Goal: Task Accomplishment & Management: Use online tool/utility

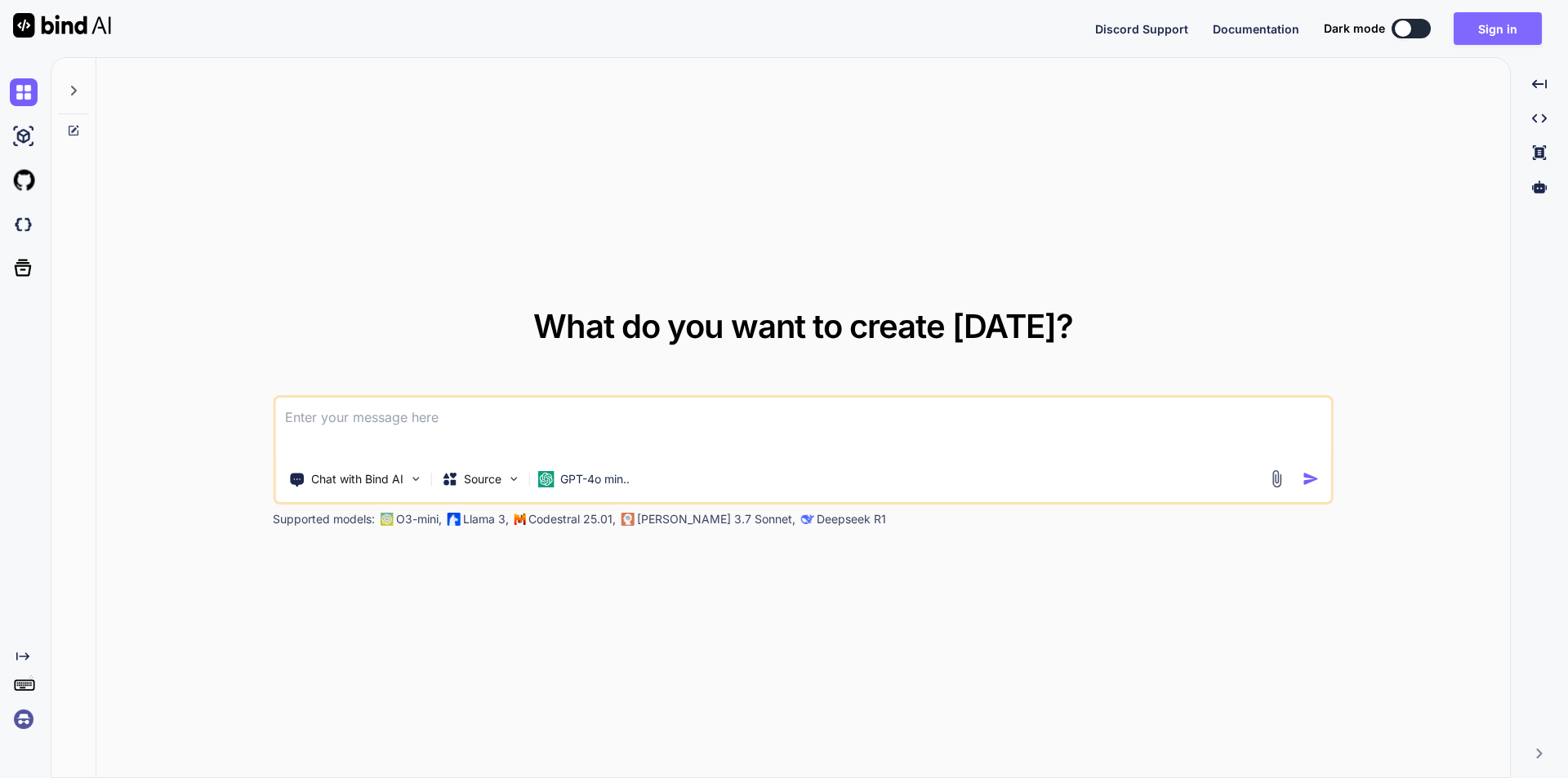
click at [1503, 29] on button "Sign in" at bounding box center [1498, 28] width 88 height 33
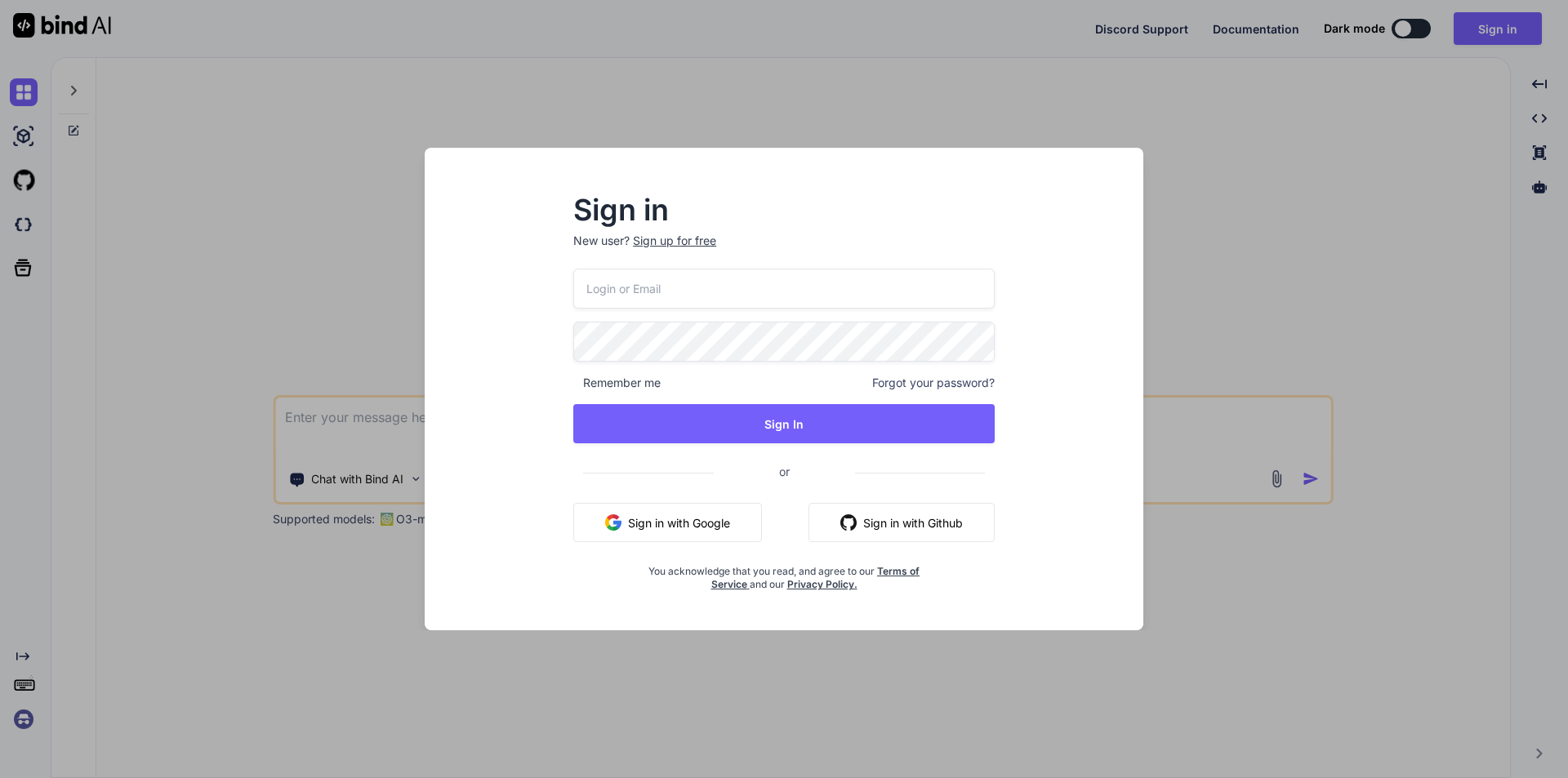
click at [684, 282] on input "email" at bounding box center [784, 288] width 421 height 40
type input "s"
type input "[EMAIL_ADDRESS][DOMAIN_NAME]"
drag, startPoint x: 740, startPoint y: 293, endPoint x: 437, endPoint y: 278, distance: 303.4
click at [437, 278] on div "Sign in New user? Sign up for free develop5@yopmail.com Remember me Forgot your…" at bounding box center [784, 389] width 719 height 482
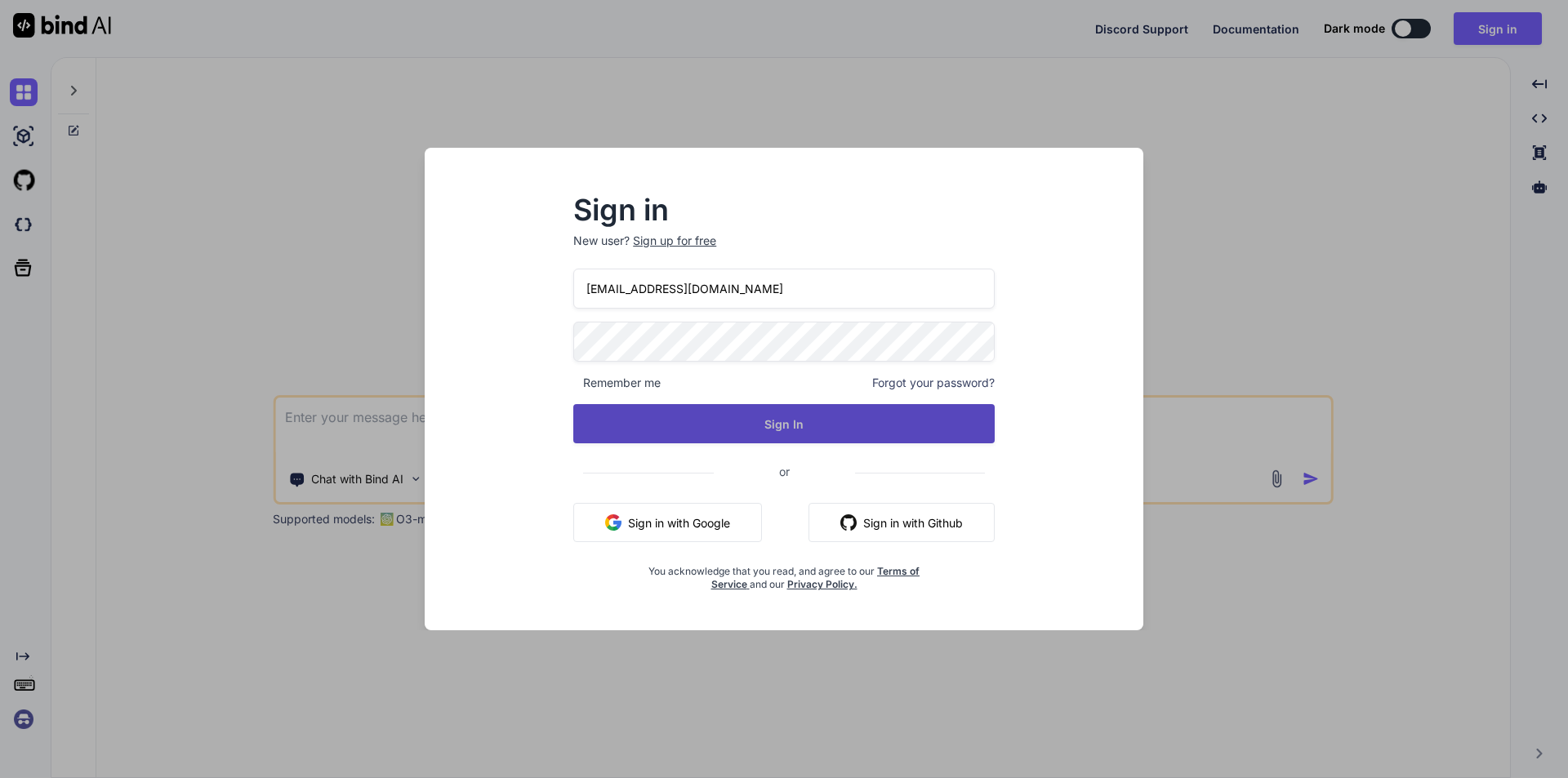
click at [770, 421] on button "Sign In" at bounding box center [784, 424] width 421 height 39
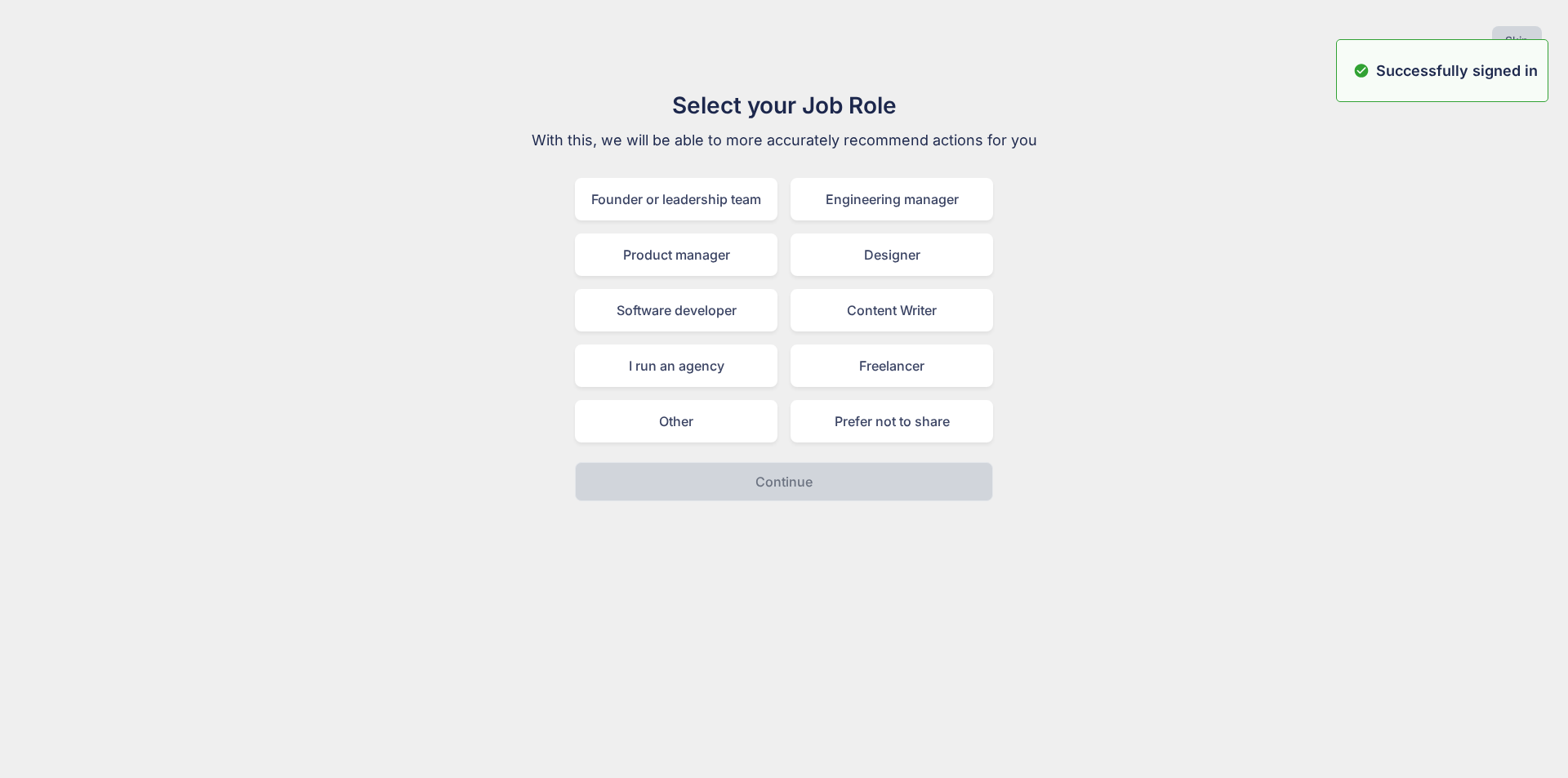
type textarea "x"
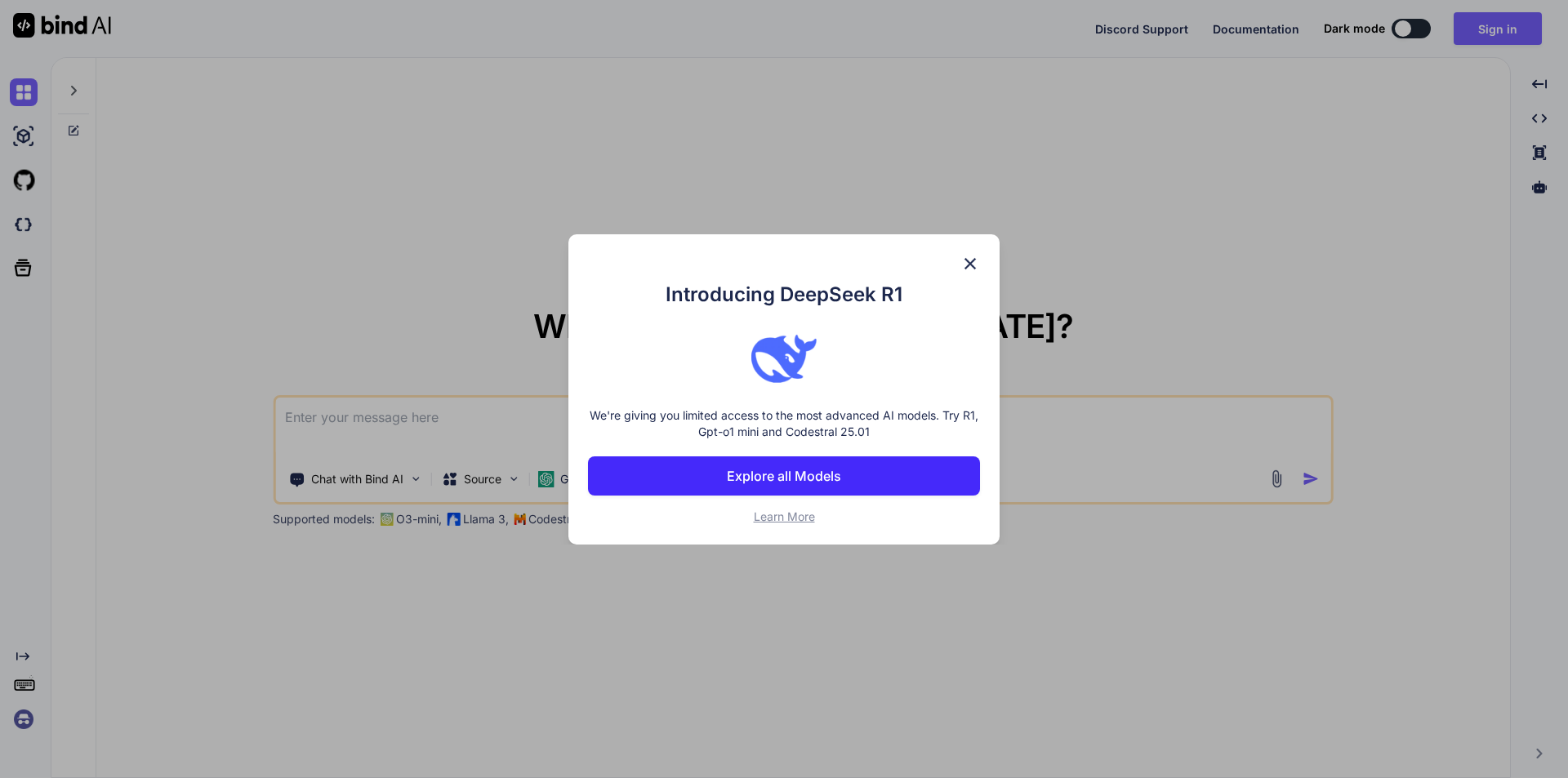
click at [1476, 22] on div "Introducing DeepSeek R1 We're giving you limited access to the most advanced AI…" at bounding box center [784, 389] width 1568 height 778
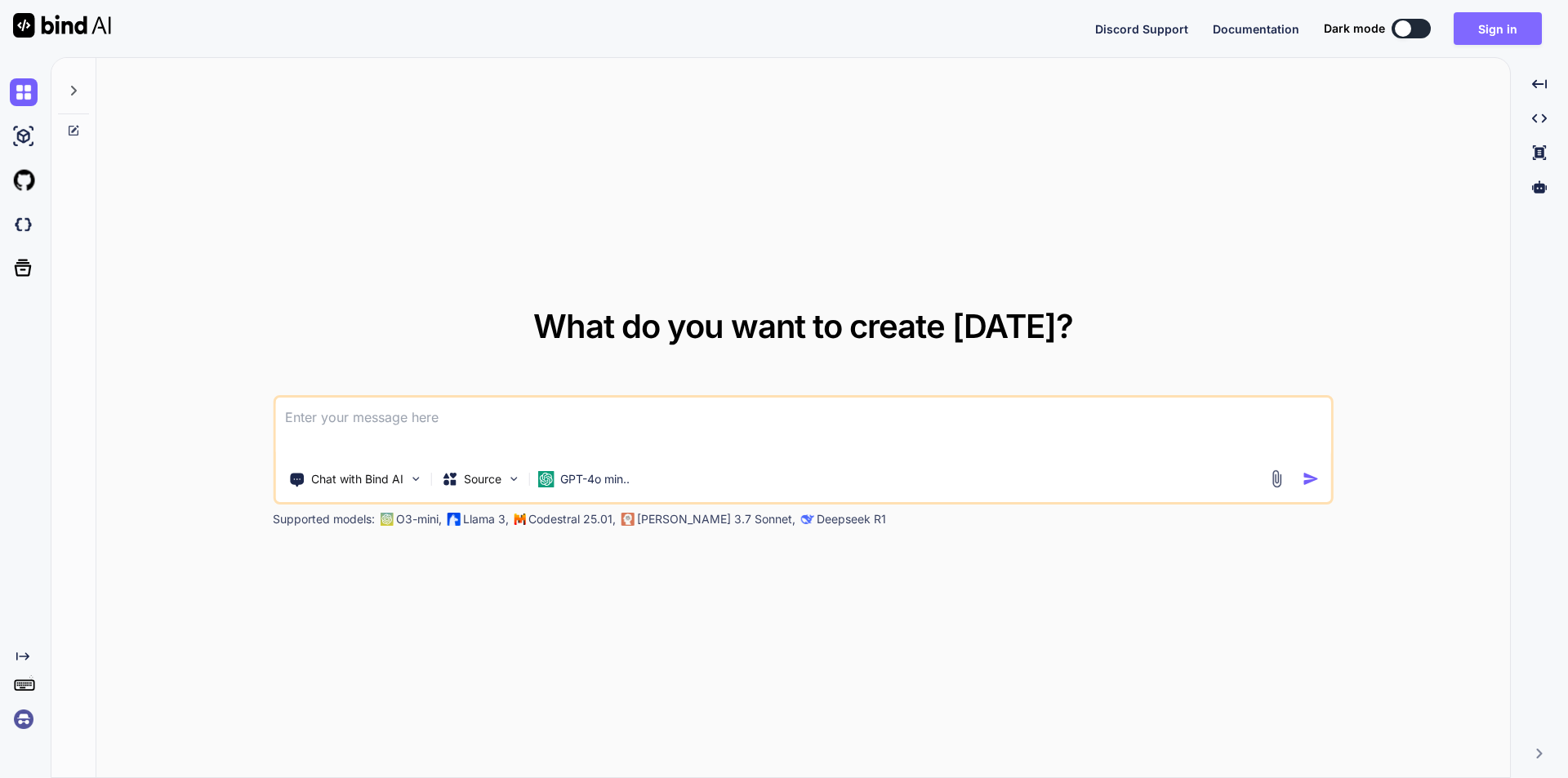
click at [1503, 39] on button "Sign in" at bounding box center [1498, 28] width 88 height 33
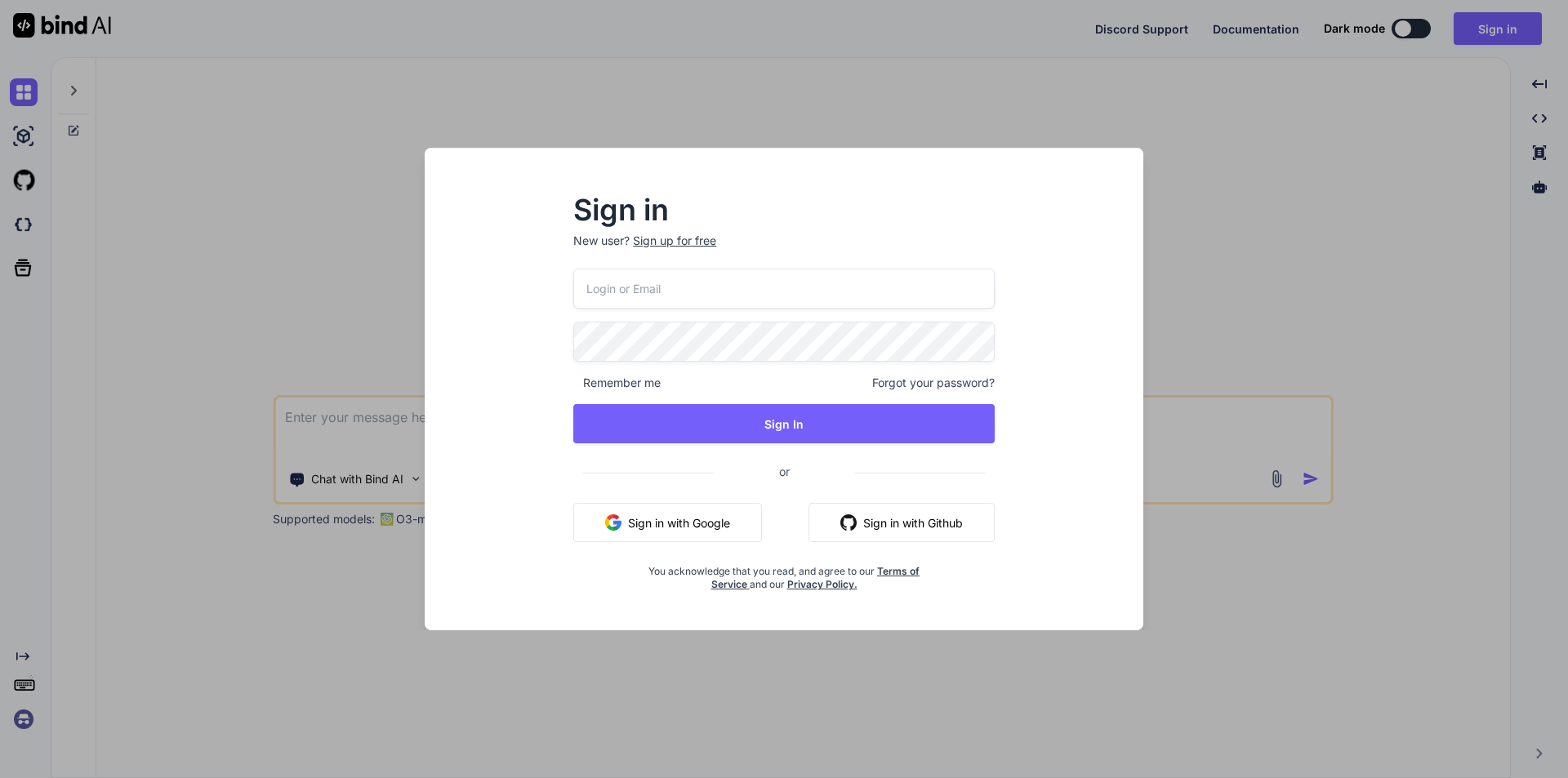
click at [745, 297] on input "email" at bounding box center [784, 288] width 421 height 40
paste input "[EMAIL_ADDRESS][DOMAIN_NAME]"
type input "[EMAIL_ADDRESS][DOMAIN_NAME]"
click at [697, 363] on div "develop5@yopmail.com Remember me Forgot your password? Sign In or Sign in with …" at bounding box center [784, 429] width 421 height 322
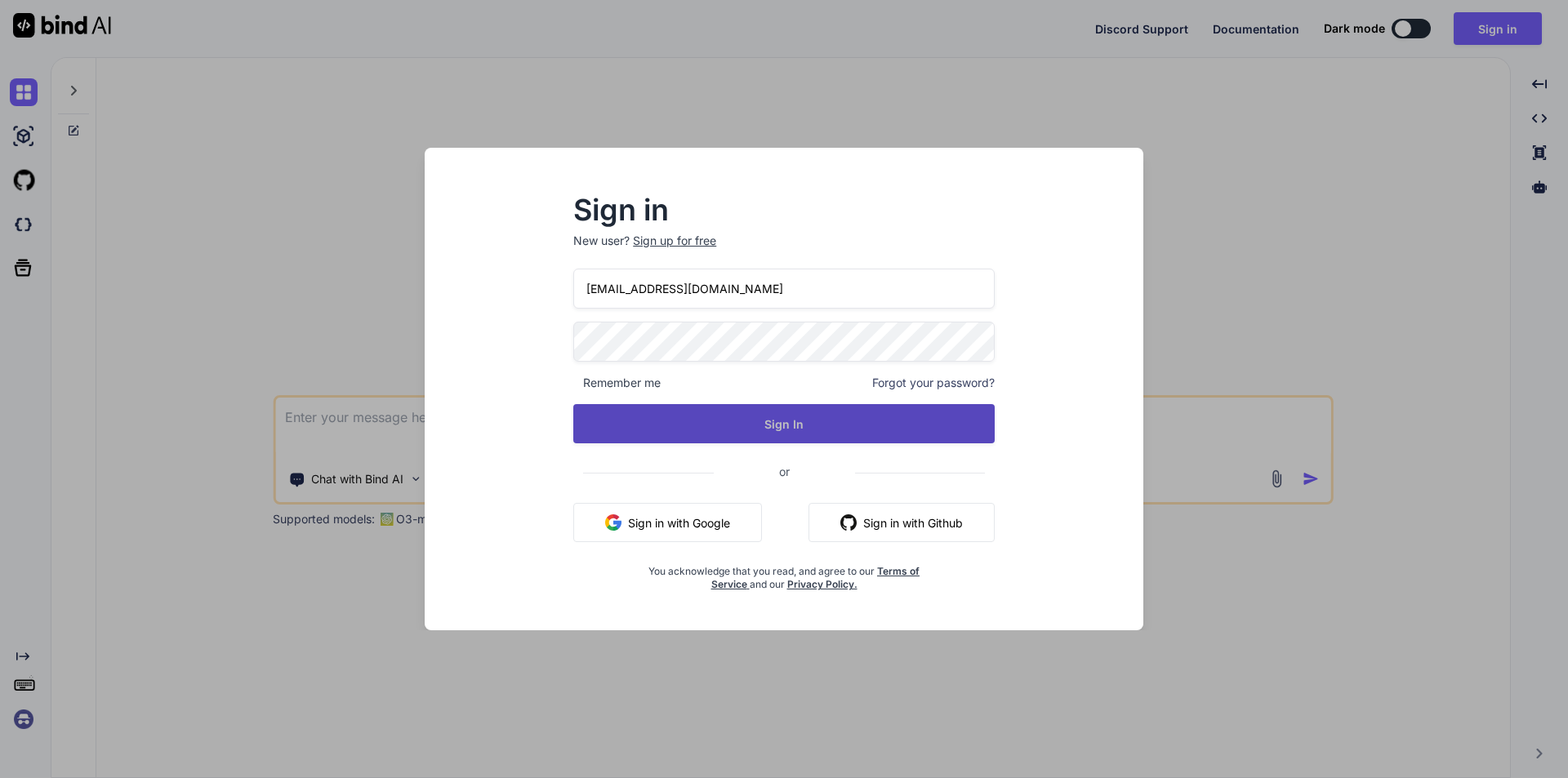
click at [767, 437] on button "Sign In" at bounding box center [784, 424] width 421 height 39
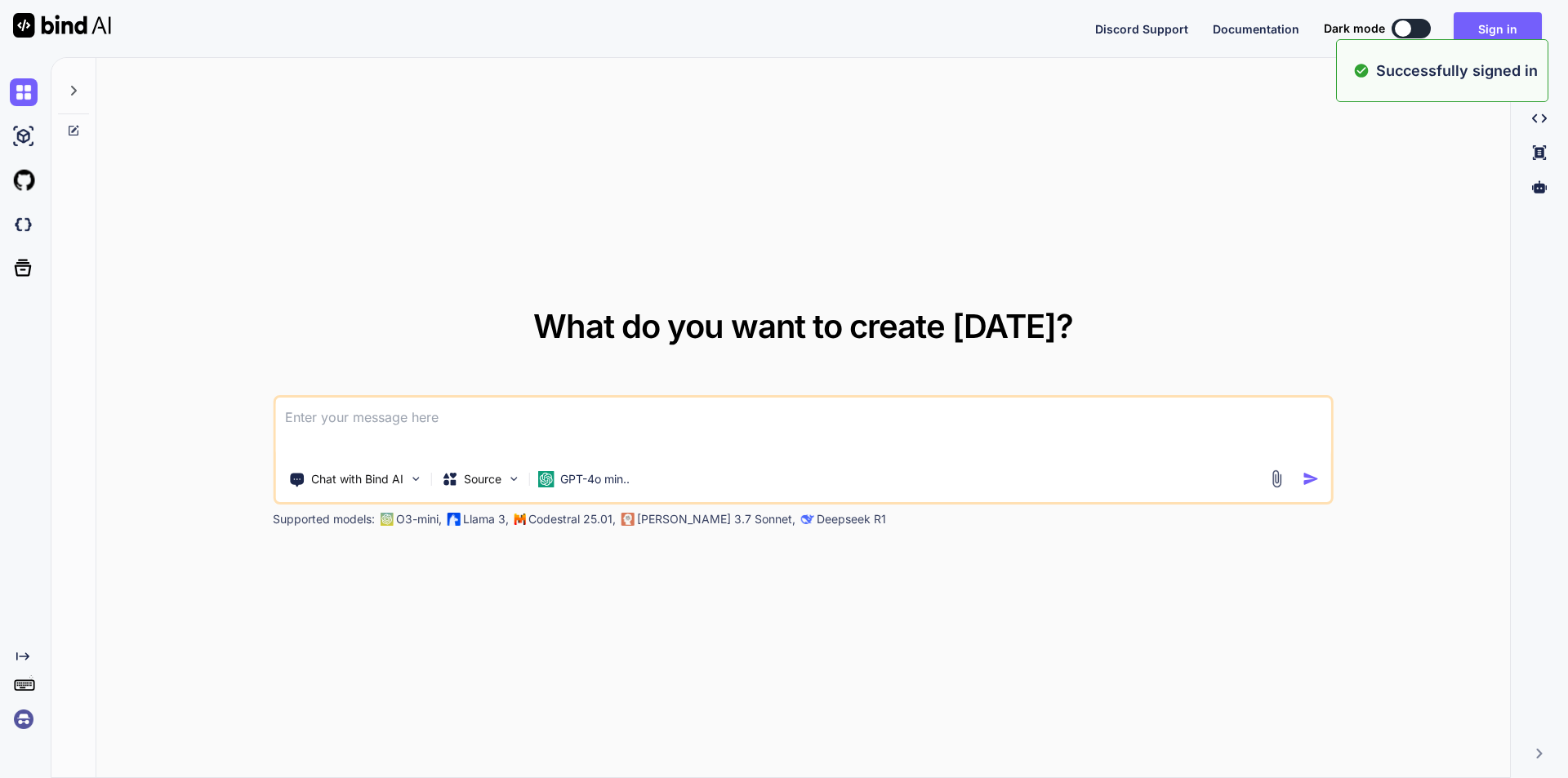
click at [1093, 159] on div "What do you want to create [DATE]? Chat with Bind AI Source GPT-4o min.. Suppor…" at bounding box center [803, 419] width 1413 height 721
click at [1482, 35] on button "Sign in" at bounding box center [1498, 28] width 88 height 33
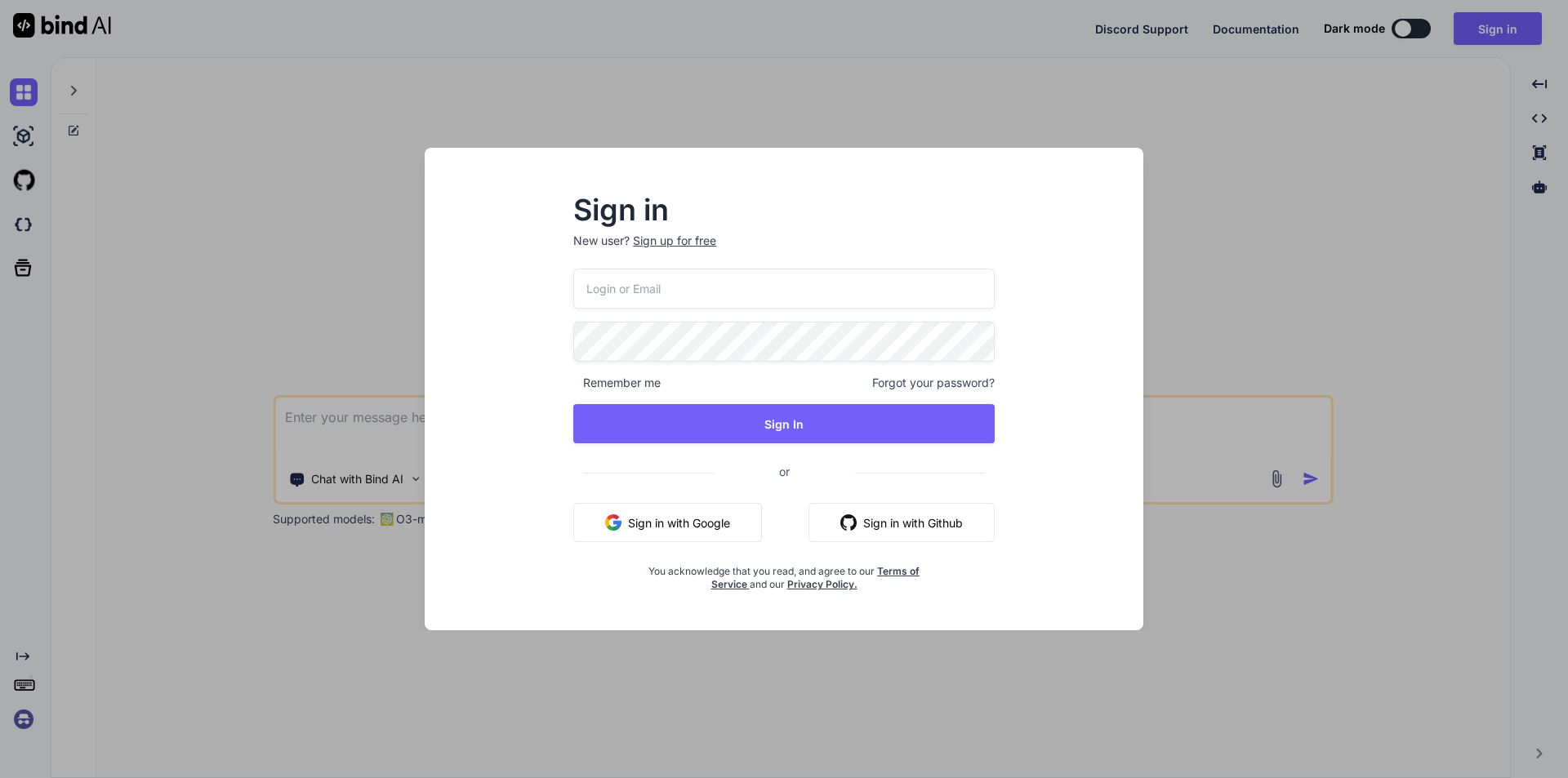
click at [644, 290] on input "email" at bounding box center [784, 288] width 421 height 40
paste input "[EMAIL_ADDRESS][DOMAIN_NAME]"
type input "[EMAIL_ADDRESS][DOMAIN_NAME]"
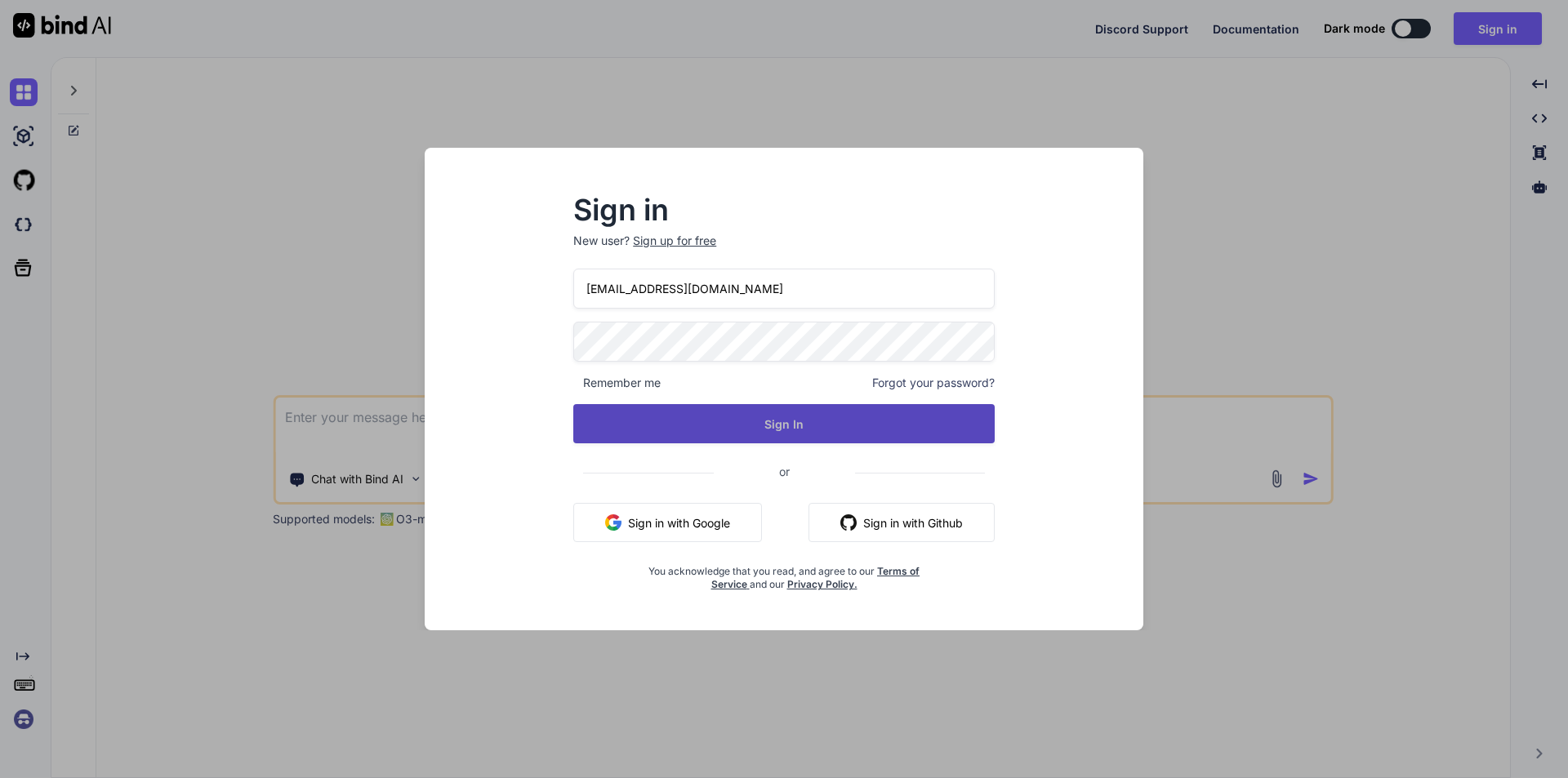
click at [699, 420] on button "Sign In" at bounding box center [784, 424] width 421 height 39
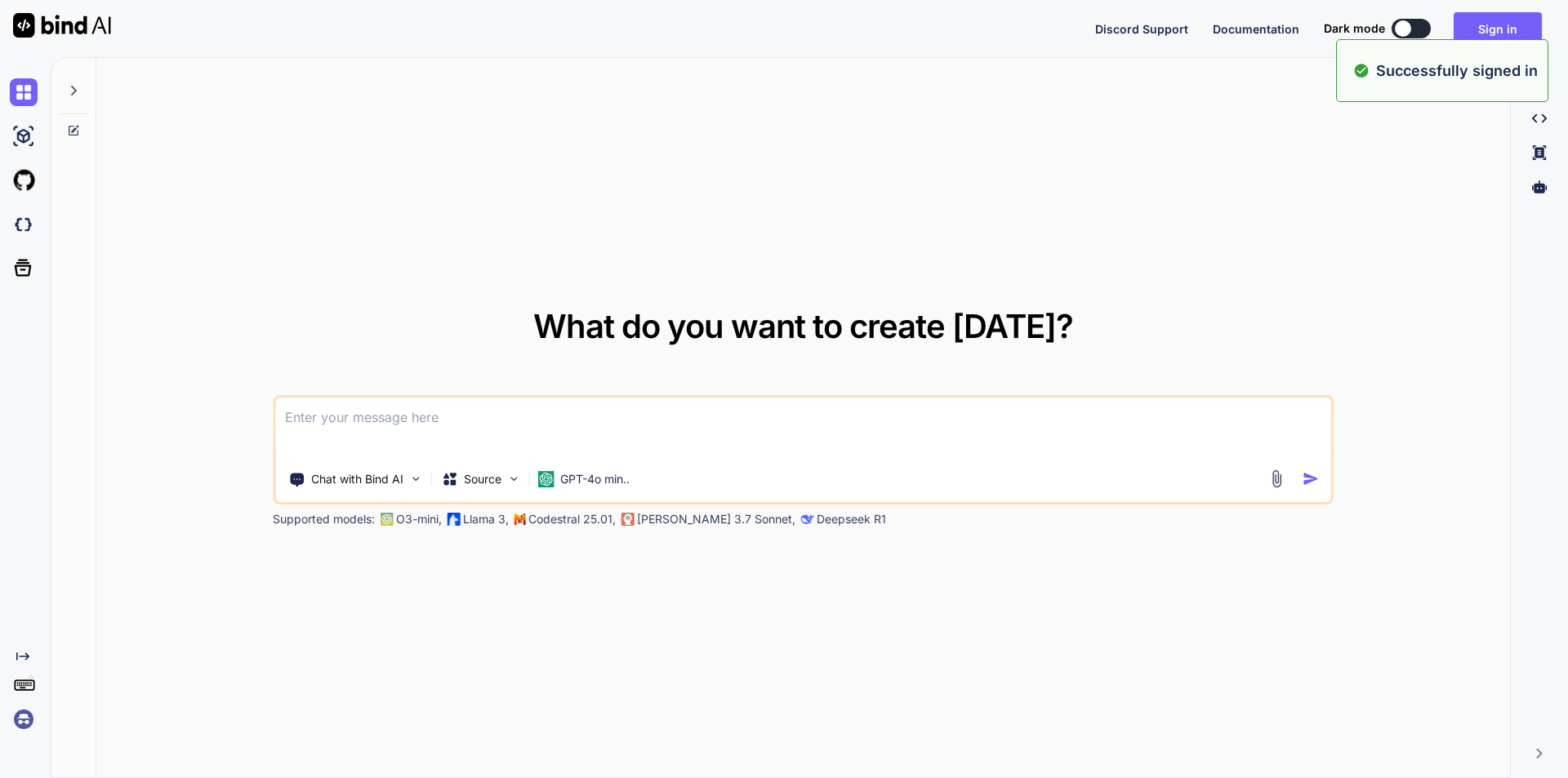
click at [1208, 265] on div "What do you want to create [DATE]? Chat with Bind AI Source GPT-4o min.. Suppor…" at bounding box center [803, 419] width 1413 height 721
click at [1471, 31] on button "Sign in" at bounding box center [1498, 28] width 88 height 33
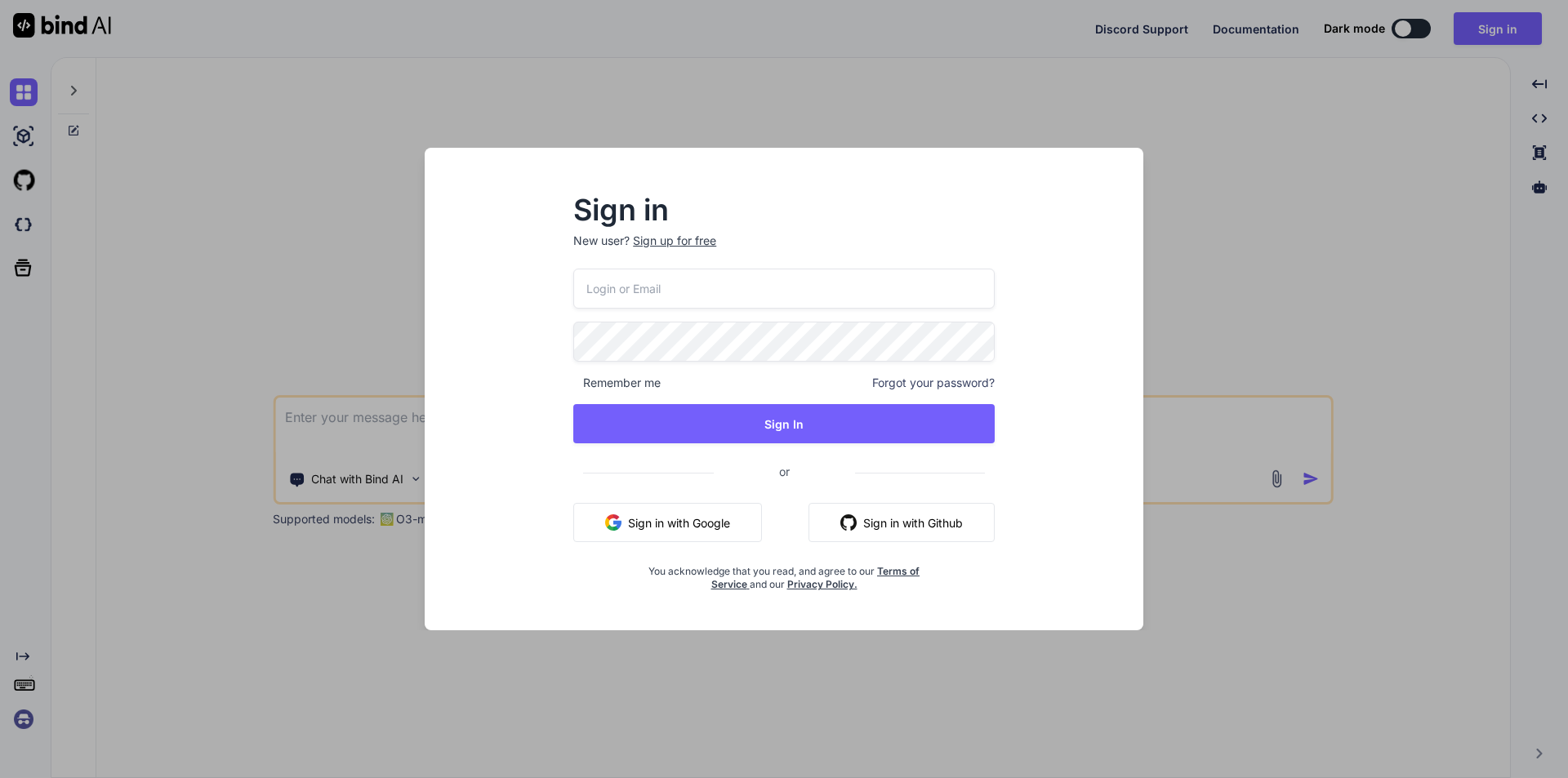
click at [744, 298] on input "email" at bounding box center [784, 288] width 421 height 40
paste input "[EMAIL_ADDRESS][DOMAIN_NAME]"
type input "[EMAIL_ADDRESS][DOMAIN_NAME]"
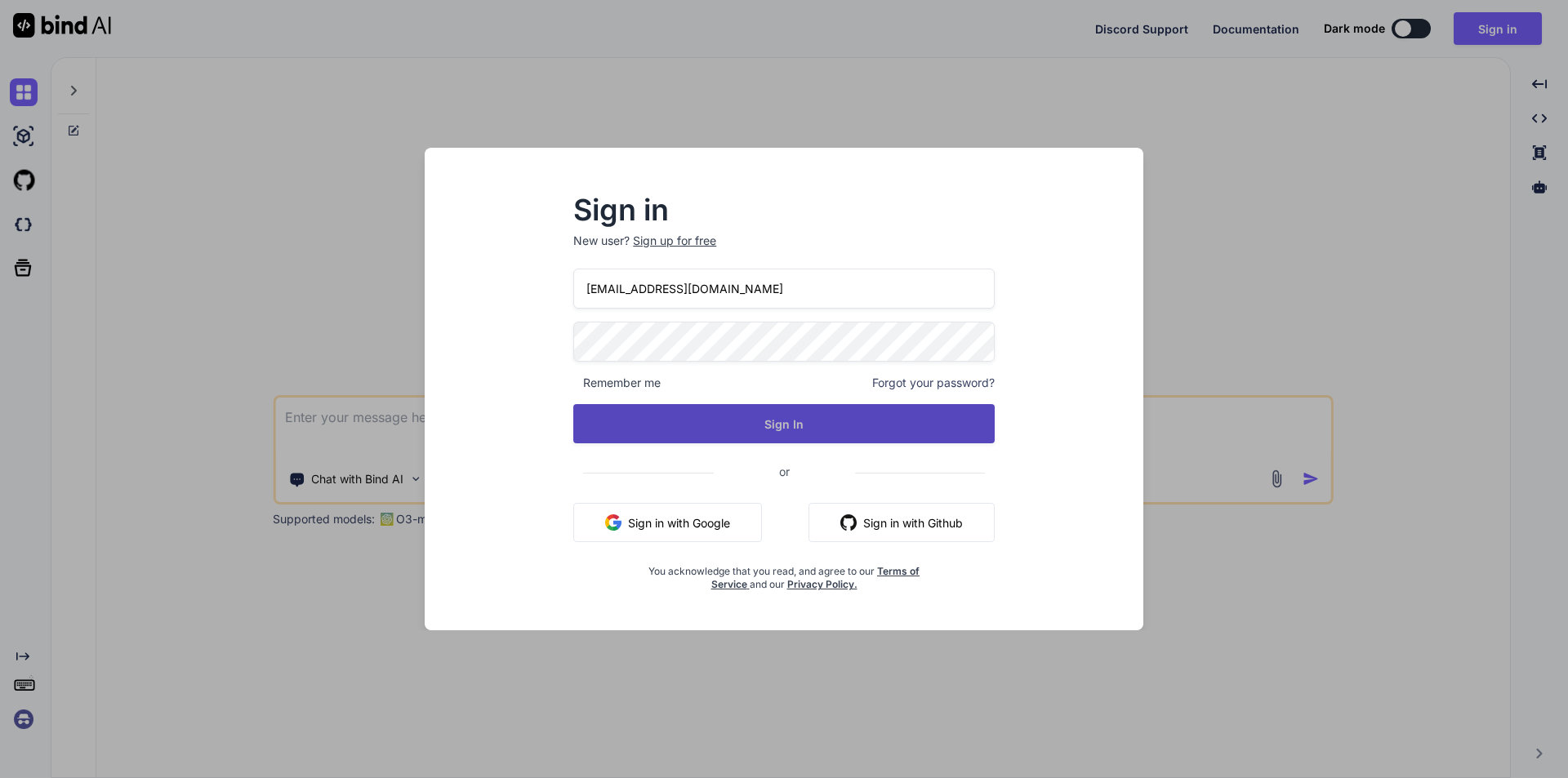
click at [742, 427] on button "Sign In" at bounding box center [784, 424] width 421 height 39
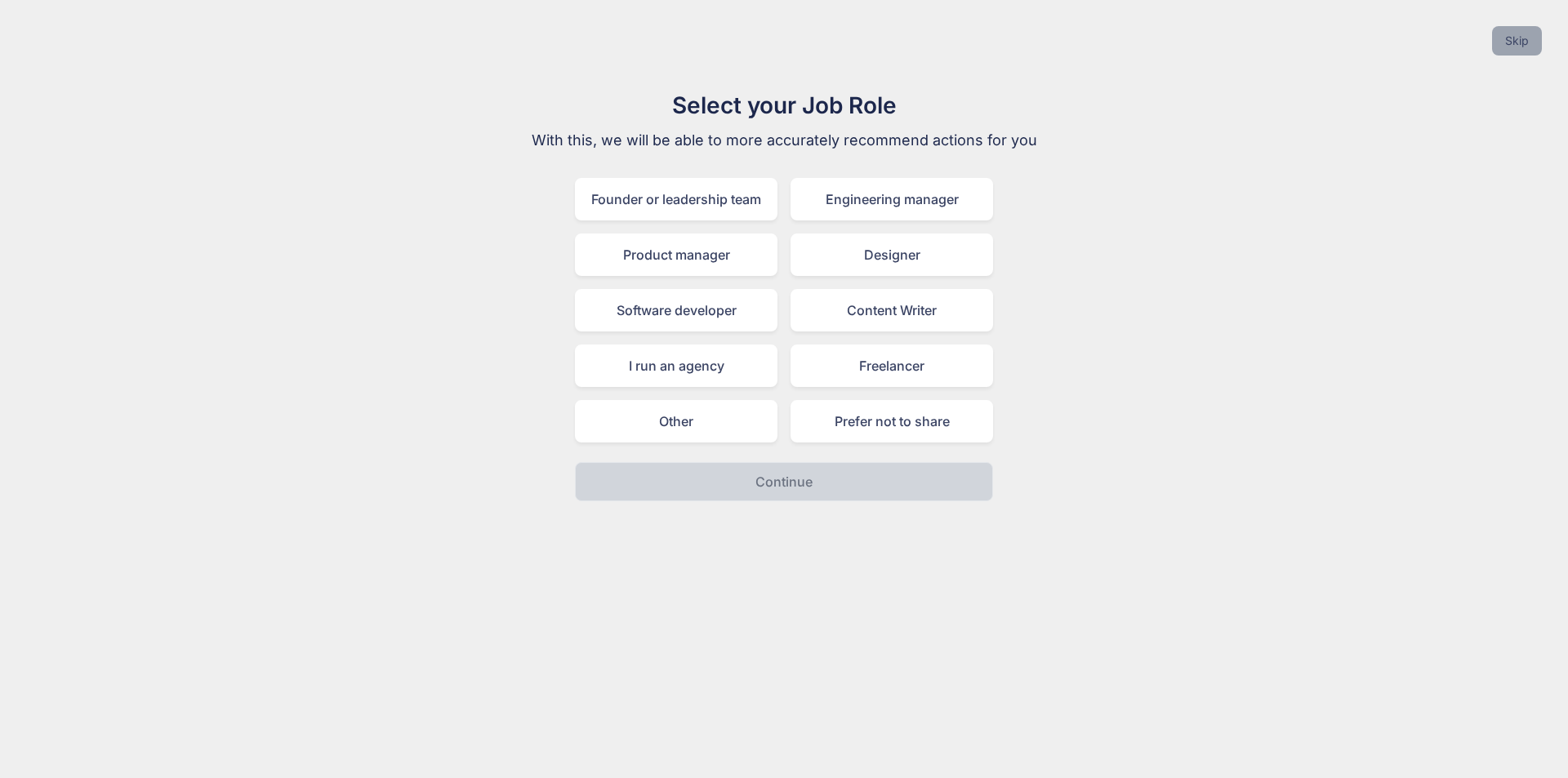
click at [1500, 36] on button "Skip" at bounding box center [1517, 41] width 49 height 29
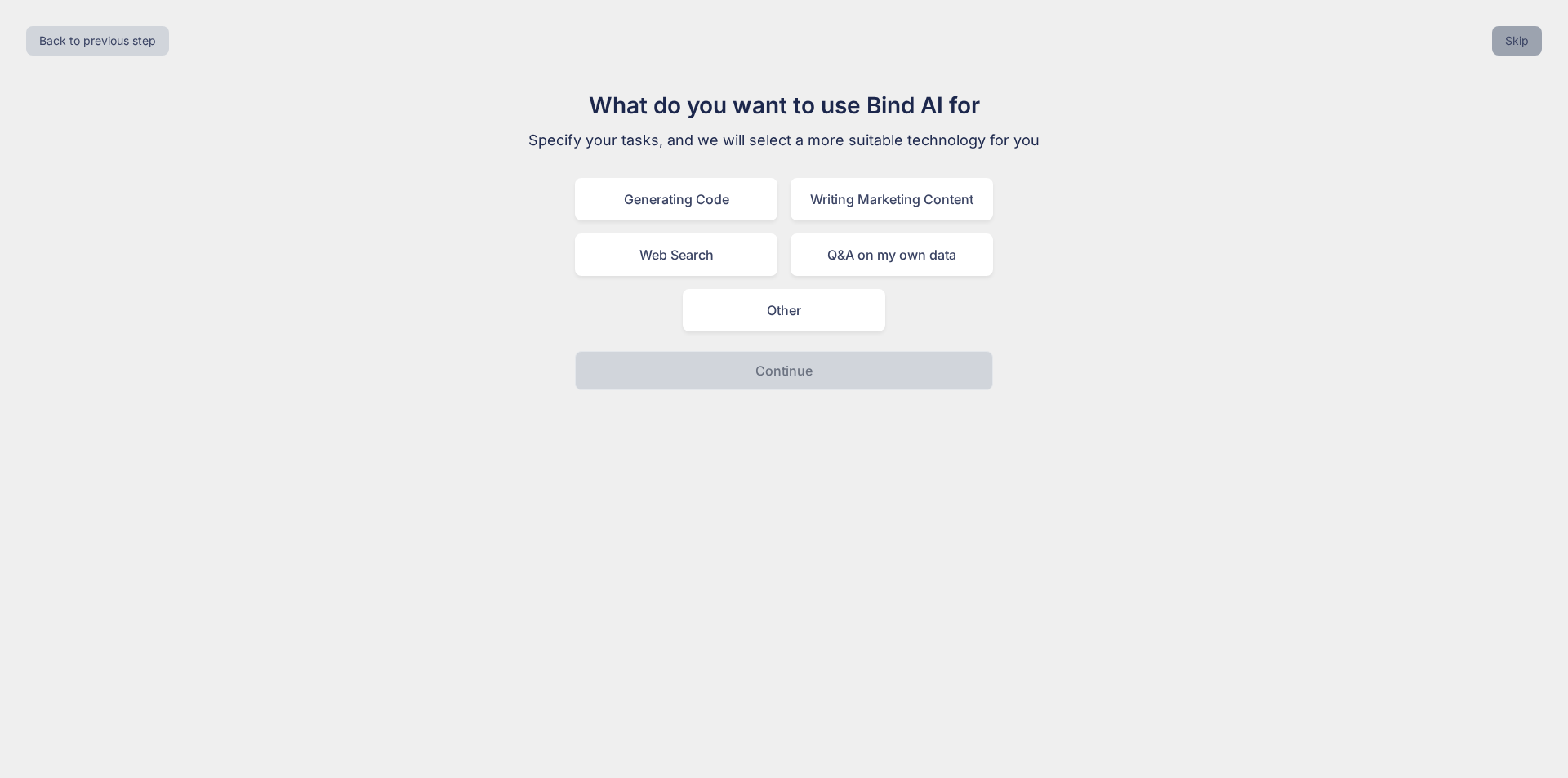
click at [1500, 36] on button "Skip" at bounding box center [1517, 41] width 49 height 29
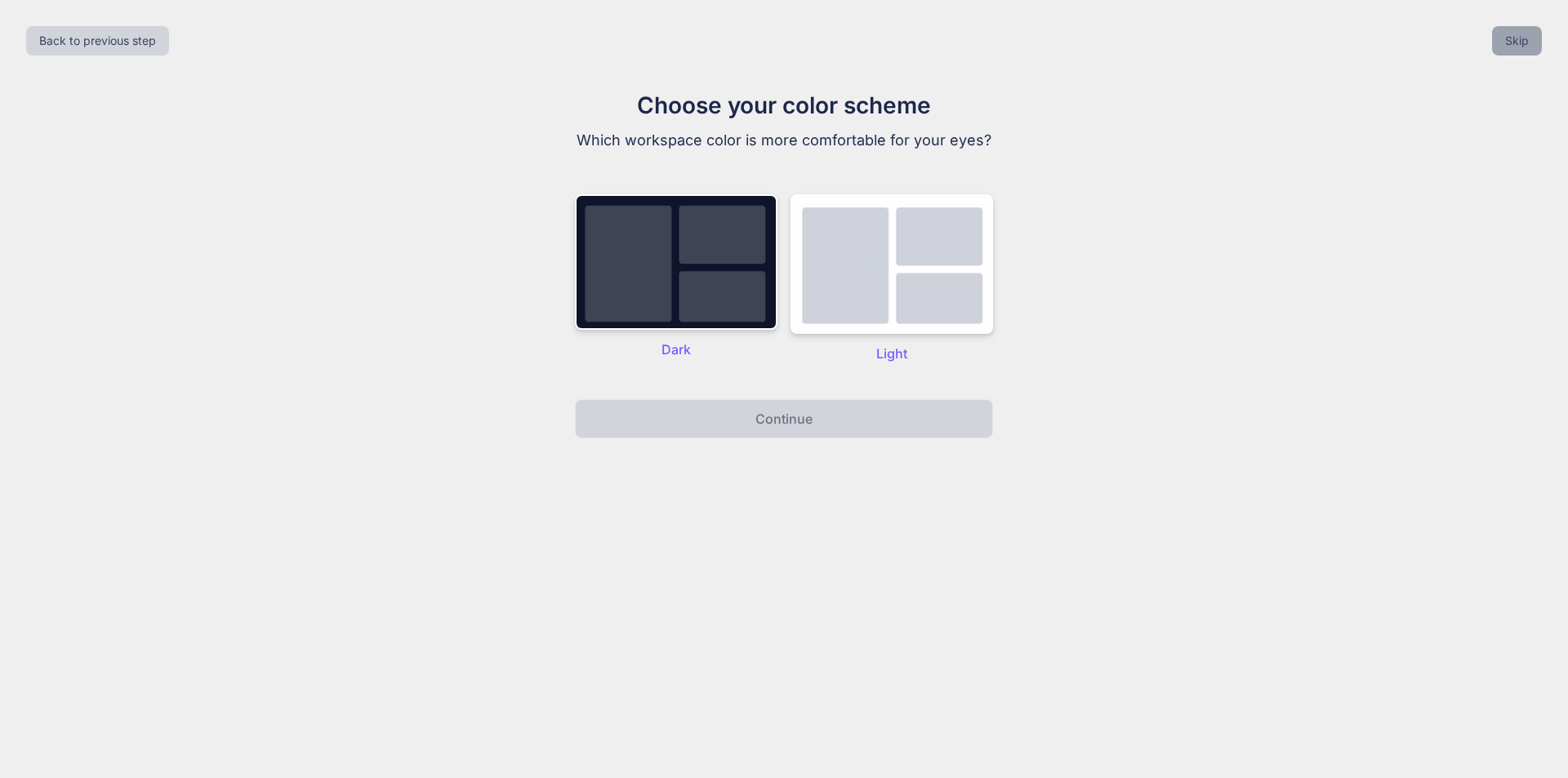
click at [1500, 36] on button "Skip" at bounding box center [1517, 41] width 49 height 29
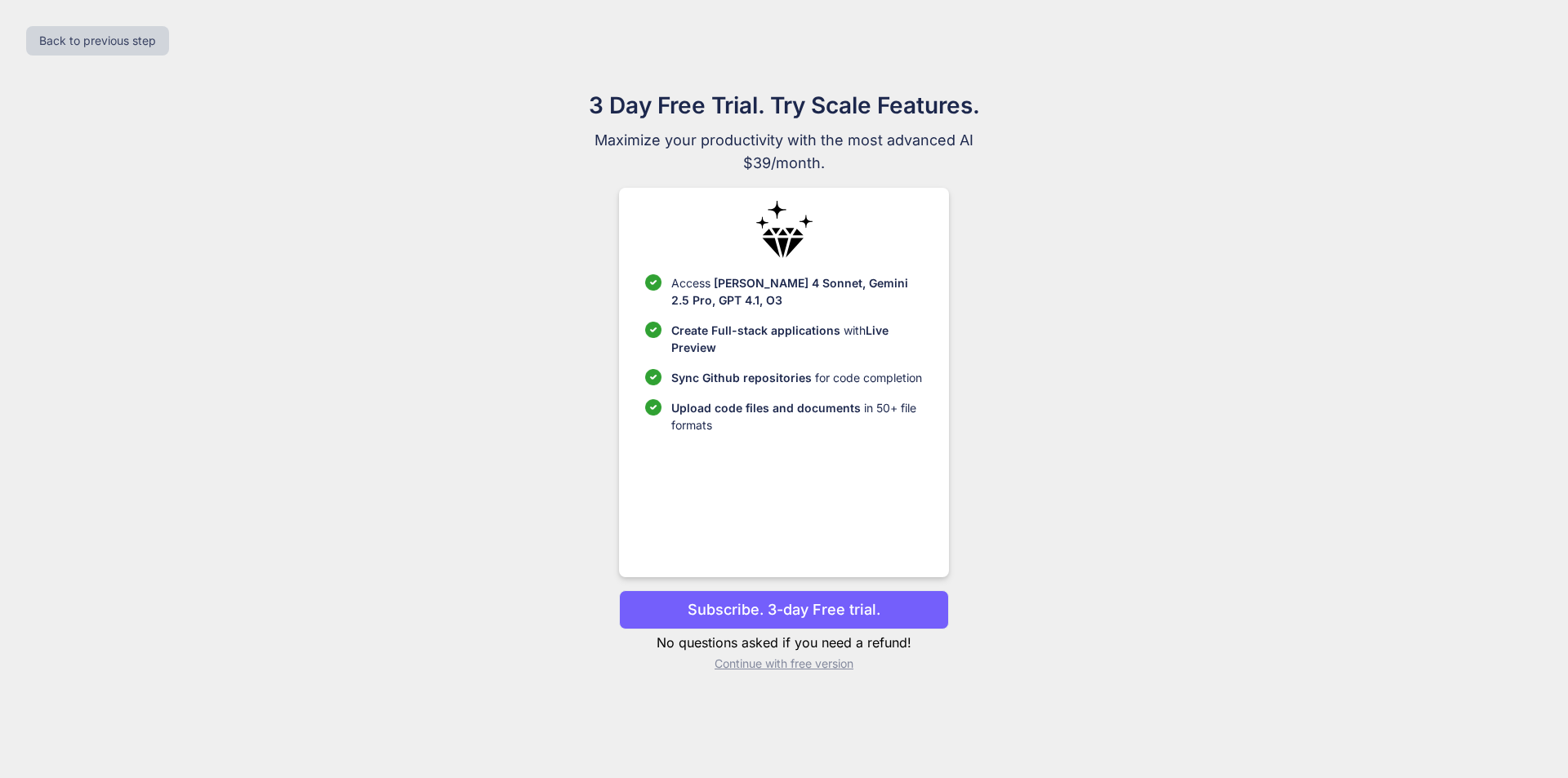
click at [817, 666] on p "Continue with free version" at bounding box center [784, 663] width 330 height 16
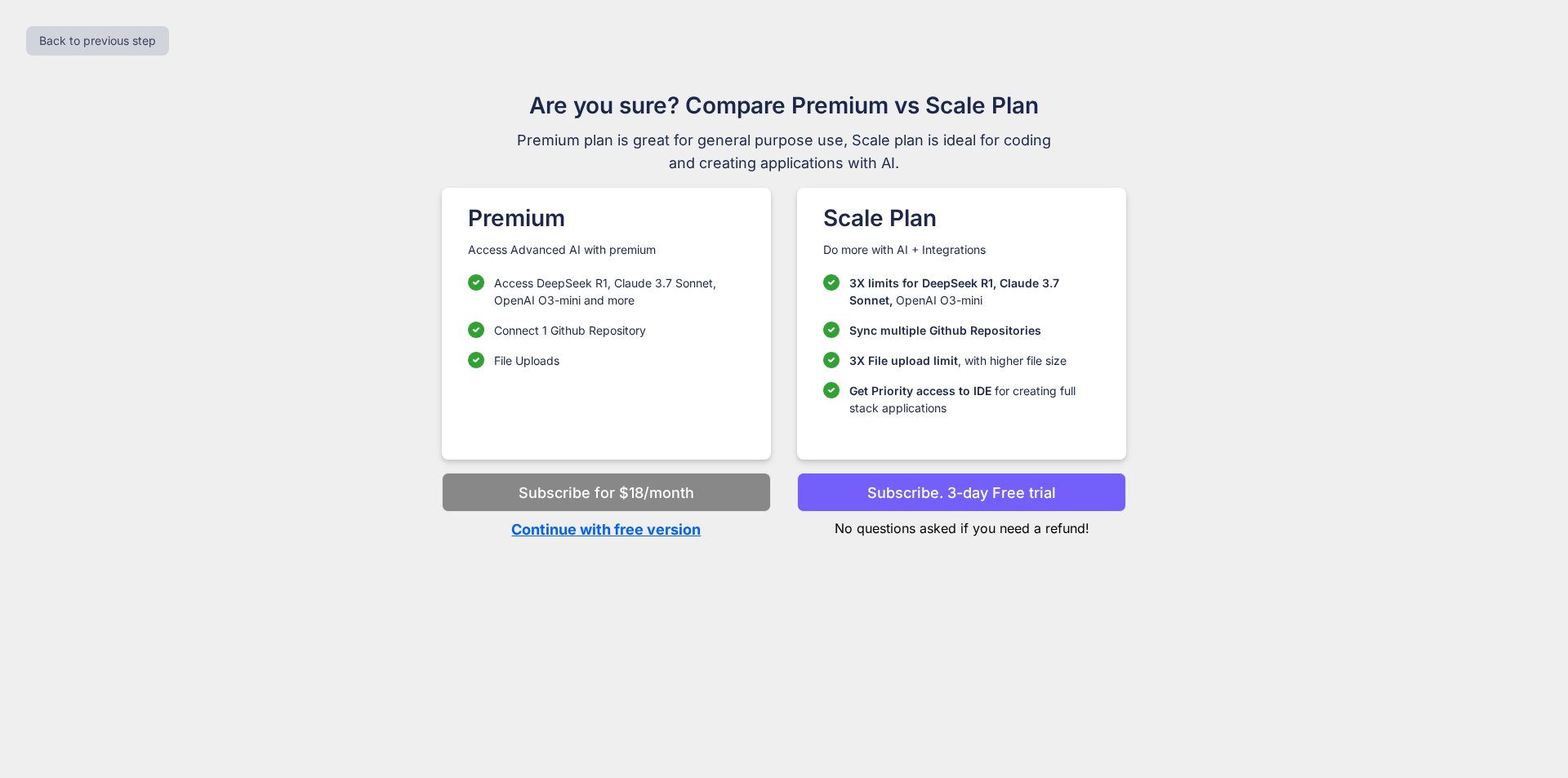
click at [663, 536] on p "Continue with free version" at bounding box center [606, 529] width 330 height 22
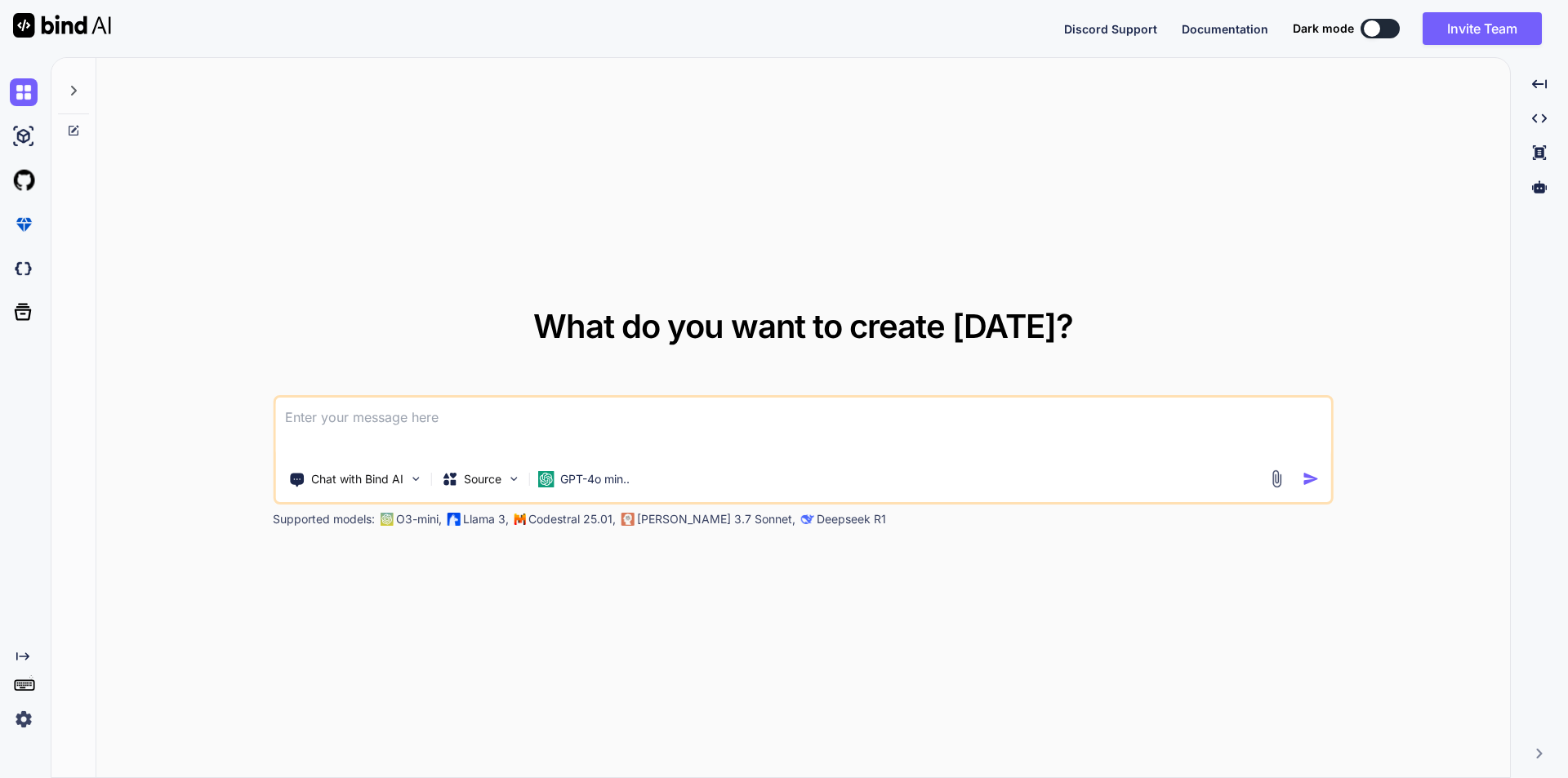
click at [525, 436] on textarea at bounding box center [803, 427] width 1056 height 60
paste textarea "// blade file code <div class="add-form add-company-form"> <form action="{{ rou…"
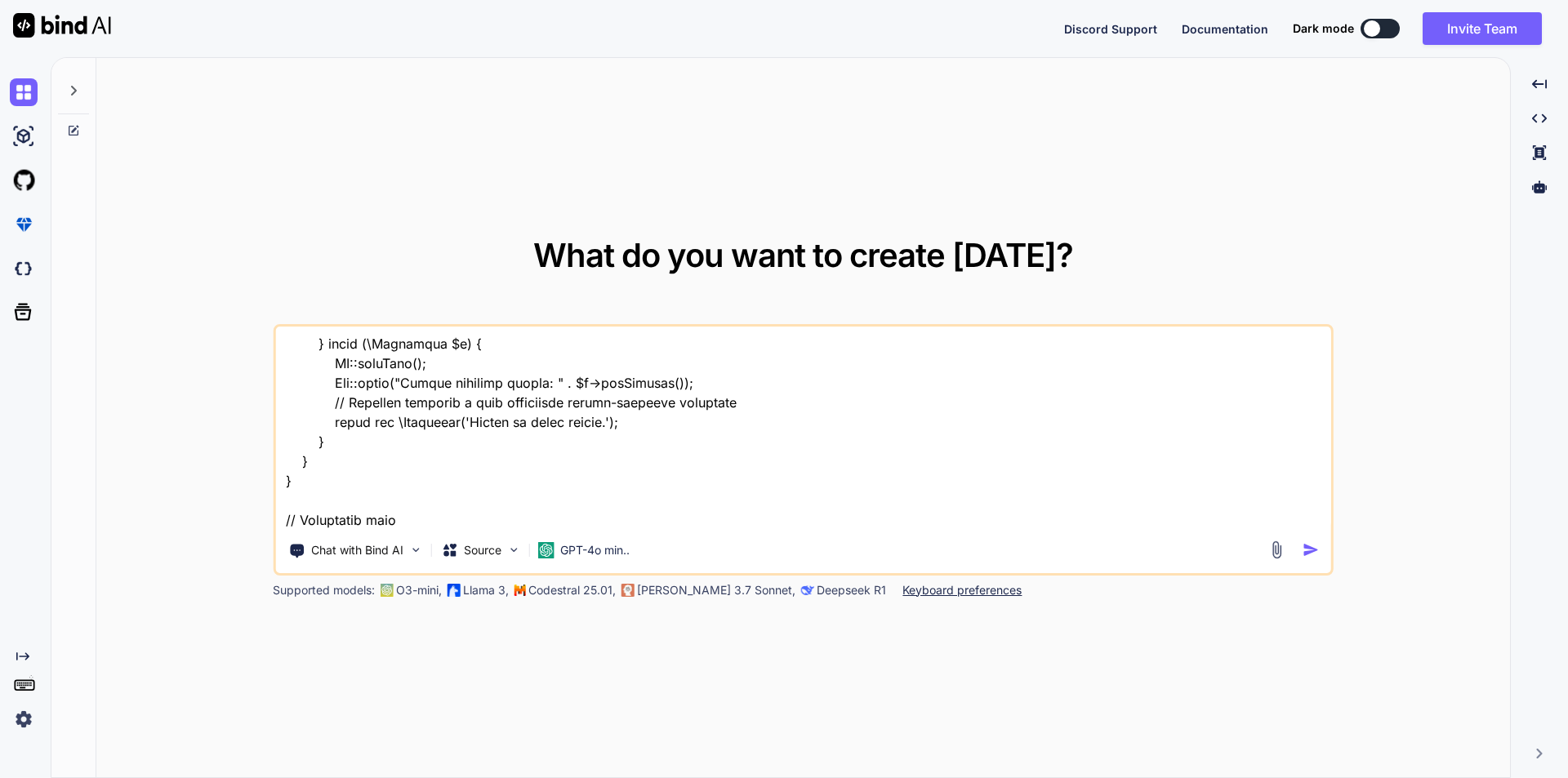
scroll to position [3301, 0]
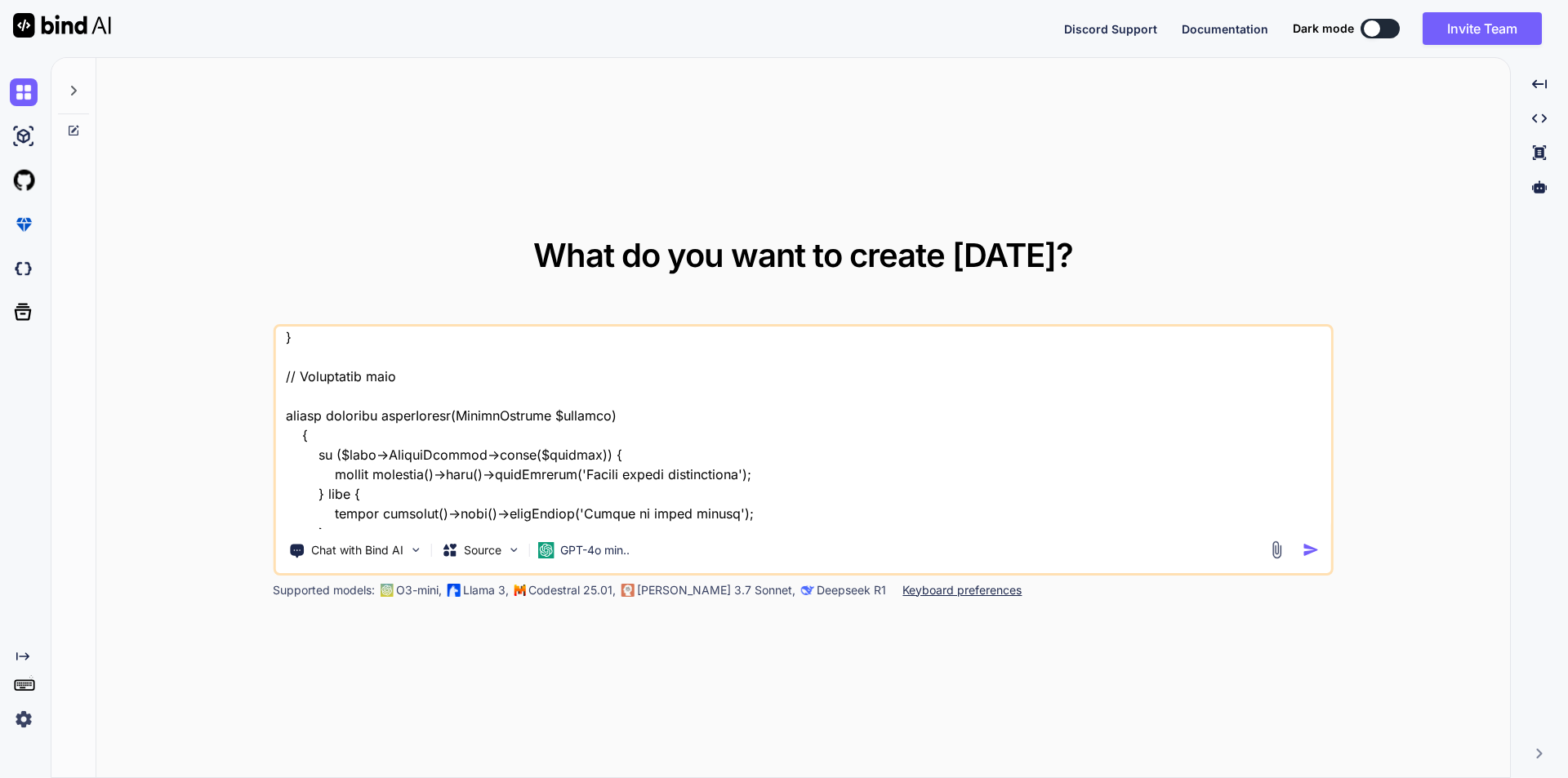
click at [439, 381] on textarea at bounding box center [803, 427] width 1056 height 202
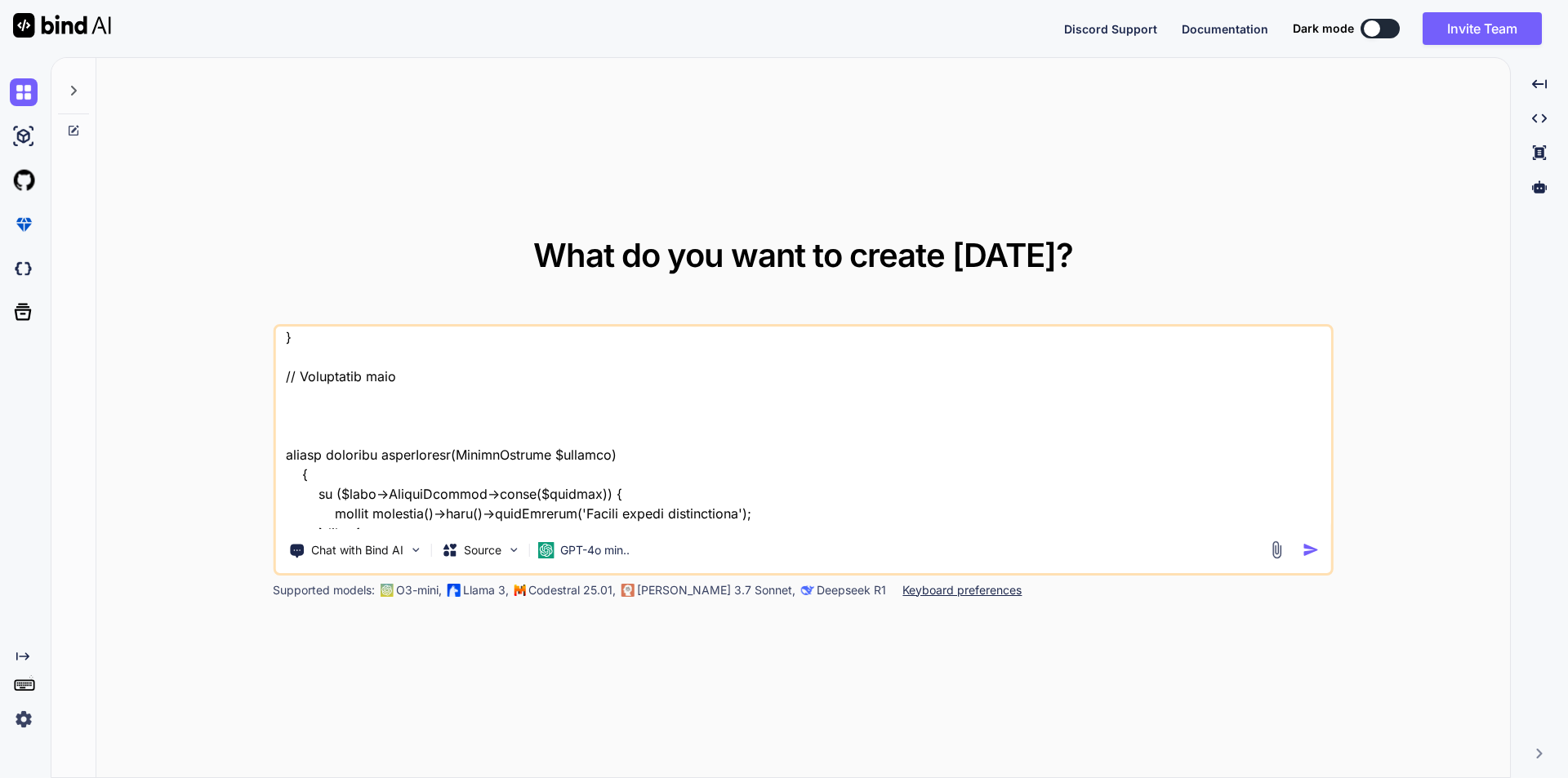
paste textarea "public function addVendor() { $conferenceId = getSingleConferenceID(); $vendors…"
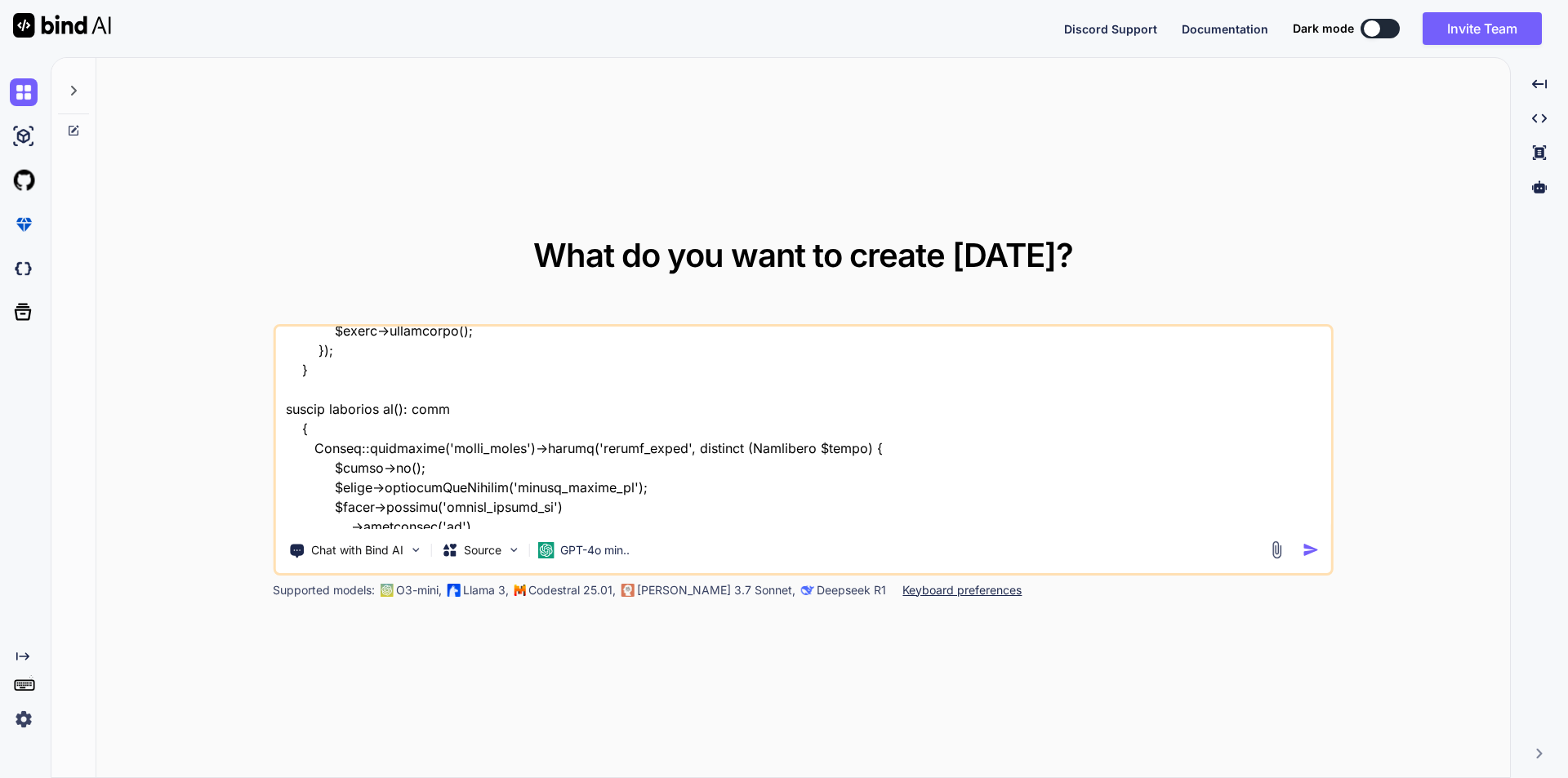
scroll to position [4334, 0]
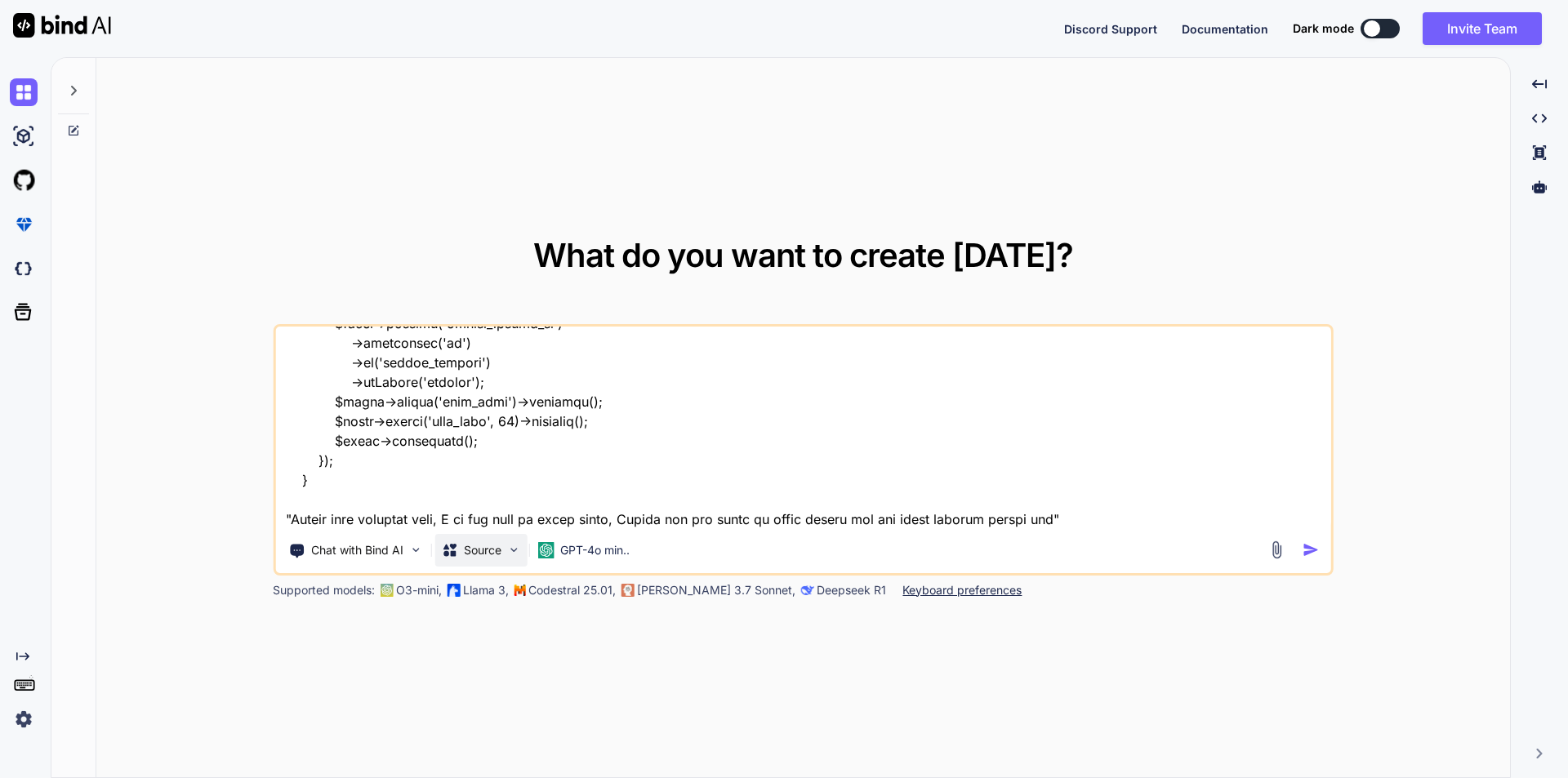
drag, startPoint x: 1048, startPoint y: 520, endPoint x: 468, endPoint y: 533, distance: 580.1
click at [468, 533] on div "Chat with Bind AI Source GPT-4o min.." at bounding box center [803, 449] width 1061 height 252
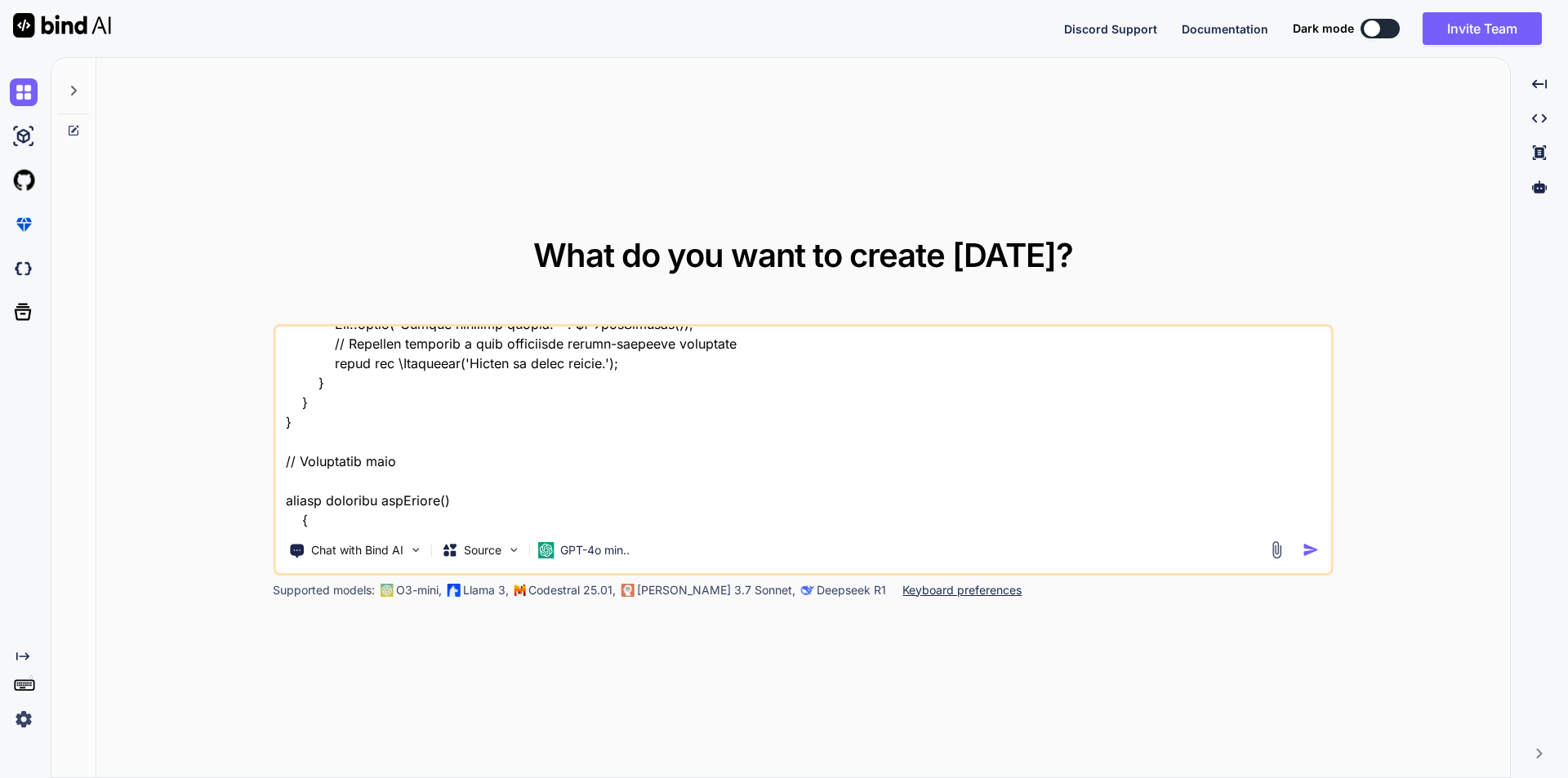
scroll to position [3191, 0]
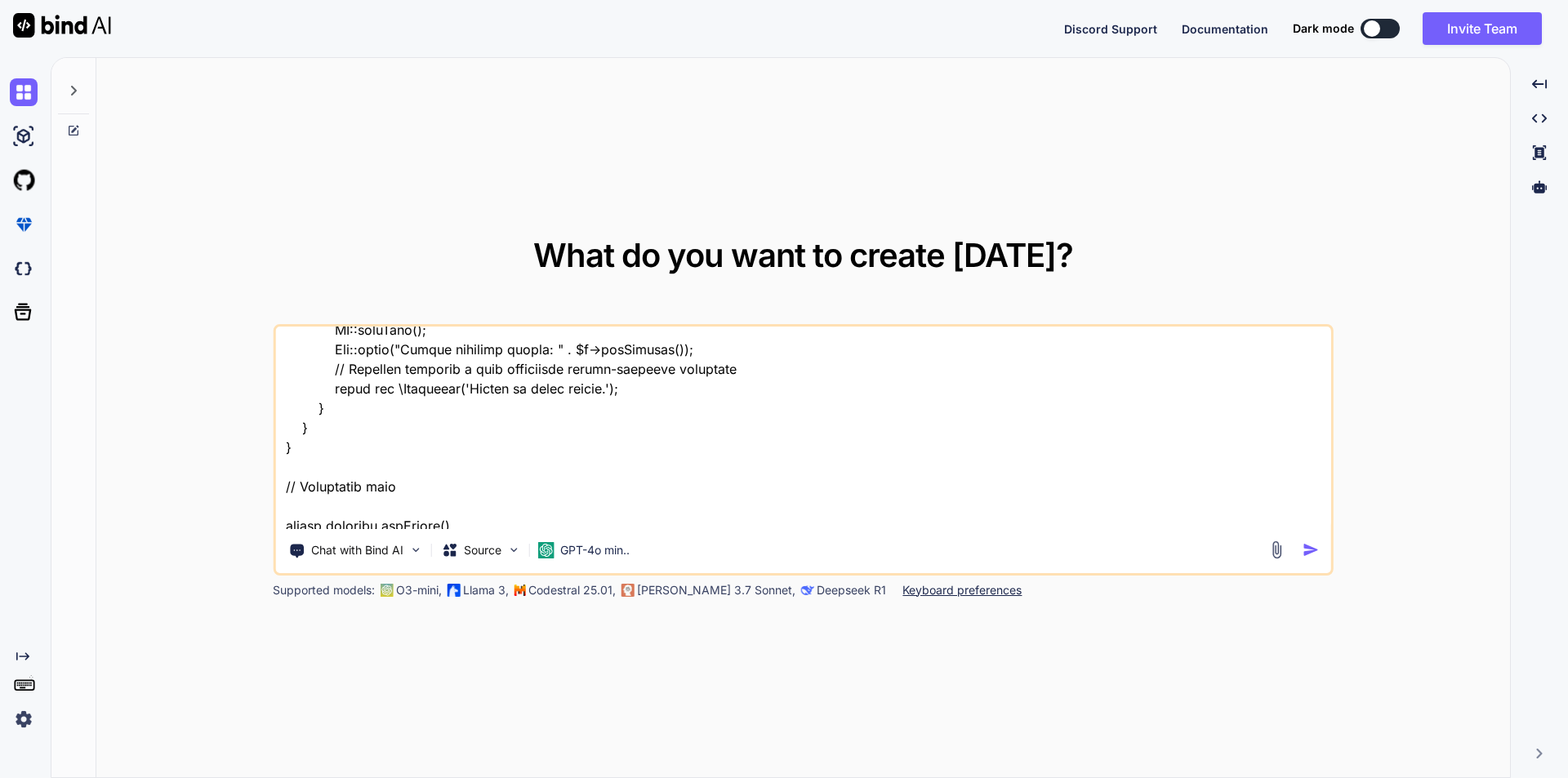
drag, startPoint x: 308, startPoint y: 449, endPoint x: 289, endPoint y: 389, distance: 62.9
click at [289, 389] on textarea at bounding box center [803, 427] width 1056 height 202
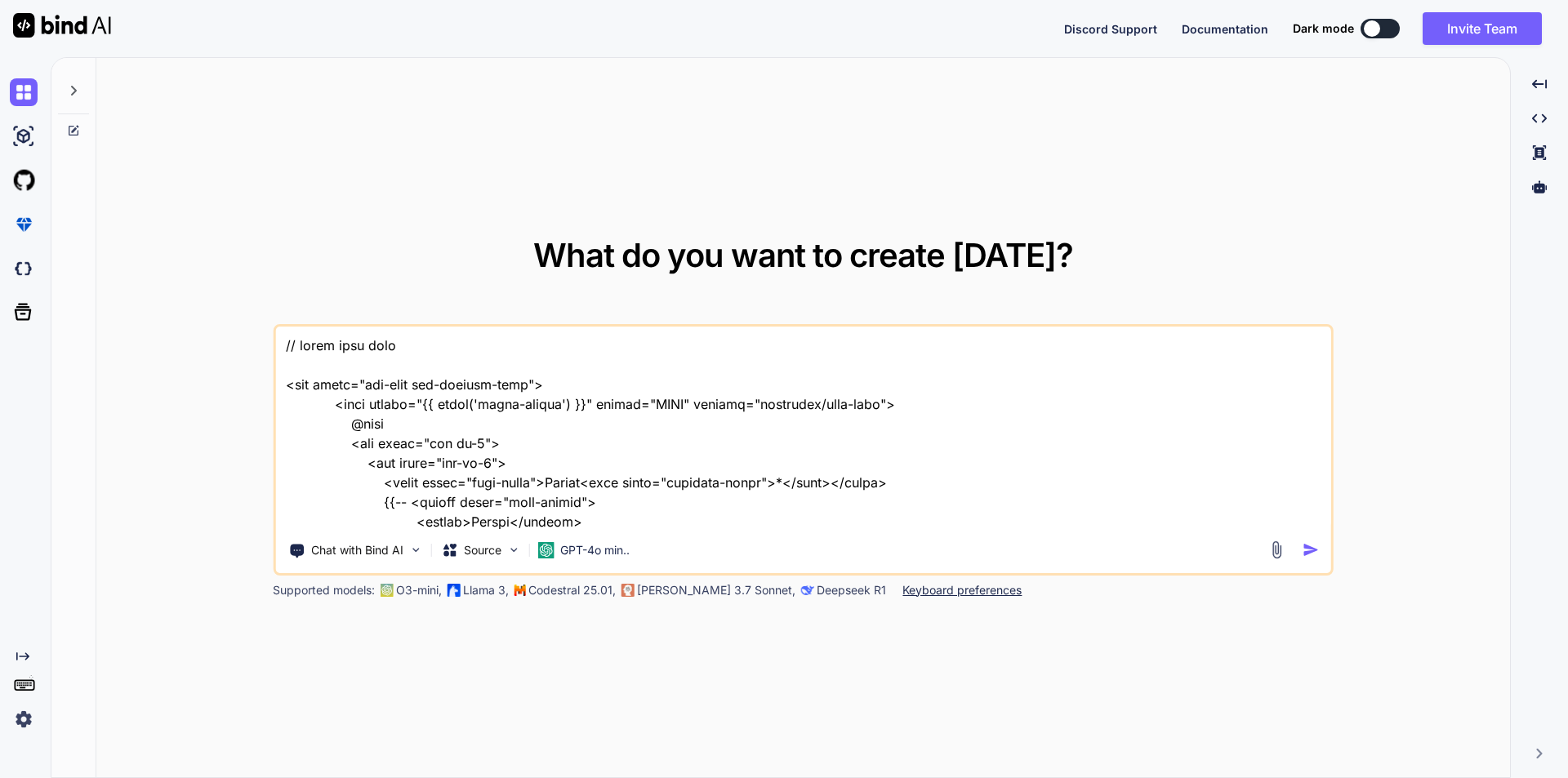
scroll to position [0, 0]
click at [284, 386] on textarea at bounding box center [803, 427] width 1056 height 202
paste textarea "// blade file code <div class="add-form add-company-form"> <form action="{{ rou…"
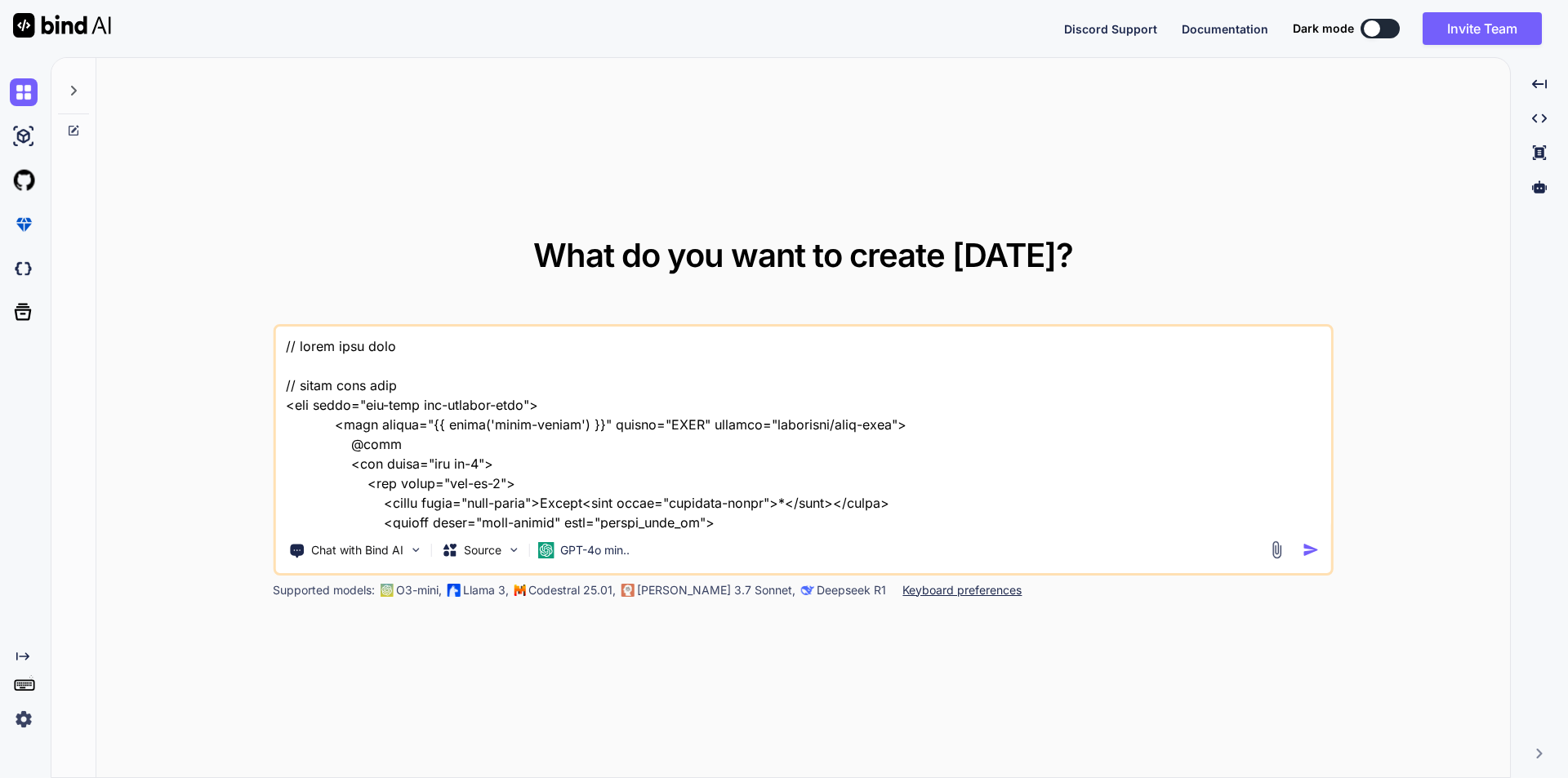
drag, startPoint x: 322, startPoint y: 374, endPoint x: 261, endPoint y: 351, distance: 65.2
click at [261, 351] on div "What do you want to create [DATE]? Chat with Bind AI Source GPT-4o min.. Suppor…" at bounding box center [803, 419] width 1413 height 721
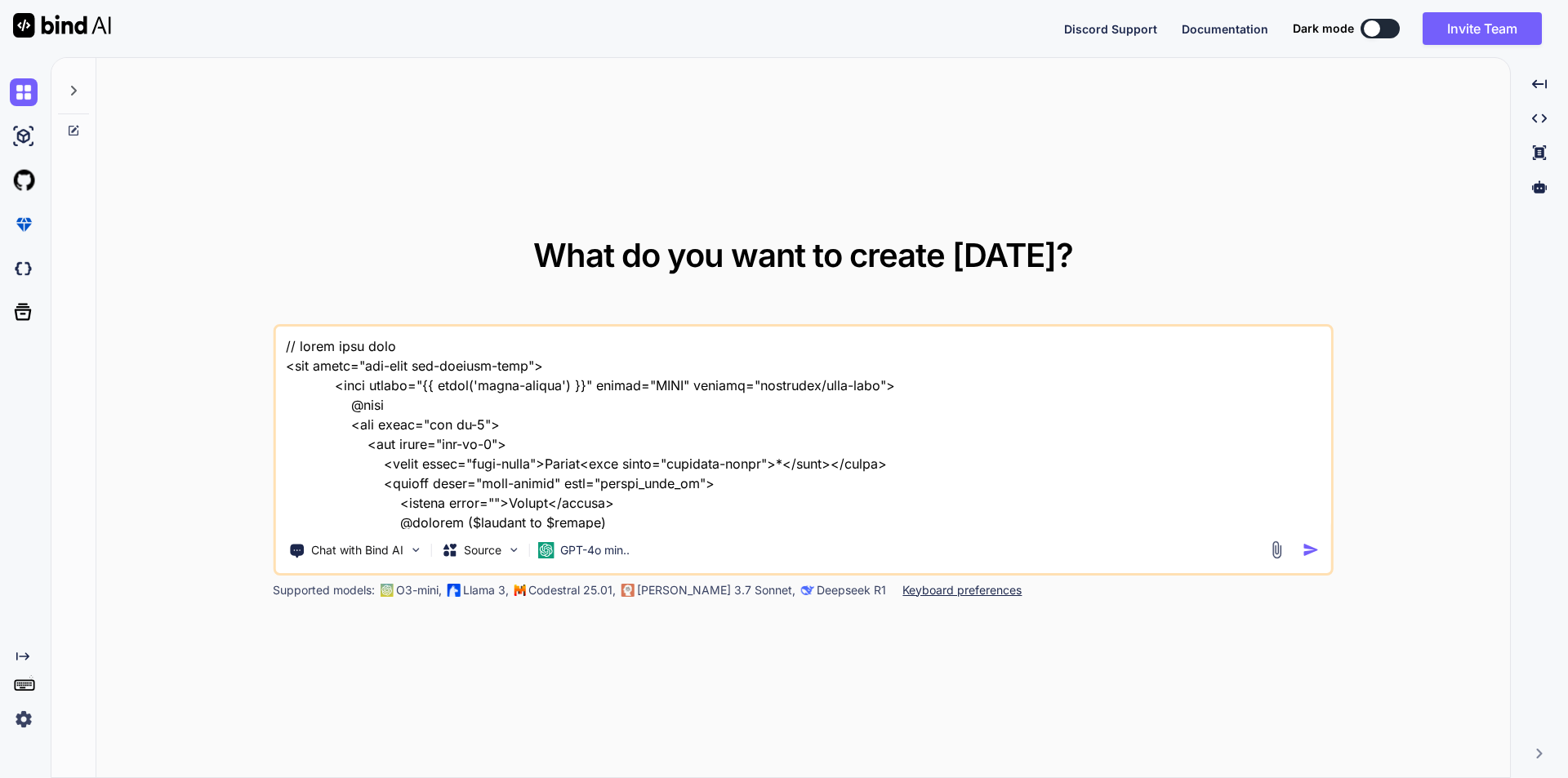
click at [284, 362] on textarea at bounding box center [803, 427] width 1056 height 202
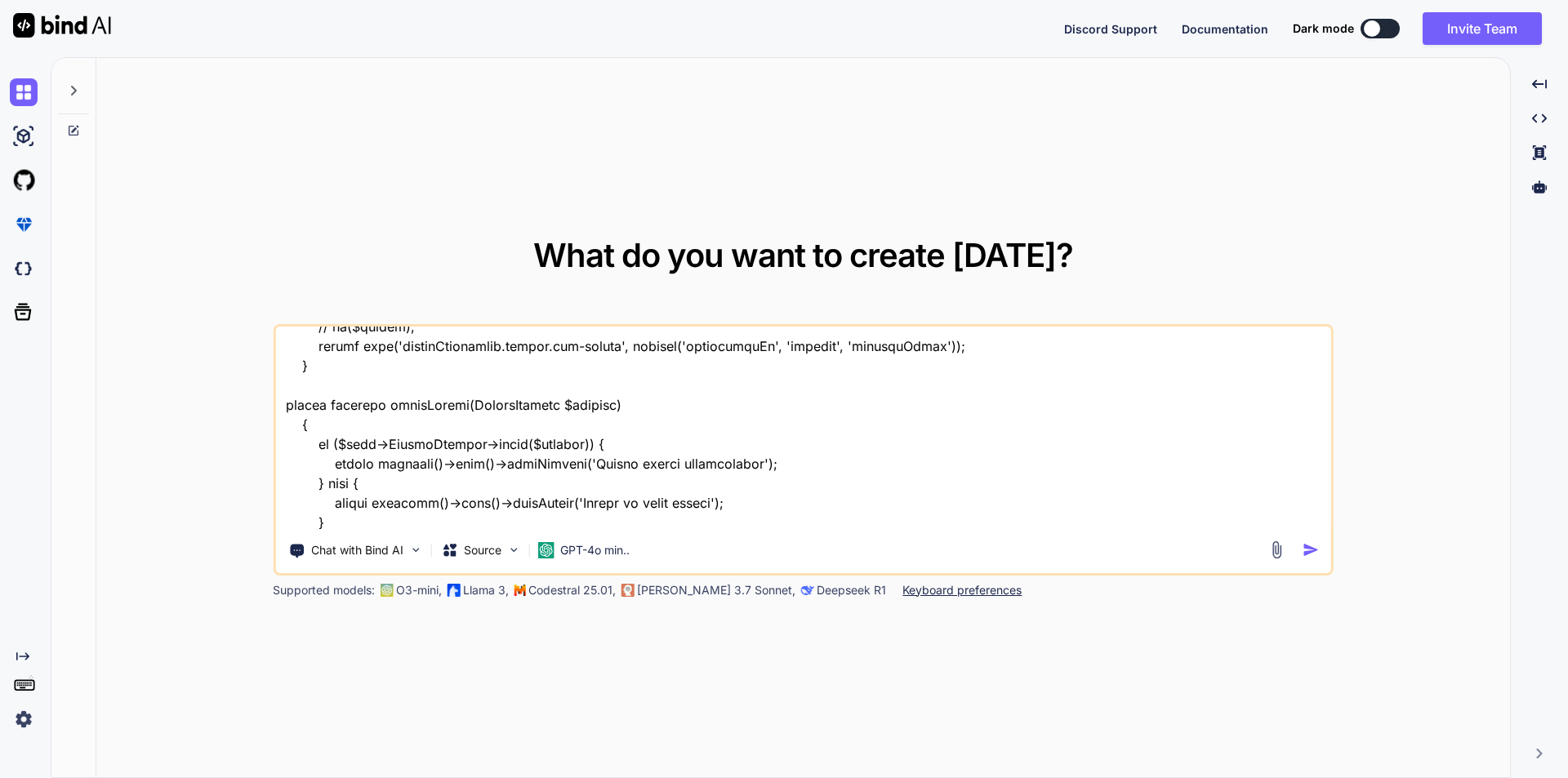
scroll to position [4000, 0]
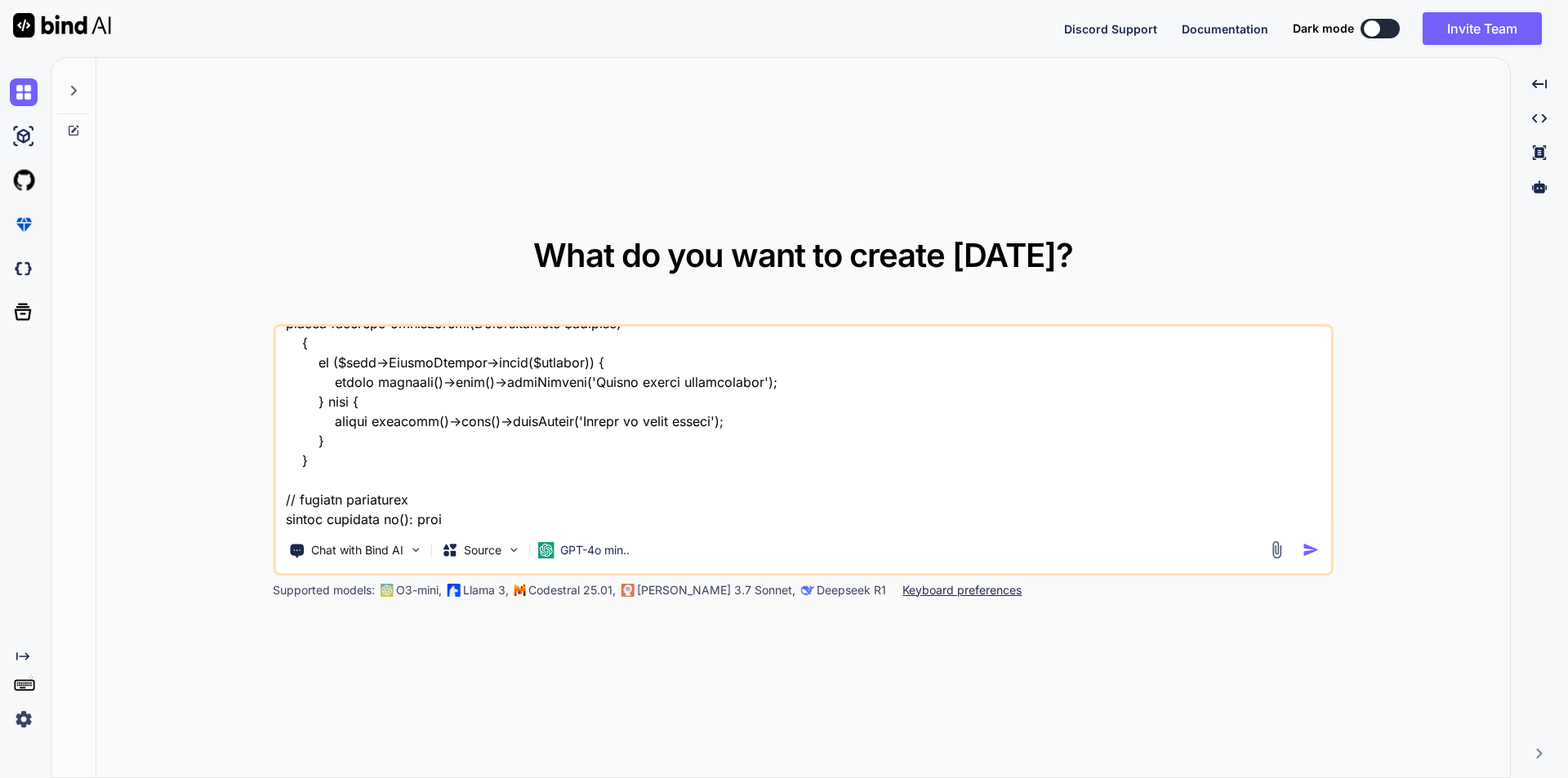
drag, startPoint x: 328, startPoint y: 397, endPoint x: 317, endPoint y: 395, distance: 11.2
click at [328, 398] on textarea at bounding box center [803, 427] width 1056 height 202
drag, startPoint x: 314, startPoint y: 364, endPoint x: 337, endPoint y: 432, distance: 71.8
click at [337, 432] on textarea at bounding box center [803, 427] width 1056 height 202
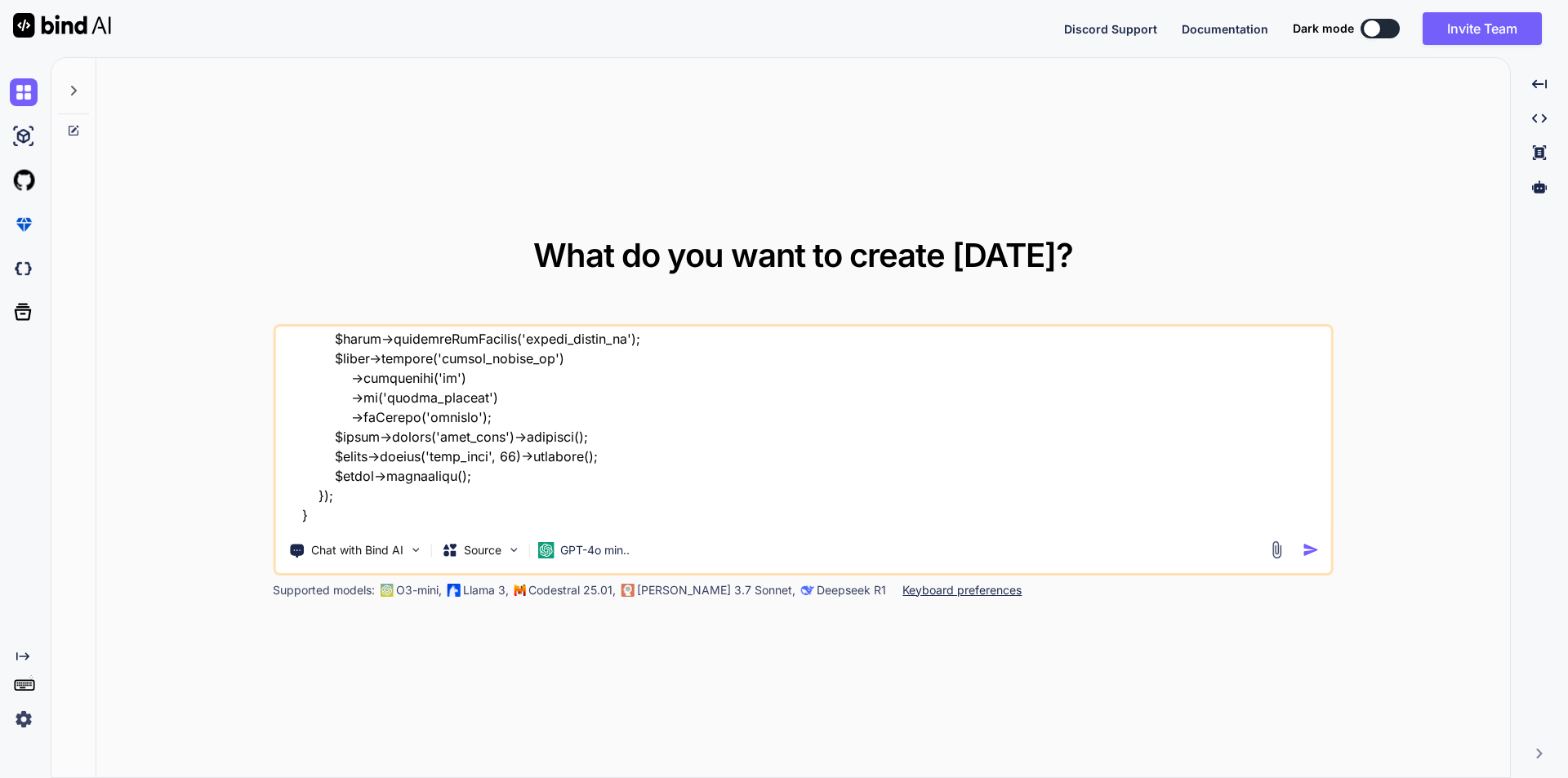
scroll to position [4725, 0]
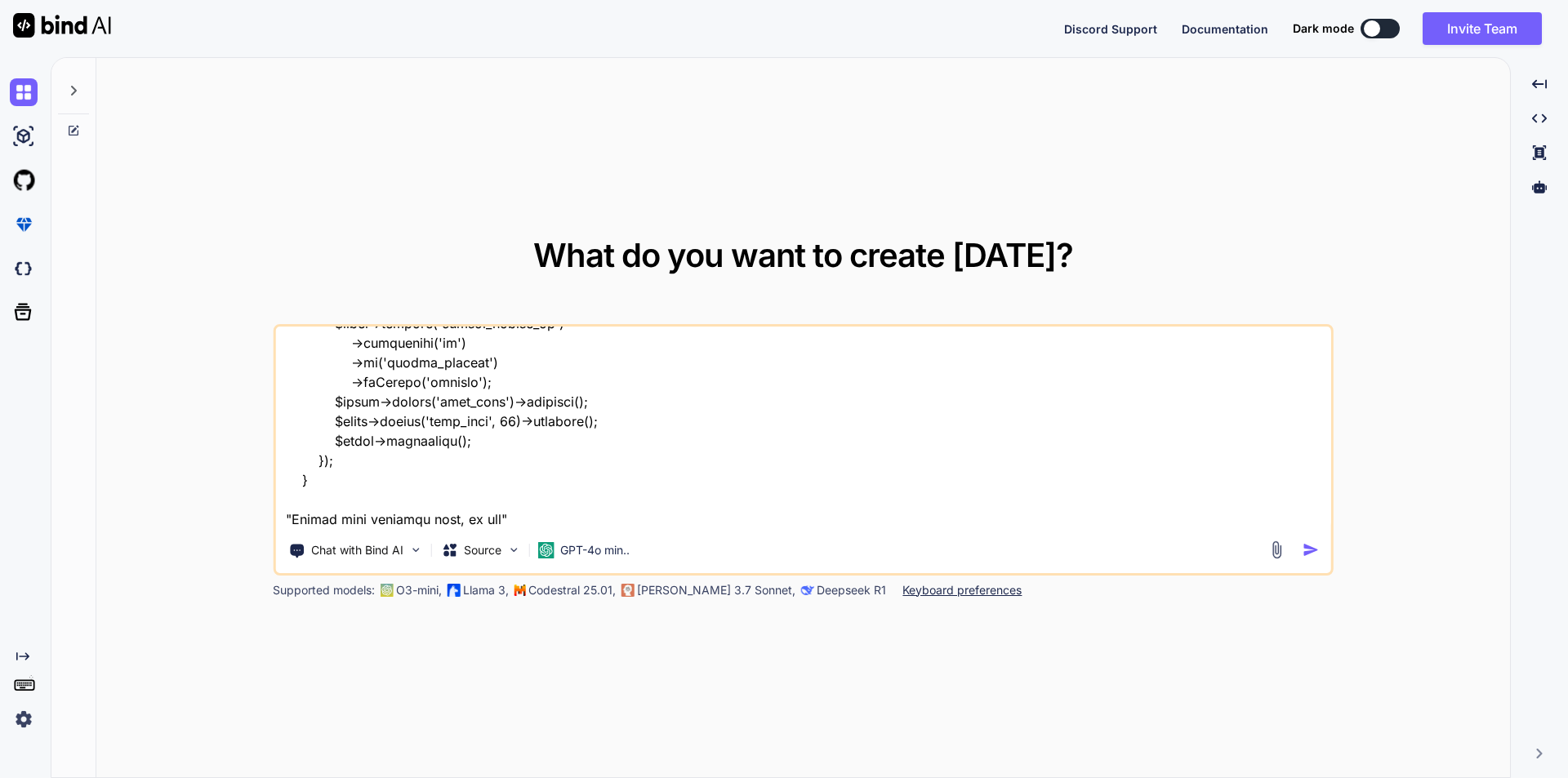
click at [500, 520] on textarea at bounding box center [803, 427] width 1056 height 202
click at [981, 517] on textarea at bounding box center [803, 427] width 1056 height 202
paste textarea "<label class="form-label">Session</label> <div class="multiselect-dropdown" dat…"
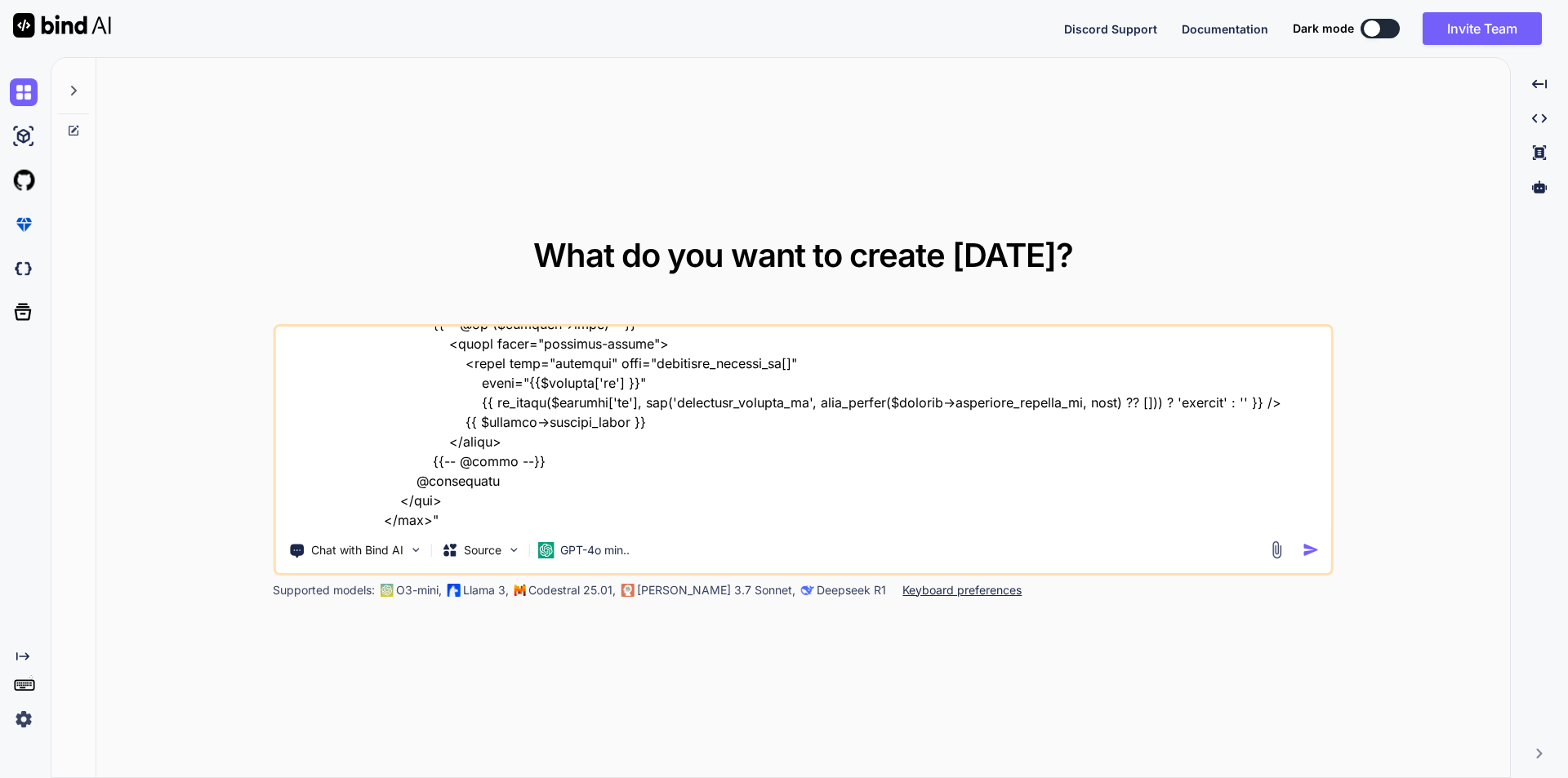
scroll to position [5136, 0]
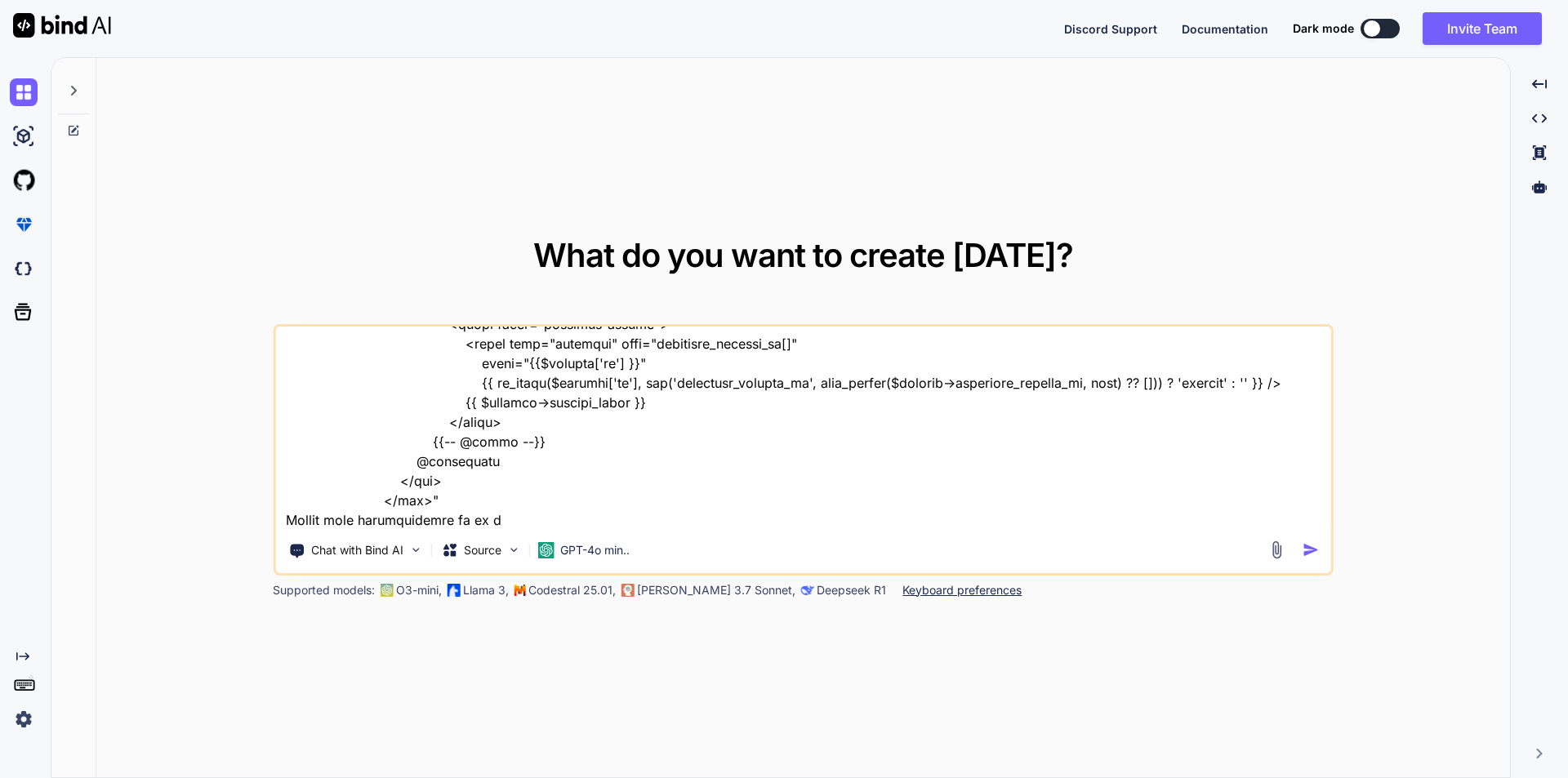
type textarea "// blade file code <div class="add-form add-company-form"> <form action="{{ rou…"
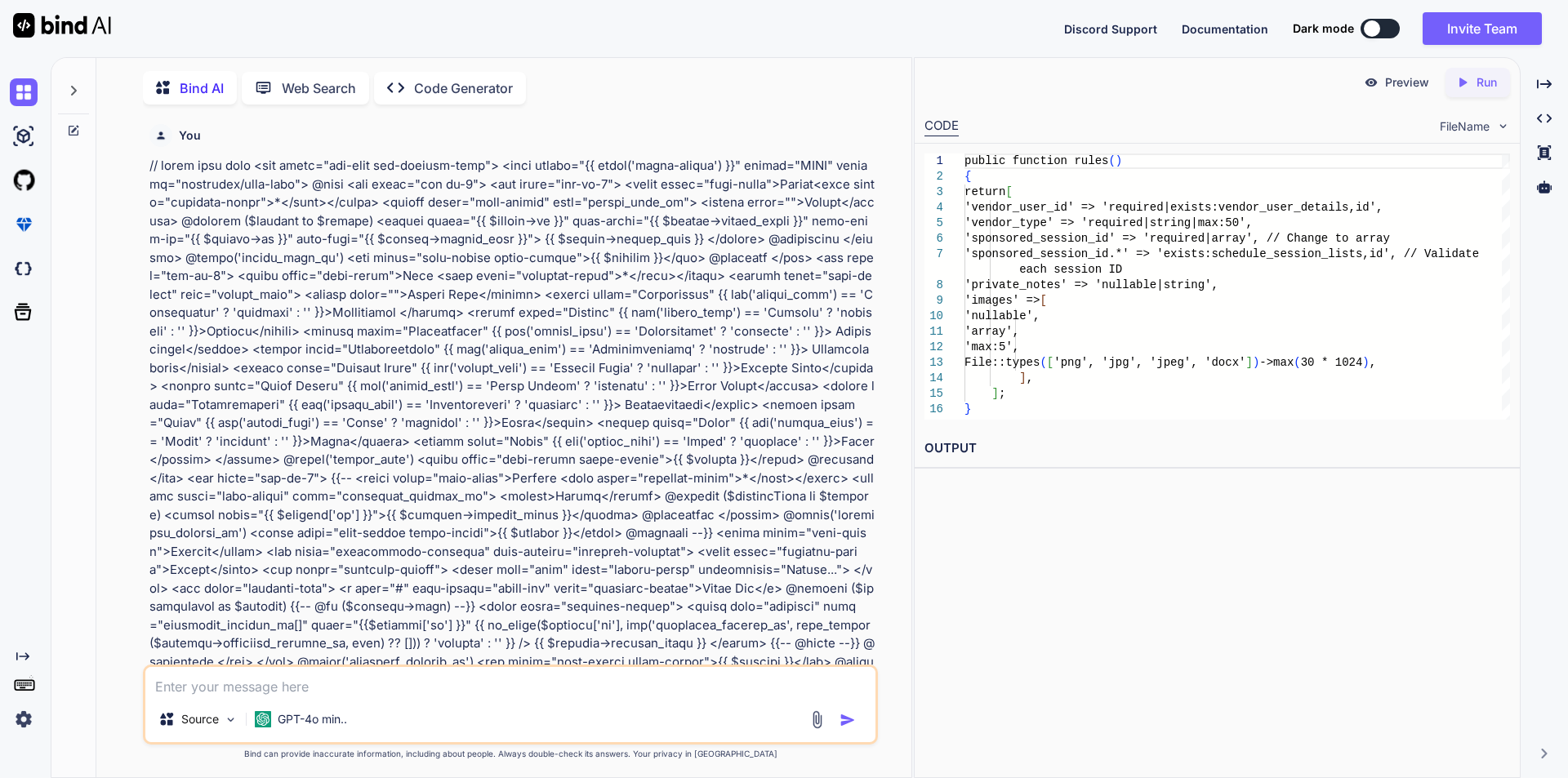
scroll to position [6, 0]
click at [1553, 80] on div "Created with Pixso." at bounding box center [1544, 84] width 34 height 27
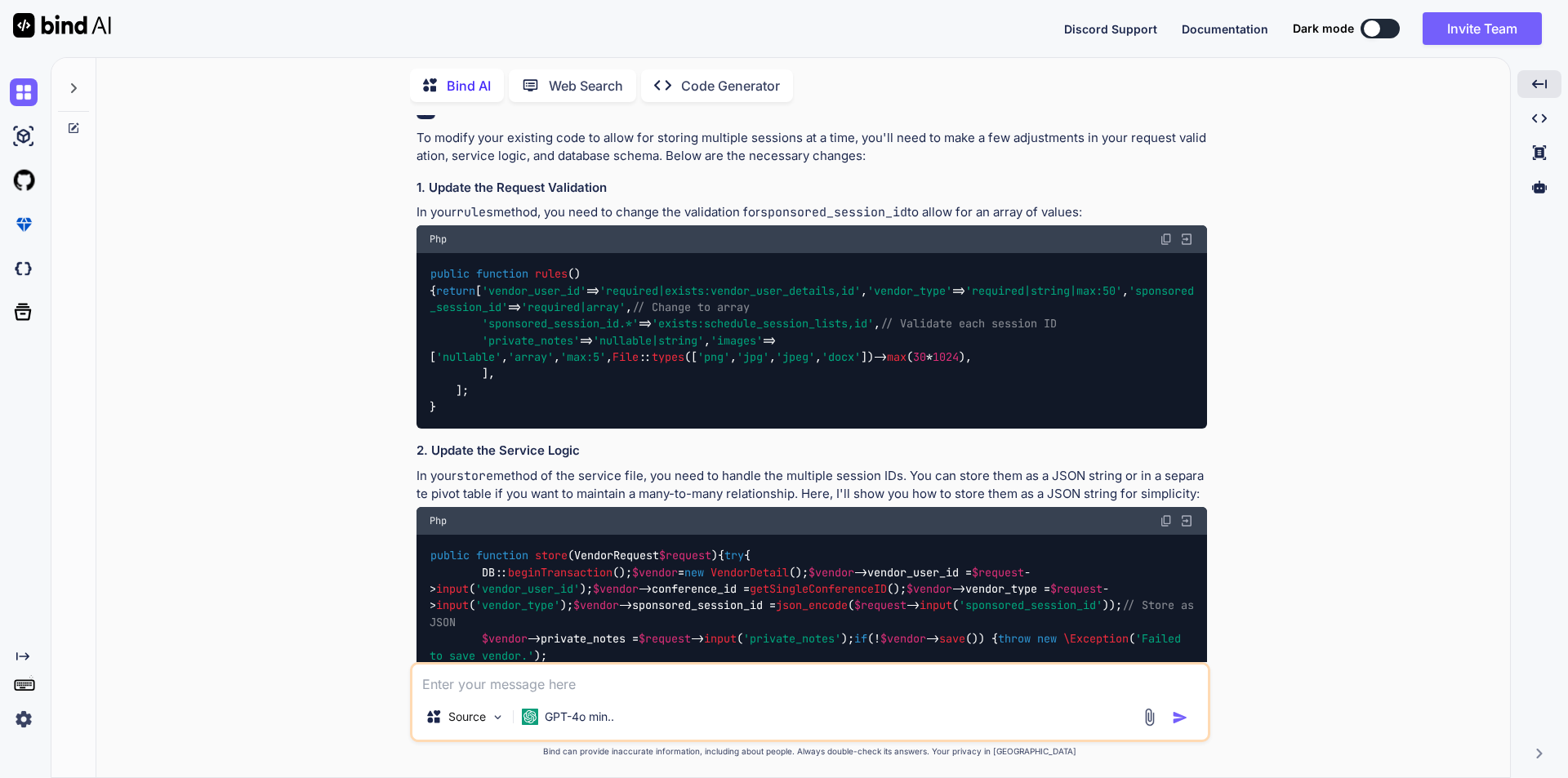
scroll to position [1306, 0]
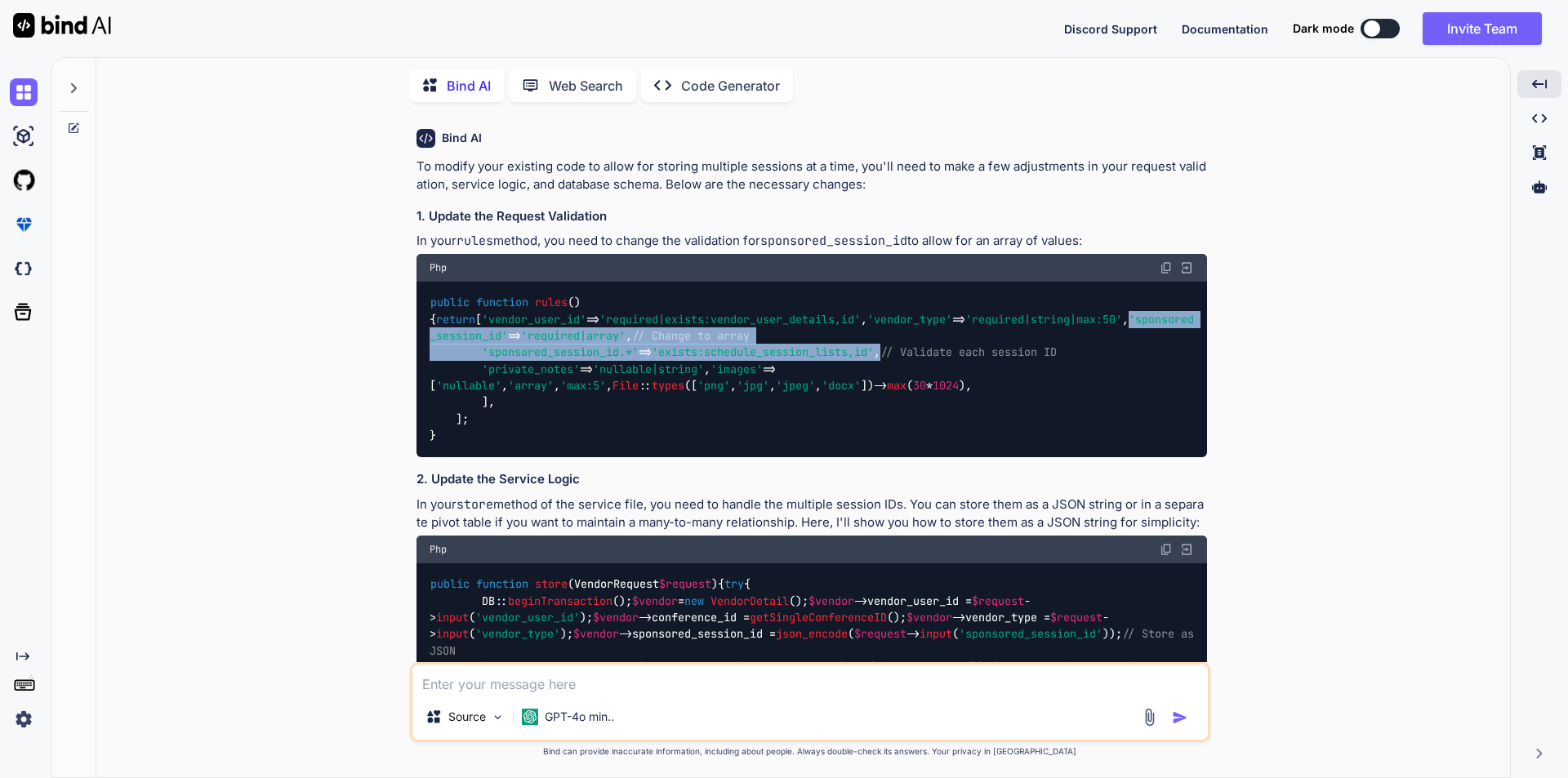
drag, startPoint x: 481, startPoint y: 365, endPoint x: 904, endPoint y: 389, distance: 423.7
click at [904, 389] on code "public function rules ( ) { return [ 'vendor_user_id' => 'required|exists:vendo…" at bounding box center [811, 369] width 764 height 150
copy code "'sponsored_session_id' => 'required|array' , // Change to array 'sponsored_sess…"
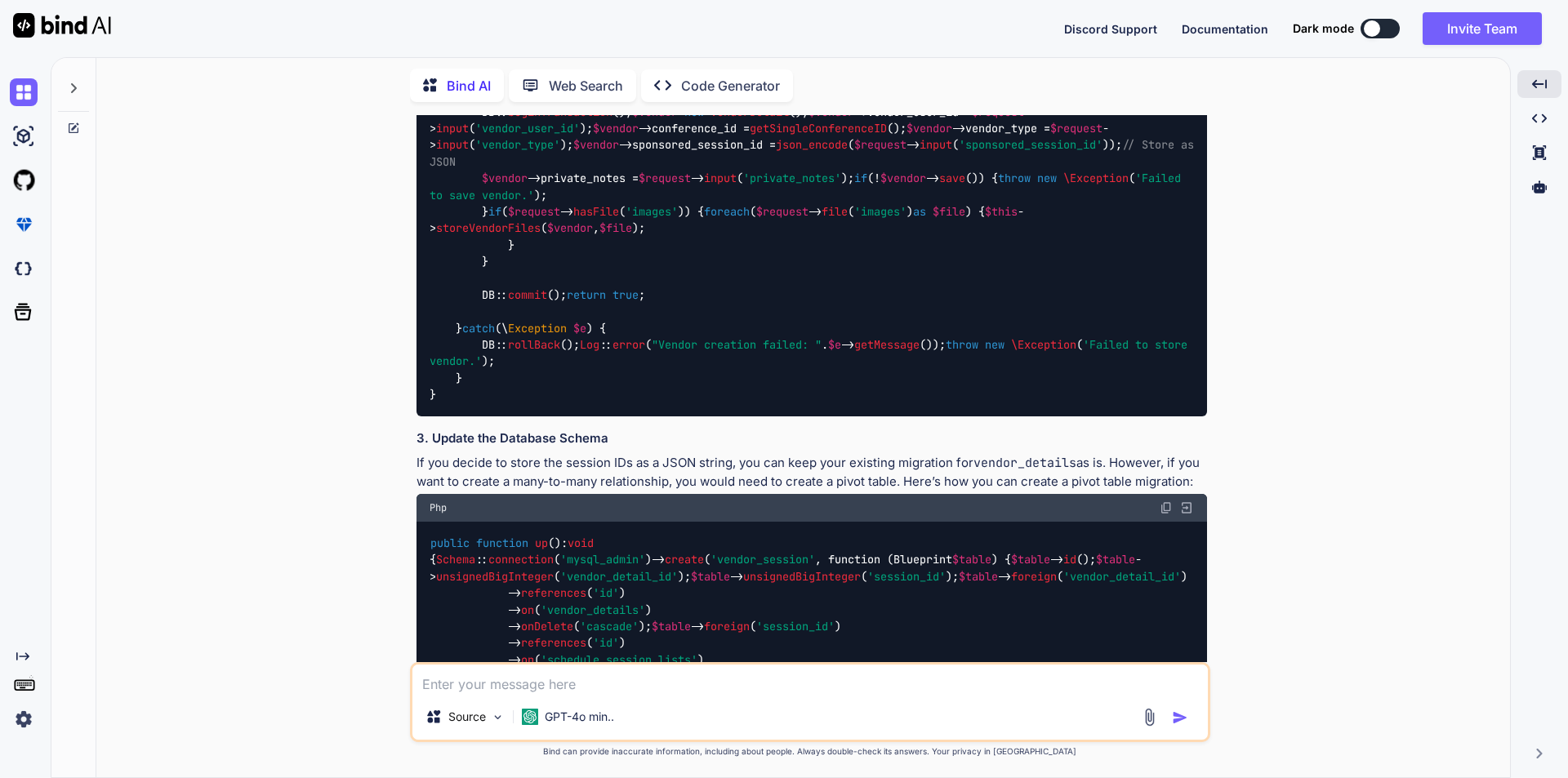
scroll to position [1796, 0]
drag, startPoint x: 432, startPoint y: 193, endPoint x: 512, endPoint y: 412, distance: 233.2
click at [512, 403] on code "public function store ( VendorRequest $request ) { try { DB:: beginTransaction …" at bounding box center [814, 244] width 771 height 317
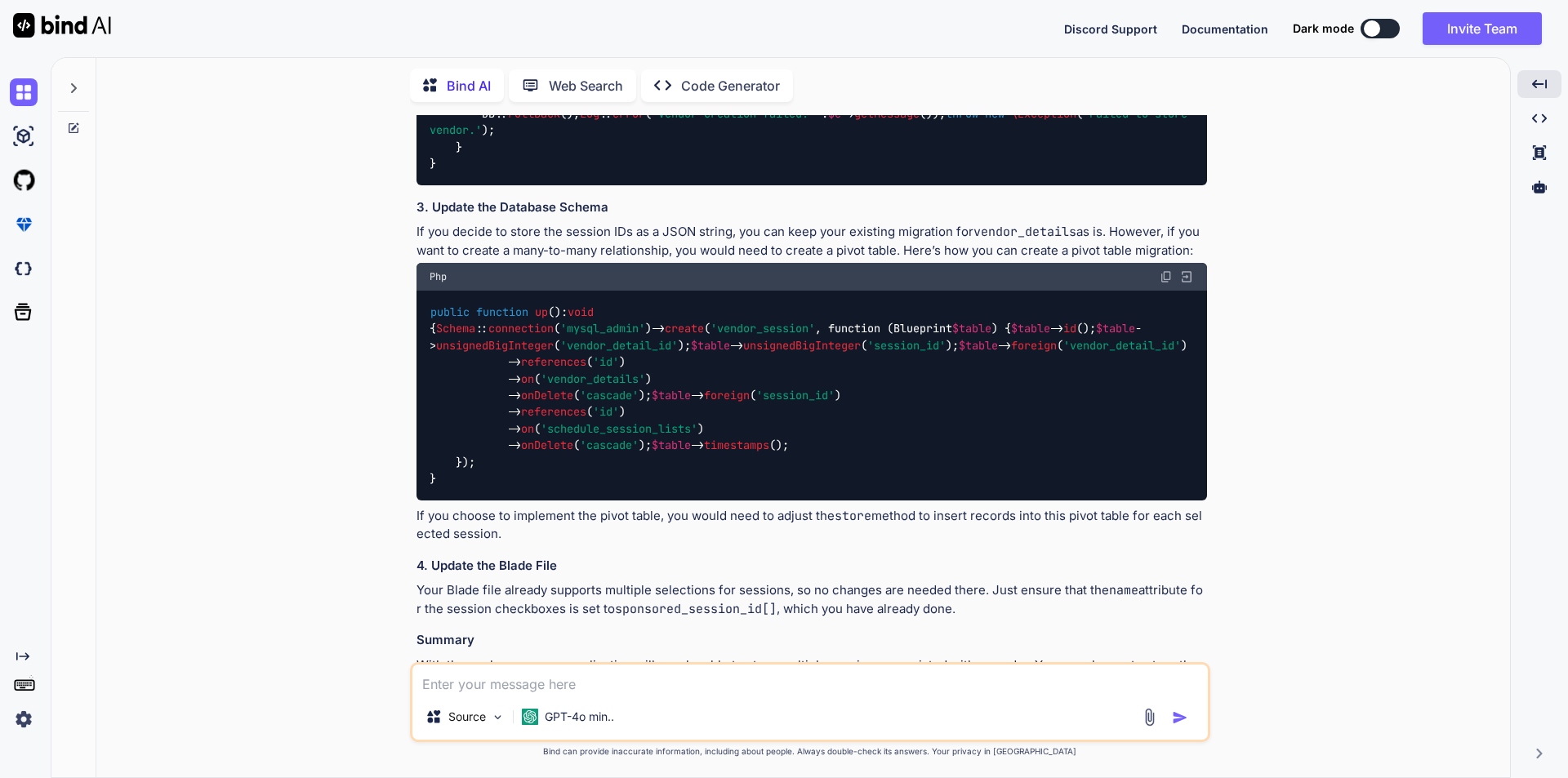
scroll to position [2041, 0]
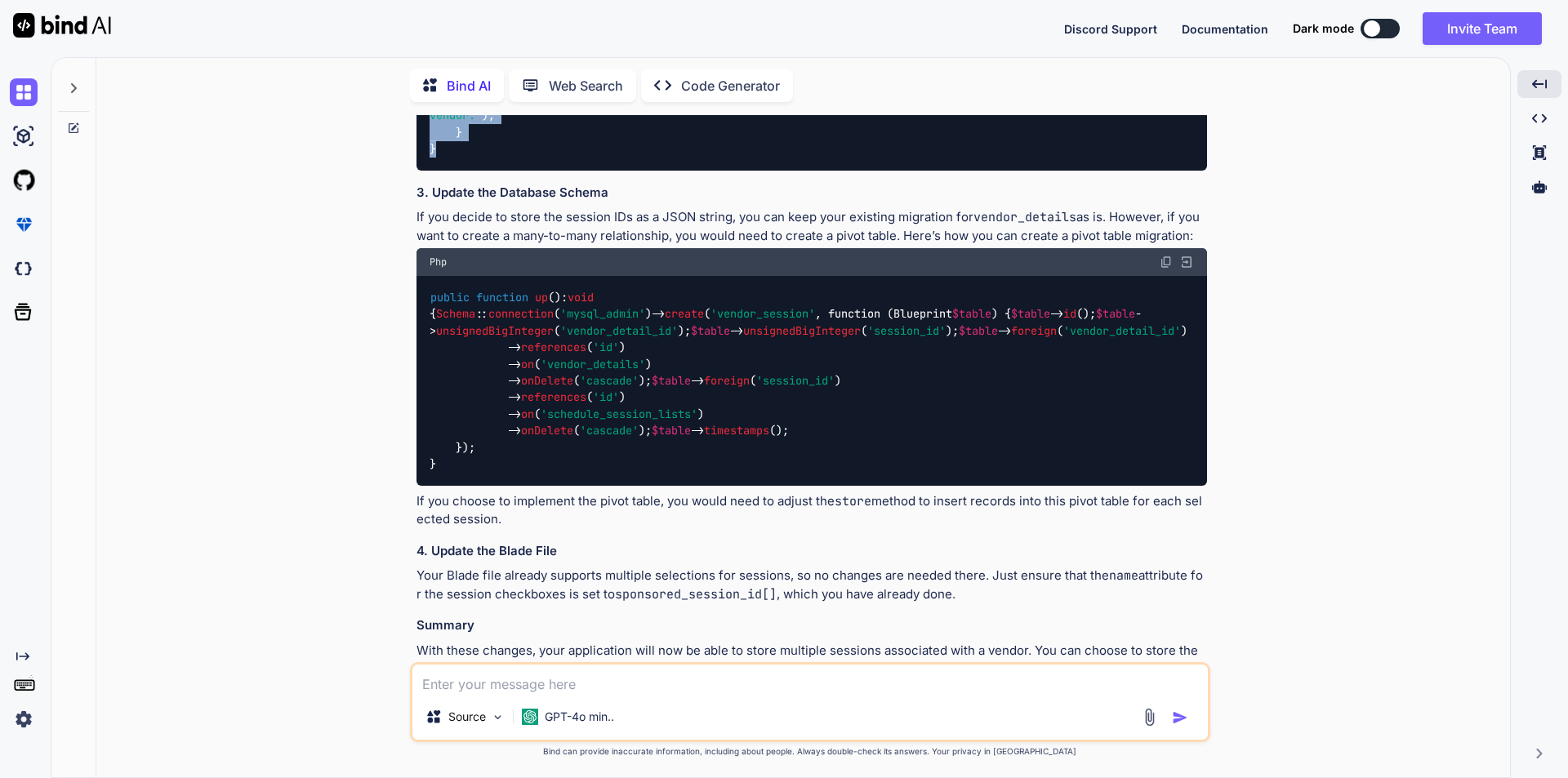
click at [443, 170] on div "public function store ( VendorRequest $request ) { try { DB:: beginTransaction …" at bounding box center [812, -1] width 791 height 342
copy code "public function store ( VendorRequest $request ) { try { DB:: beginTransaction …"
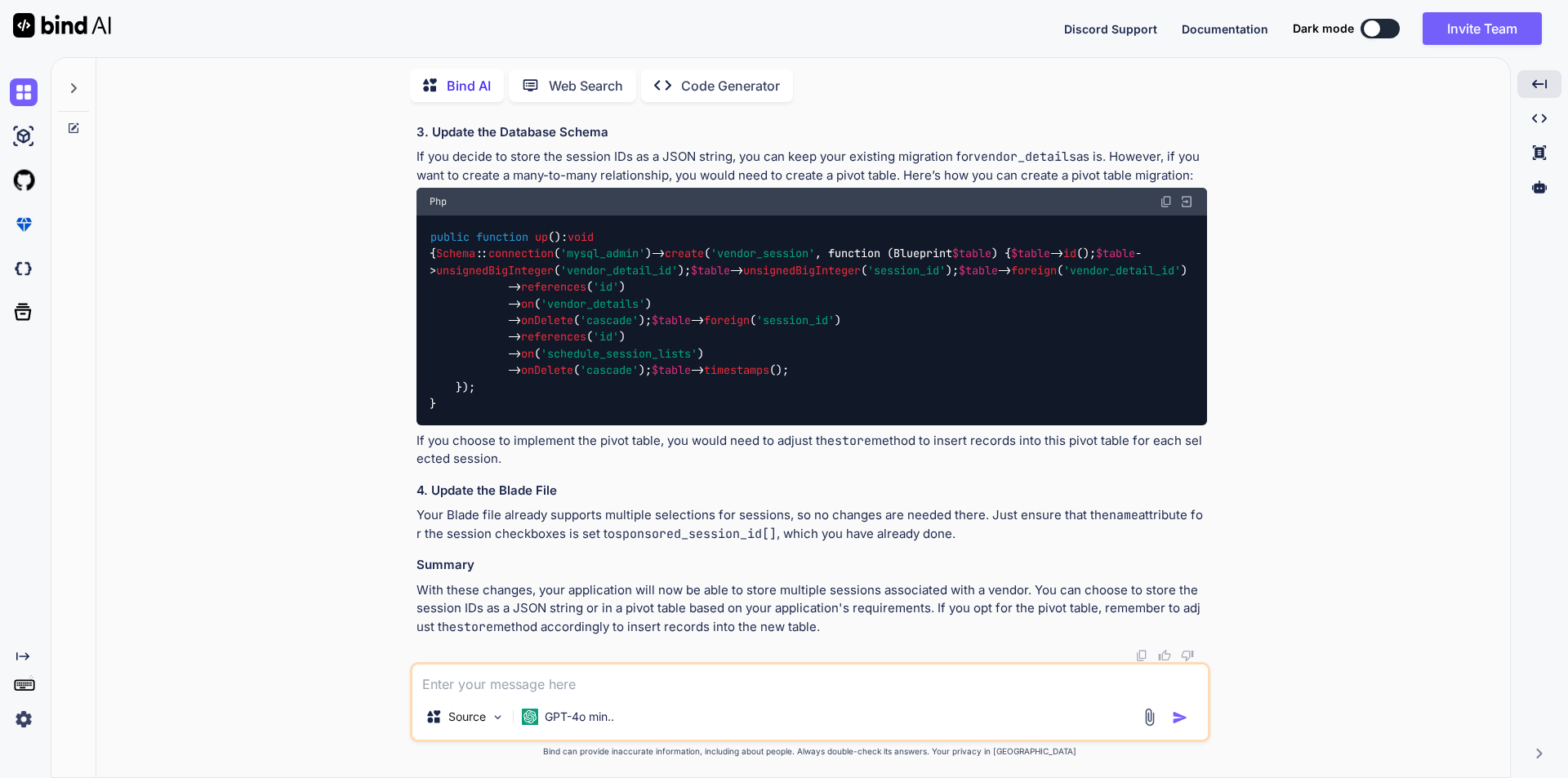
scroll to position [2566, 0]
drag, startPoint x: 531, startPoint y: 686, endPoint x: 518, endPoint y: 686, distance: 13.0
click at [527, 686] on textarea at bounding box center [810, 679] width 796 height 29
type textarea "give me updated blade file code tooo"
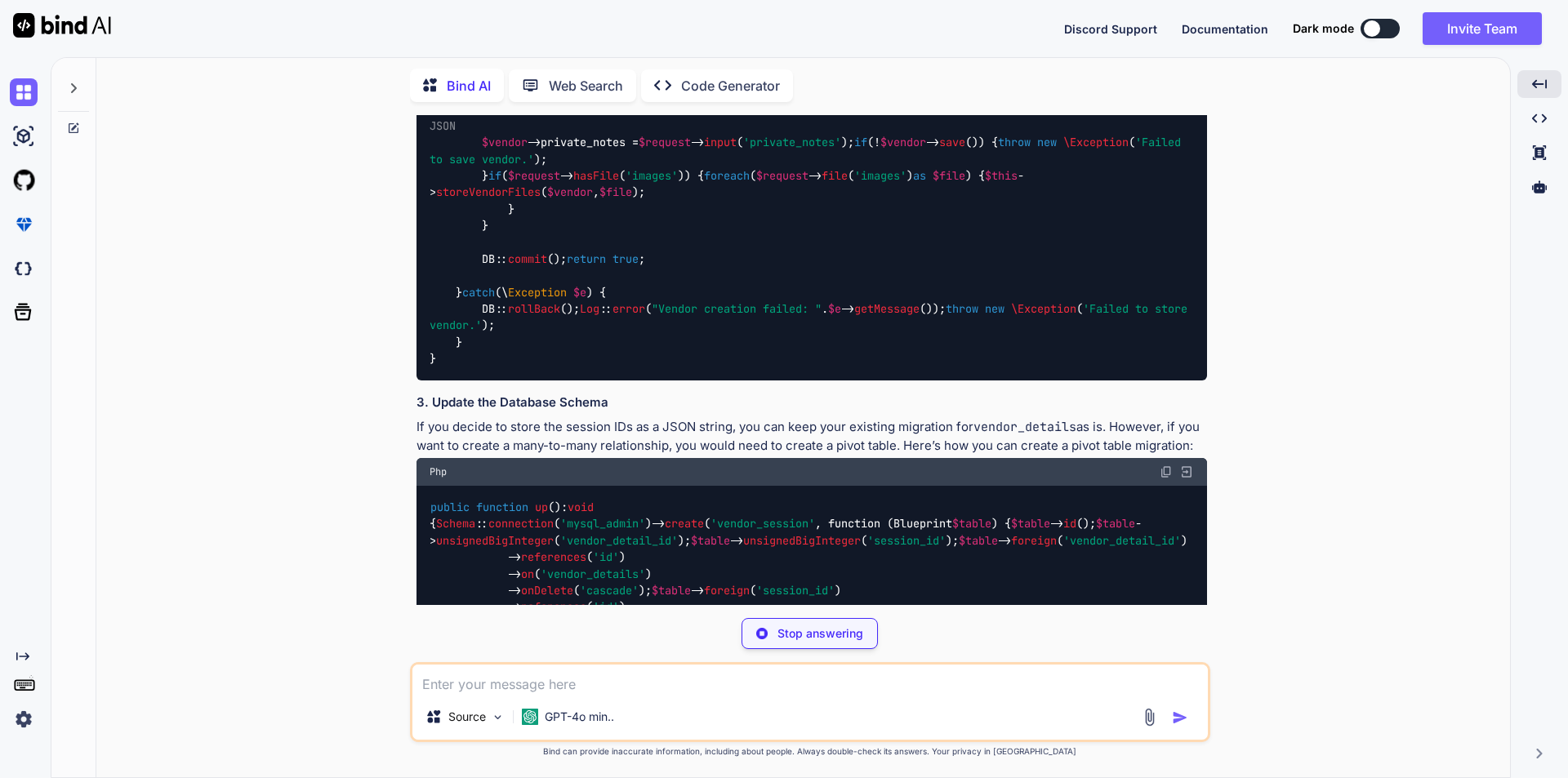
scroll to position [1839, 0]
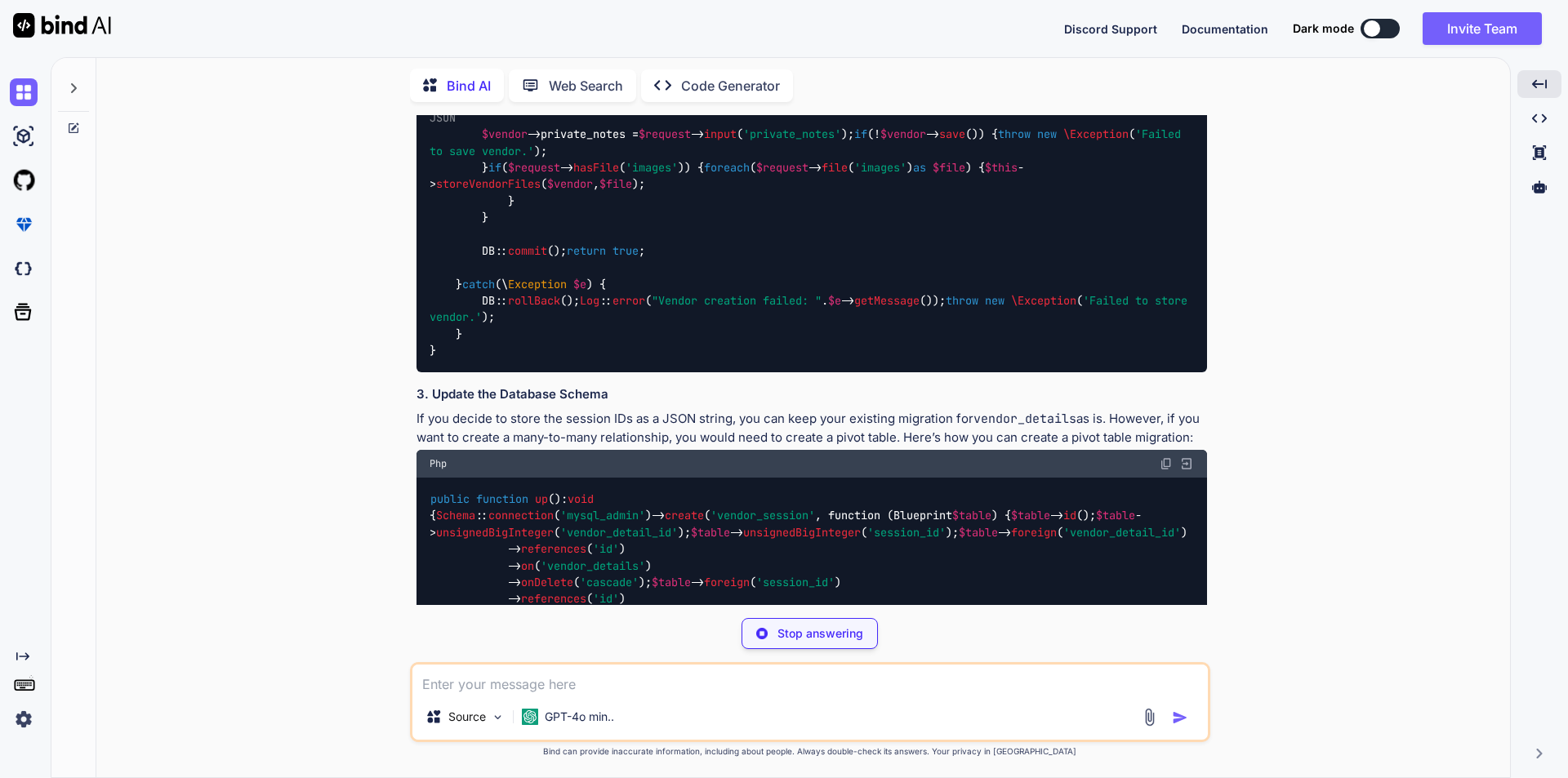
drag, startPoint x: 477, startPoint y: 297, endPoint x: 833, endPoint y: 276, distance: 356.6
click at [833, 276] on code "public function store ( VendorRequest $request ) { try { DB:: beginTransaction …" at bounding box center [814, 200] width 771 height 317
click at [965, 109] on span "'sponsored_session_id'" at bounding box center [1030, 101] width 144 height 15
drag, startPoint x: 483, startPoint y: 302, endPoint x: 1051, endPoint y: 302, distance: 568.0
click at [1051, 302] on code "public function store ( VendorRequest $request ) { try { DB:: beginTransaction …" at bounding box center [814, 200] width 771 height 317
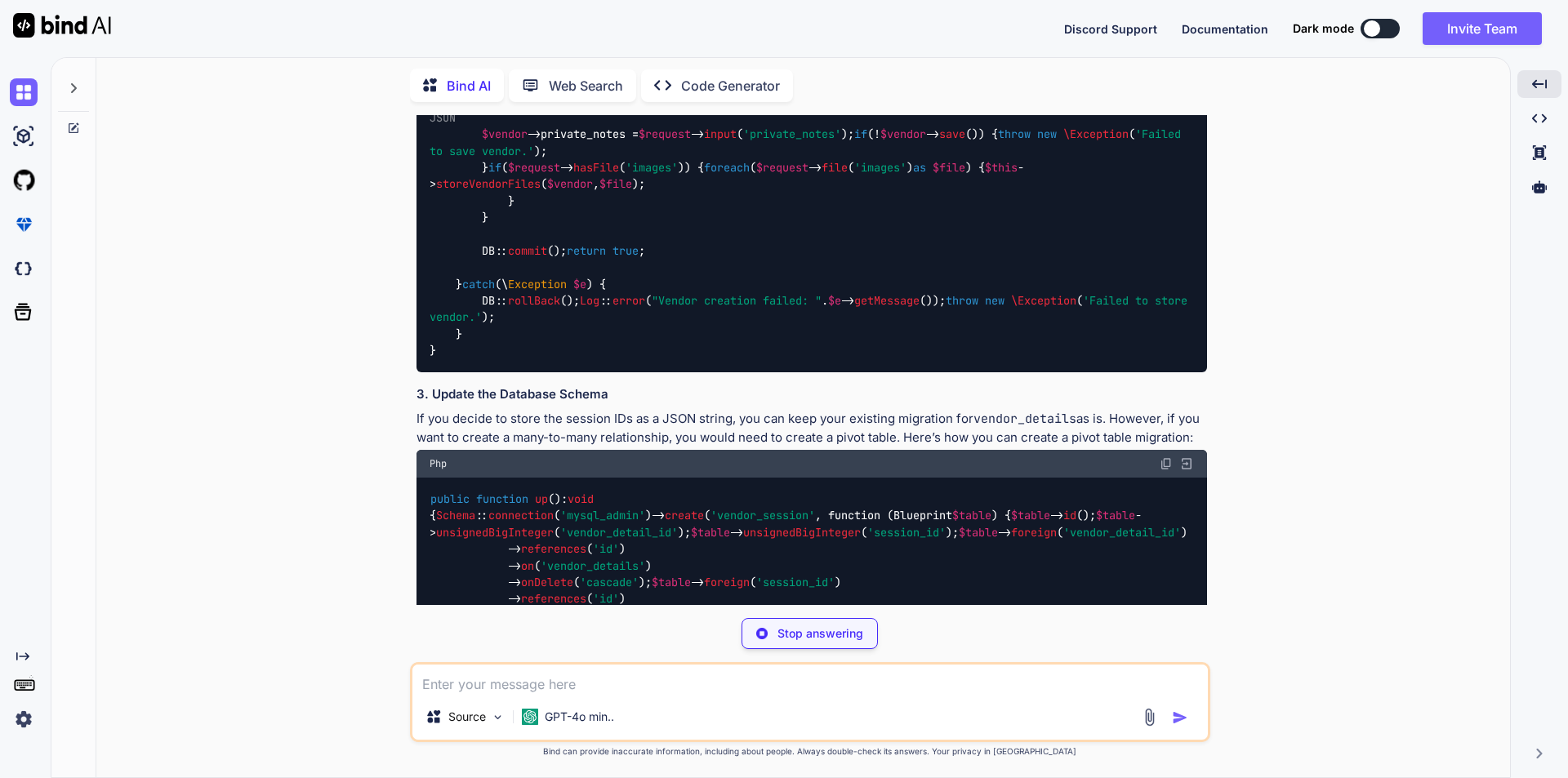
copy code "$vendor ->sponsored_session_id = json_encode ( $request -> input ( 'sponsored_s…"
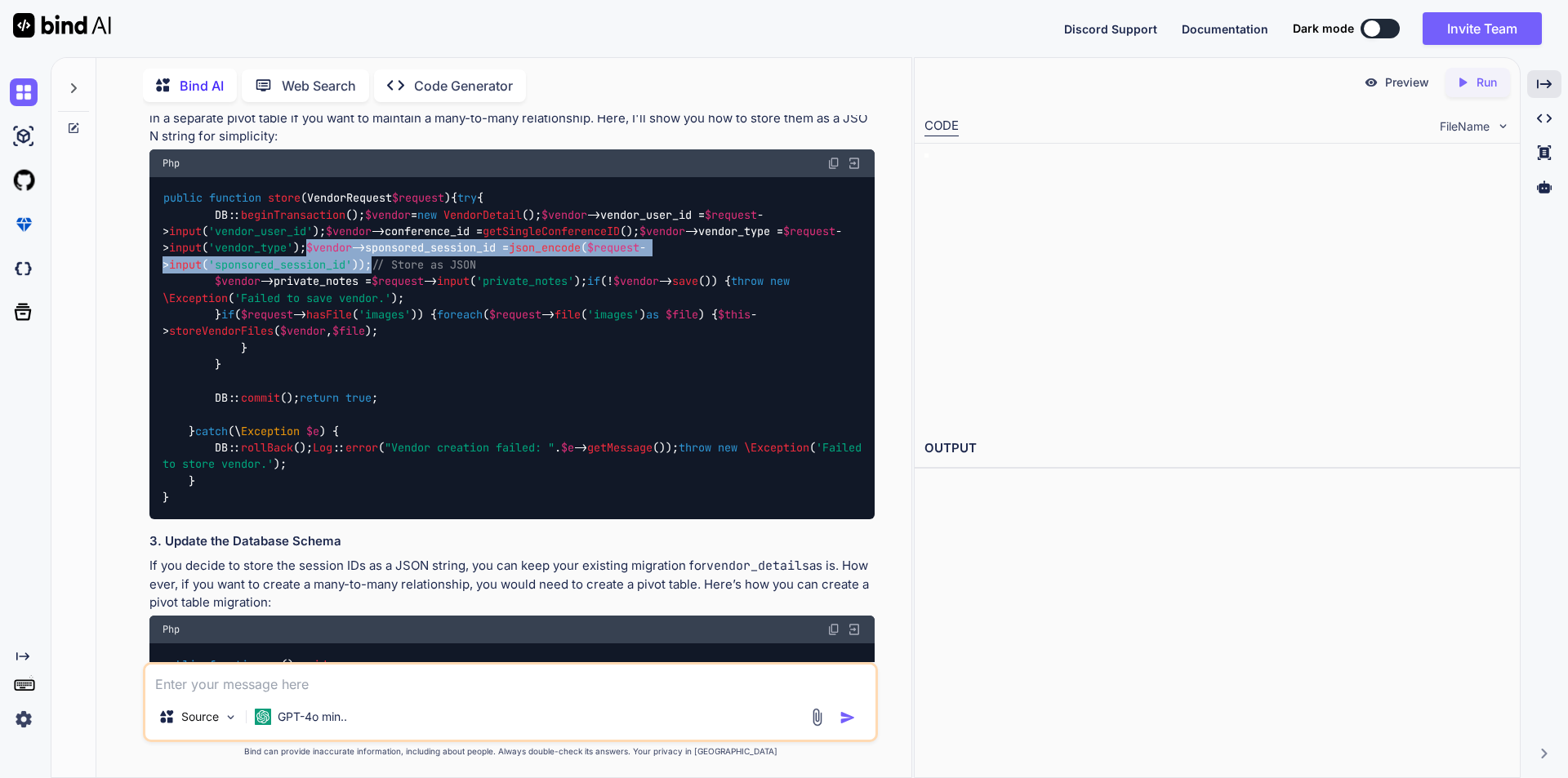
scroll to position [1968, 0]
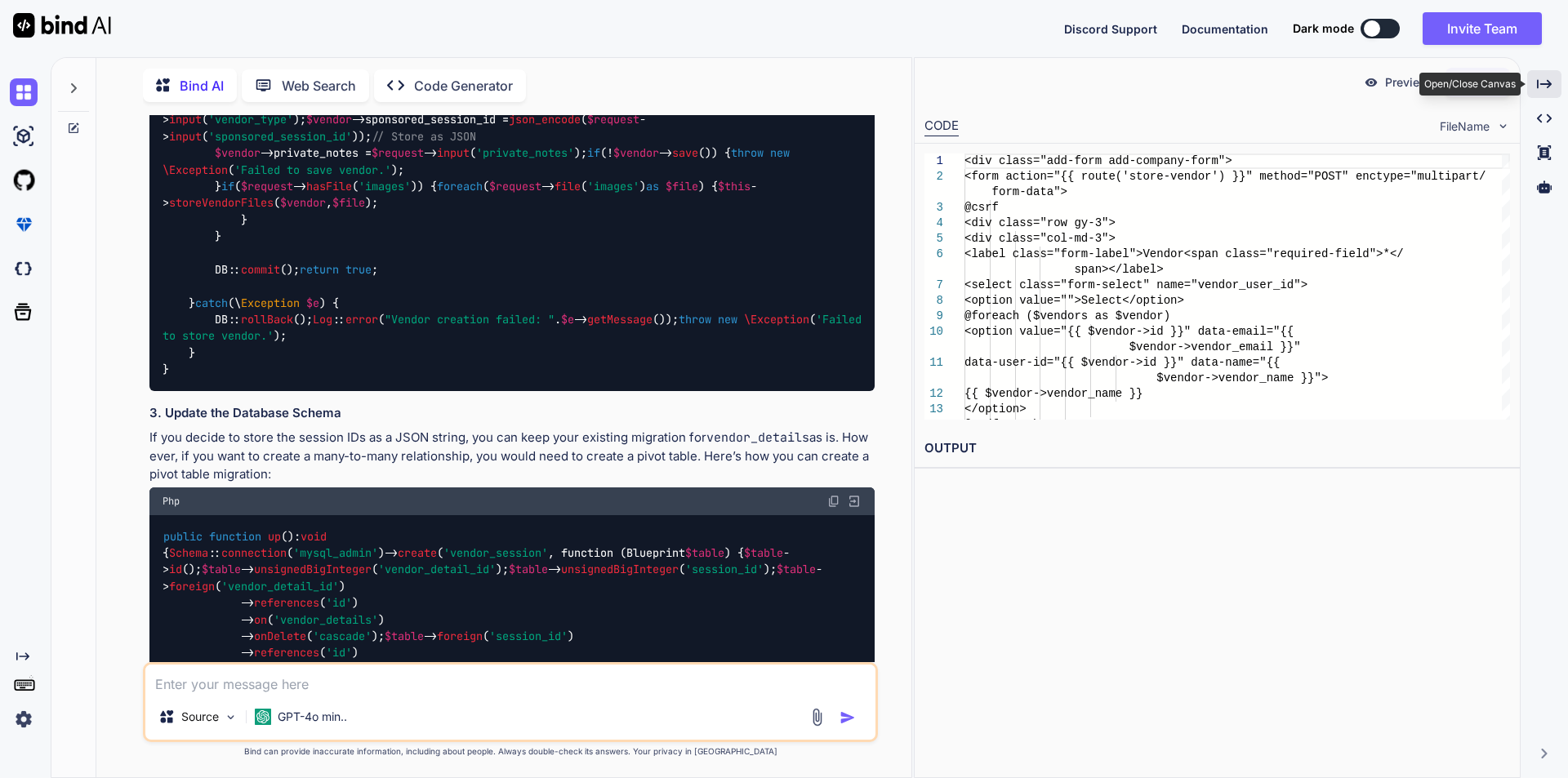
click at [1544, 82] on icon "Created with Pixso." at bounding box center [1544, 84] width 15 height 15
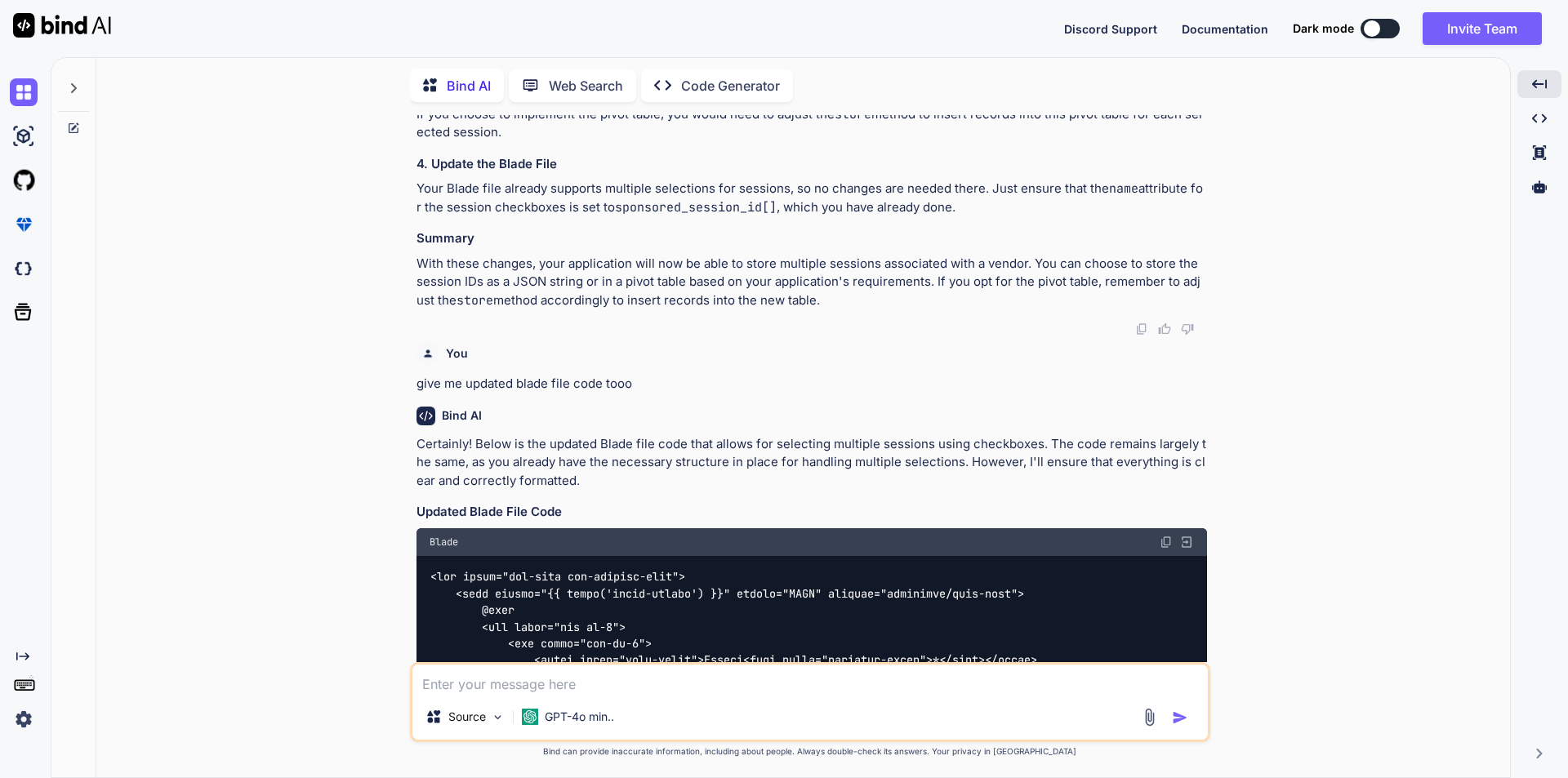
scroll to position [2411, 0]
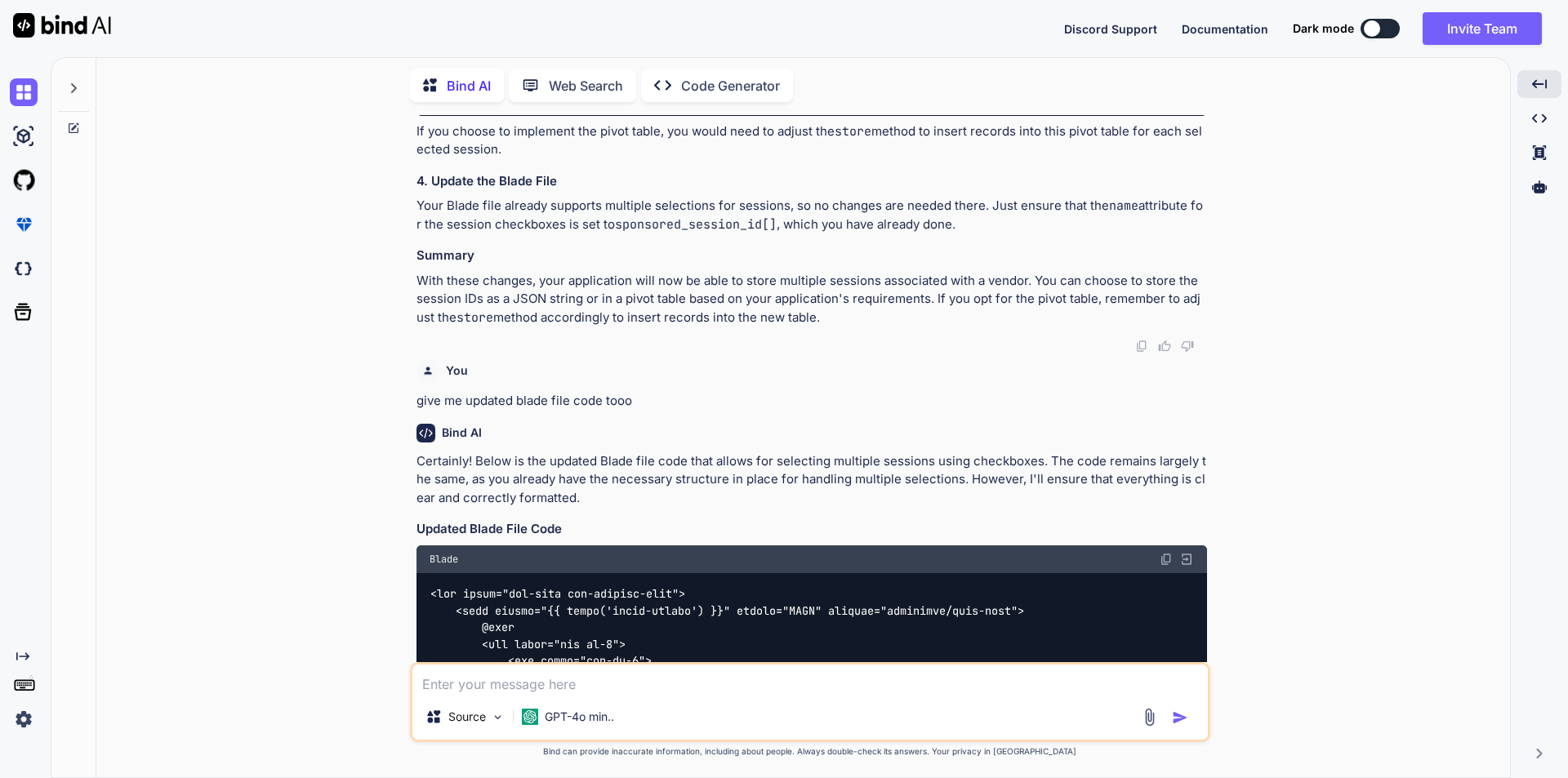
click at [620, 18] on span "'cascade'" at bounding box center [609, 11] width 59 height 15
click at [756, 18] on span "'session_id'" at bounding box center [795, 11] width 79 height 15
click at [611, 35] on span "'id'" at bounding box center [606, 27] width 27 height 15
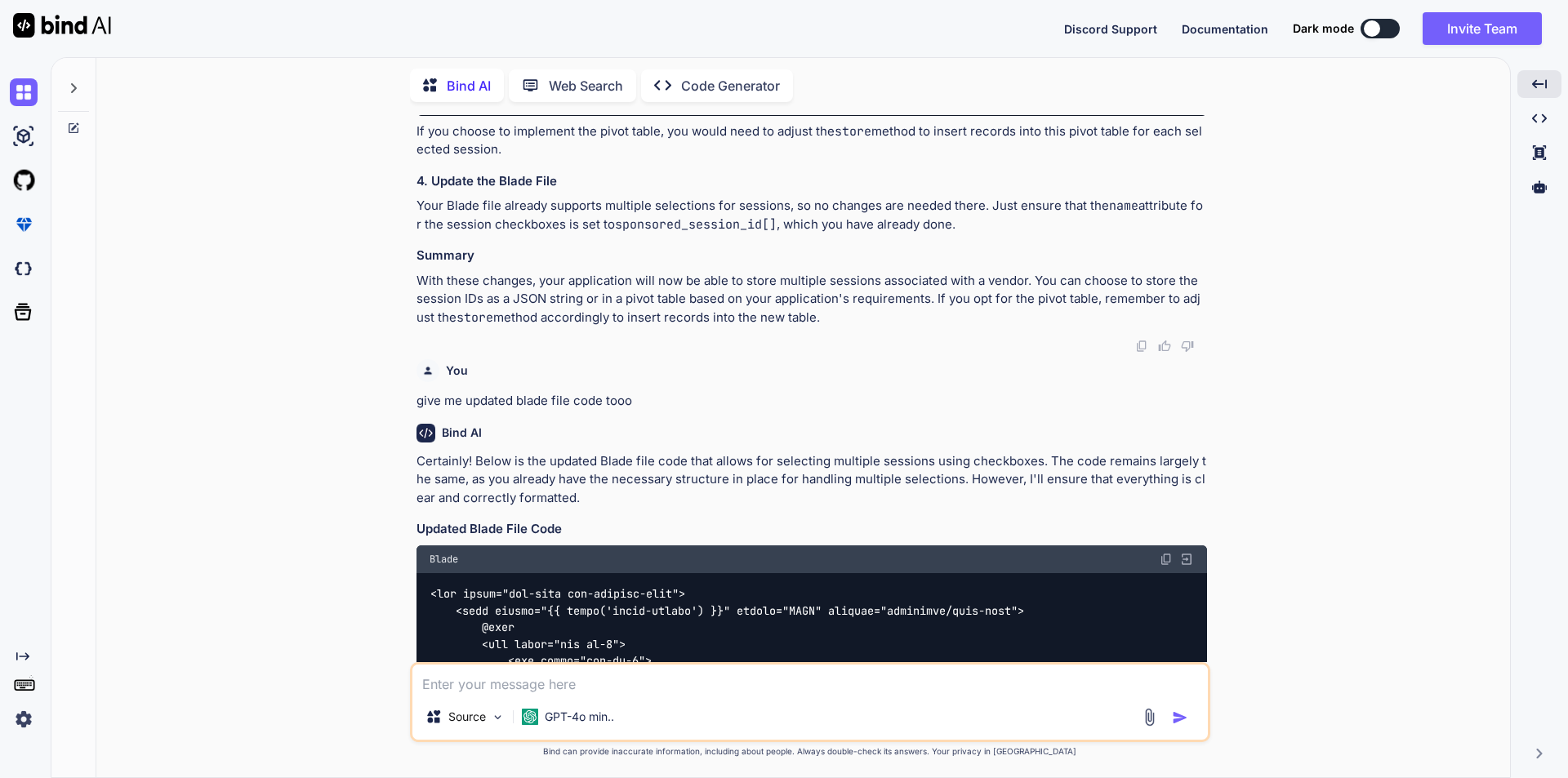
click at [611, 35] on span "'id'" at bounding box center [606, 27] width 27 height 15
click at [618, 51] on span "'schedule_session_lists'" at bounding box center [619, 44] width 157 height 15
click at [618, 69] on span "'cascade'" at bounding box center [609, 61] width 59 height 15
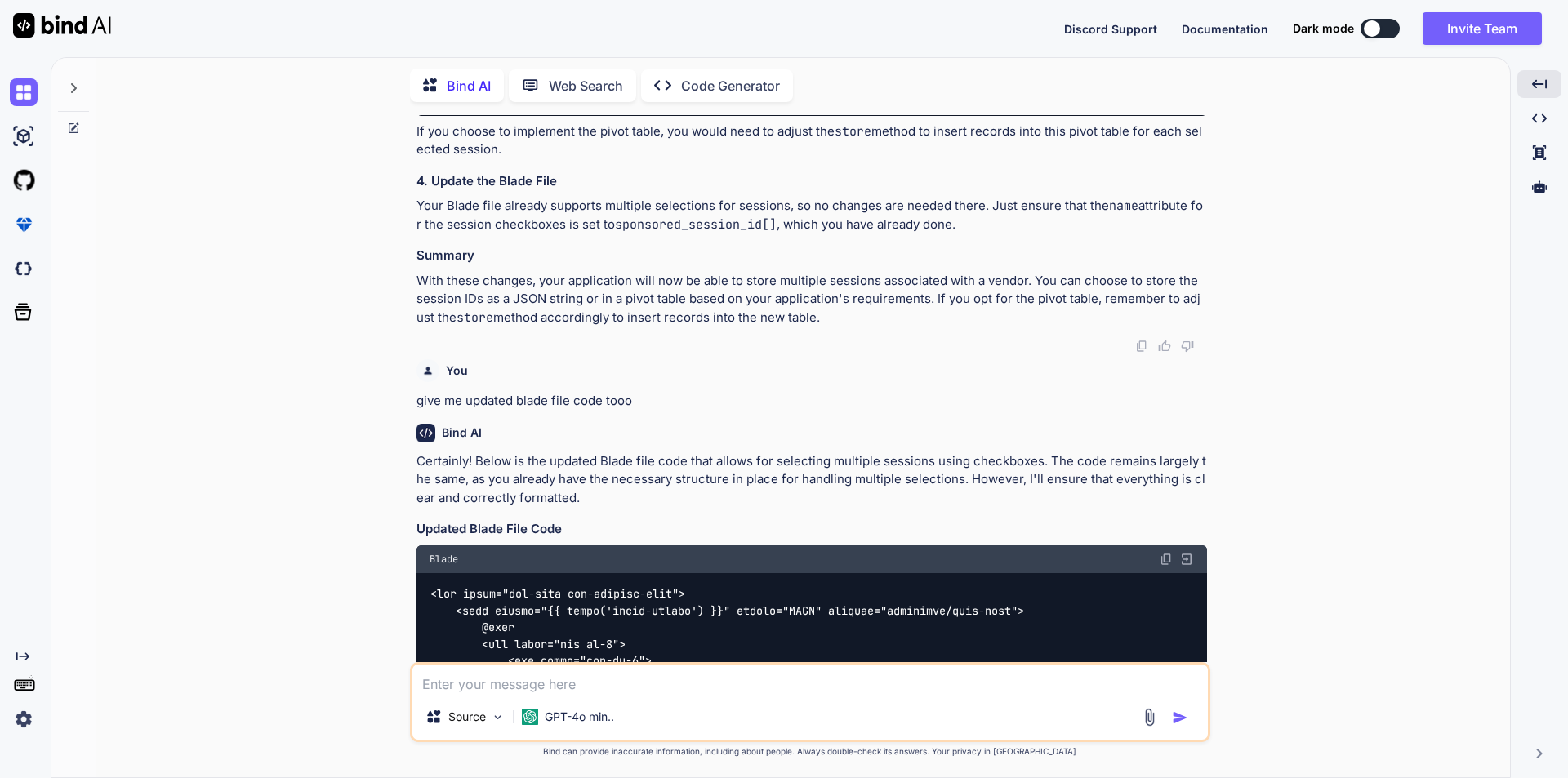
scroll to position [2493, 0]
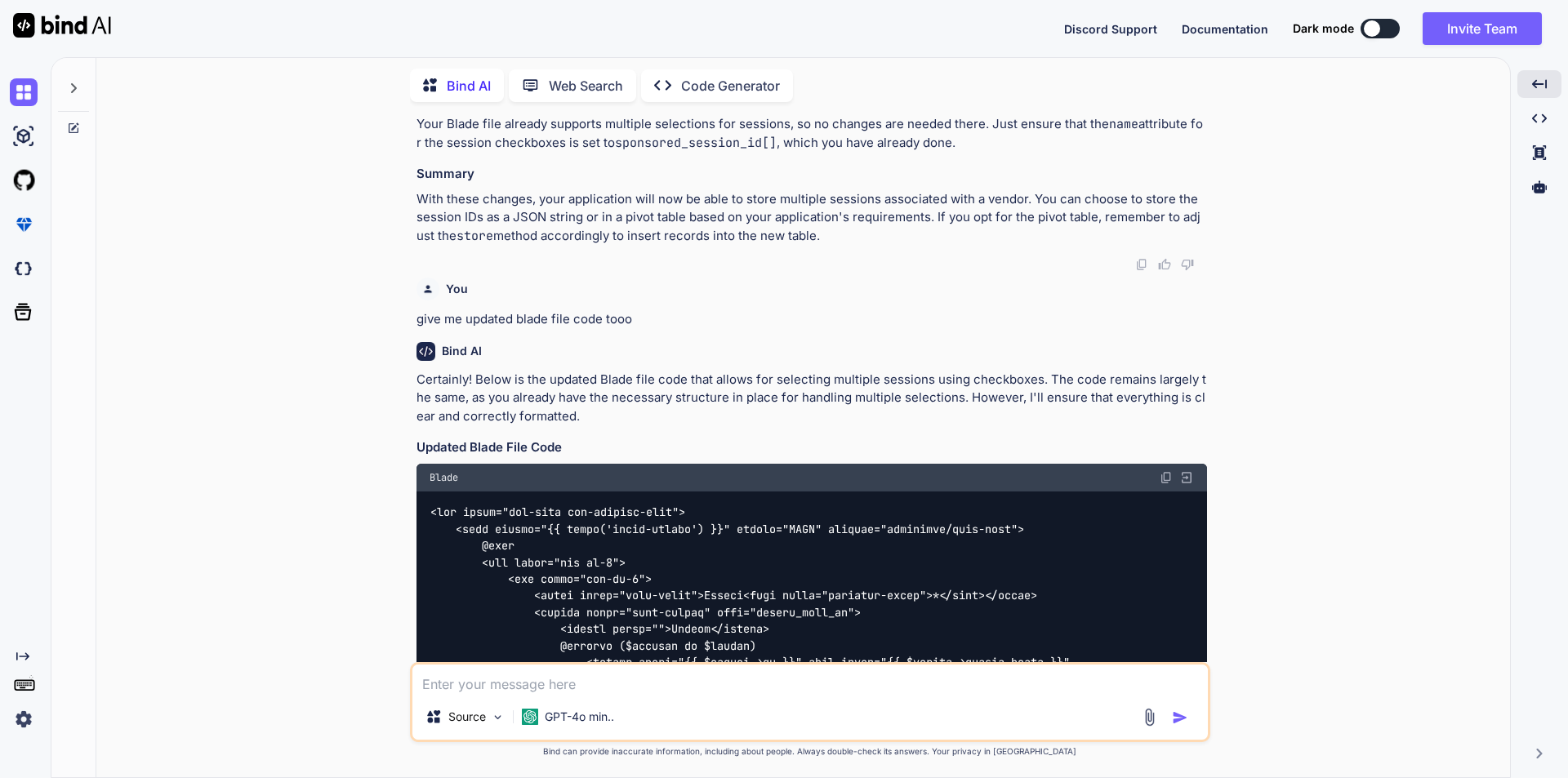
click at [596, 681] on textarea at bounding box center [810, 679] width 796 height 29
type textarea "give me updated migration files too"
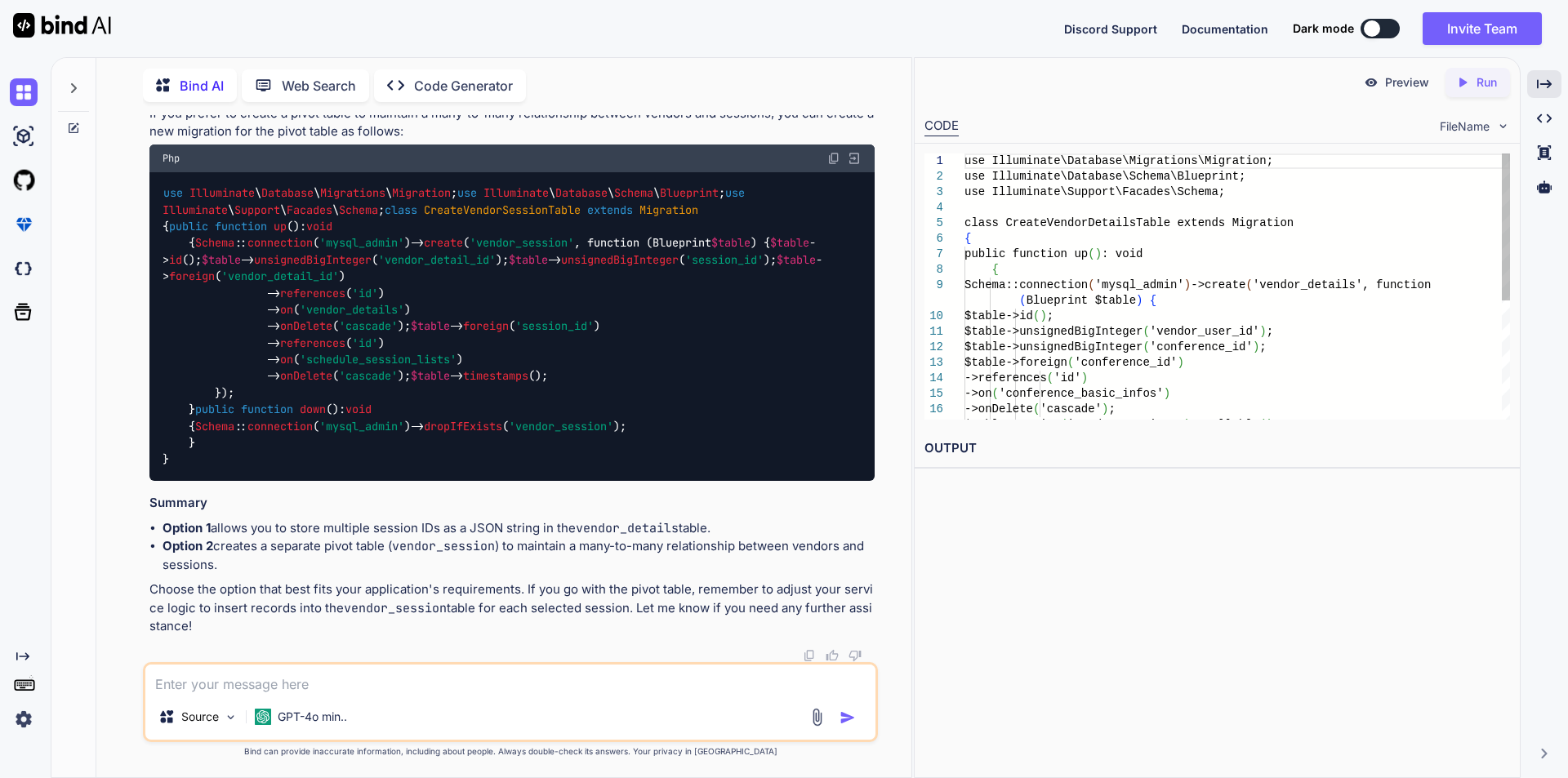
scroll to position [5829, 0]
click at [1537, 86] on icon "Created with Pixso." at bounding box center [1544, 84] width 15 height 15
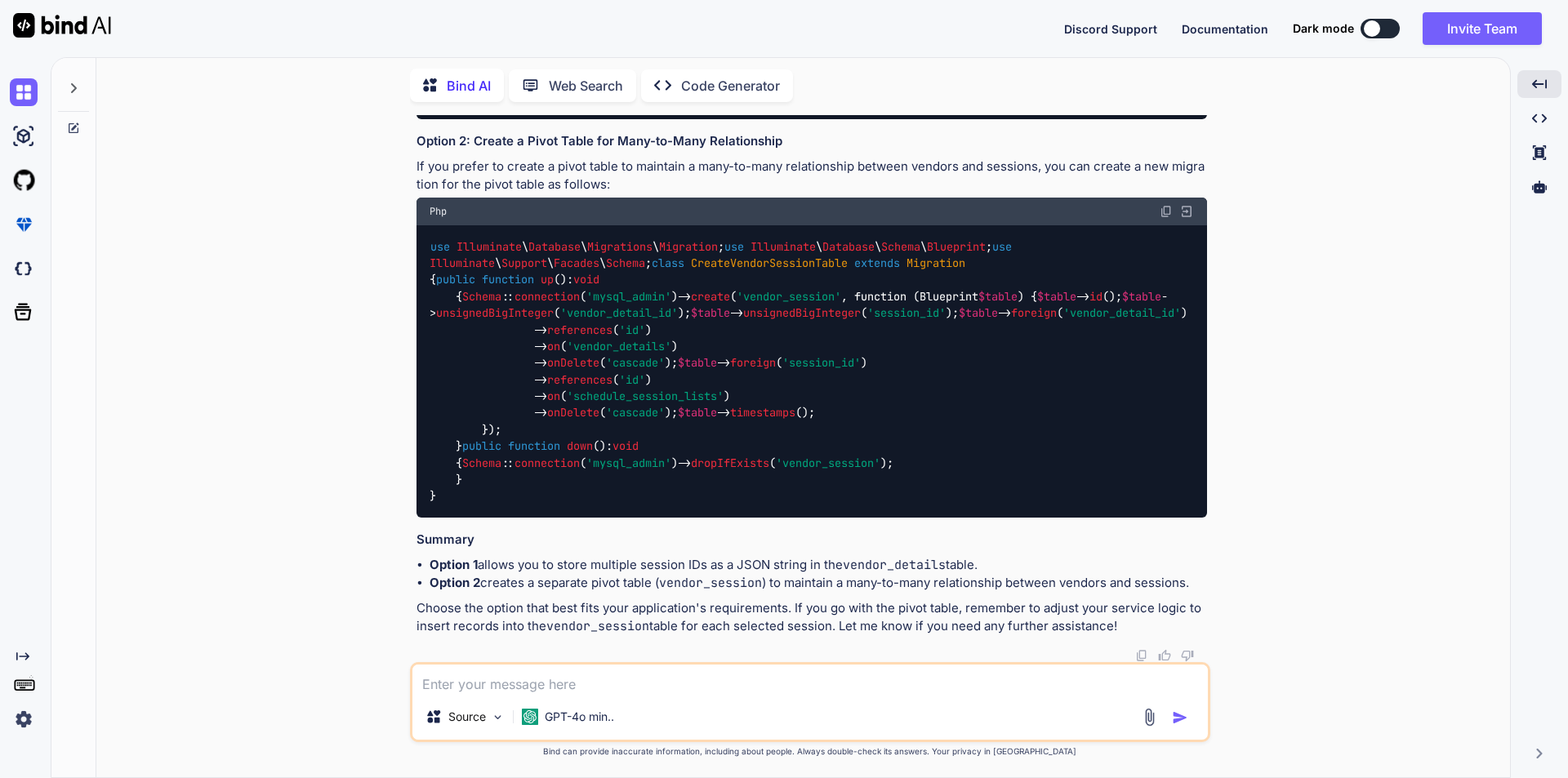
scroll to position [5754, 0]
drag, startPoint x: 410, startPoint y: 200, endPoint x: 466, endPoint y: 198, distance: 56.0
click at [466, 198] on div "You Bind AI To modify your existing code to allow for storing multiple sessions…" at bounding box center [810, 446] width 800 height 662
copy h3 "Option 2"
click at [588, 690] on textarea at bounding box center [810, 679] width 796 height 29
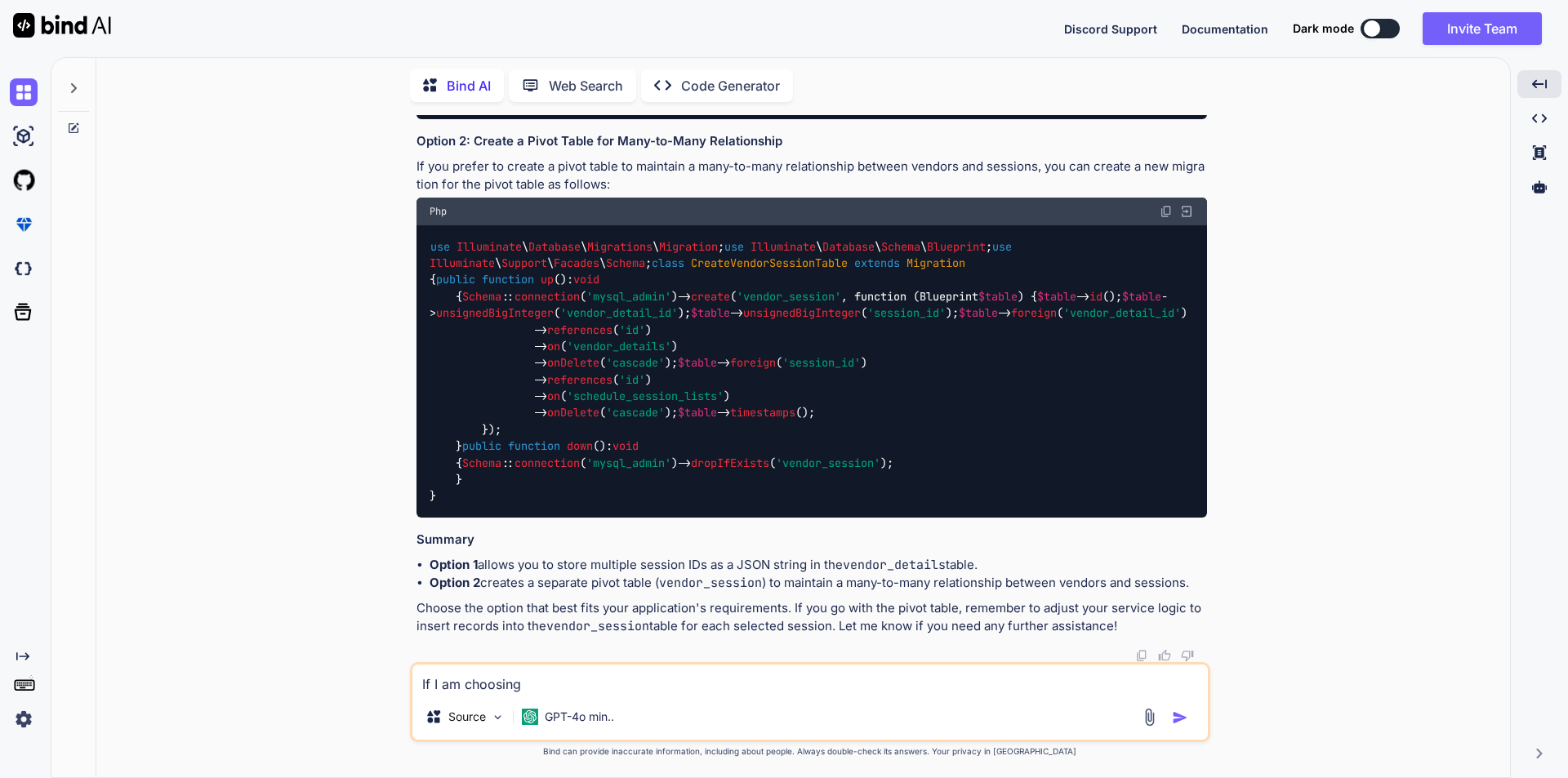
paste textarea "Option 2"
copy span "vendor_details"
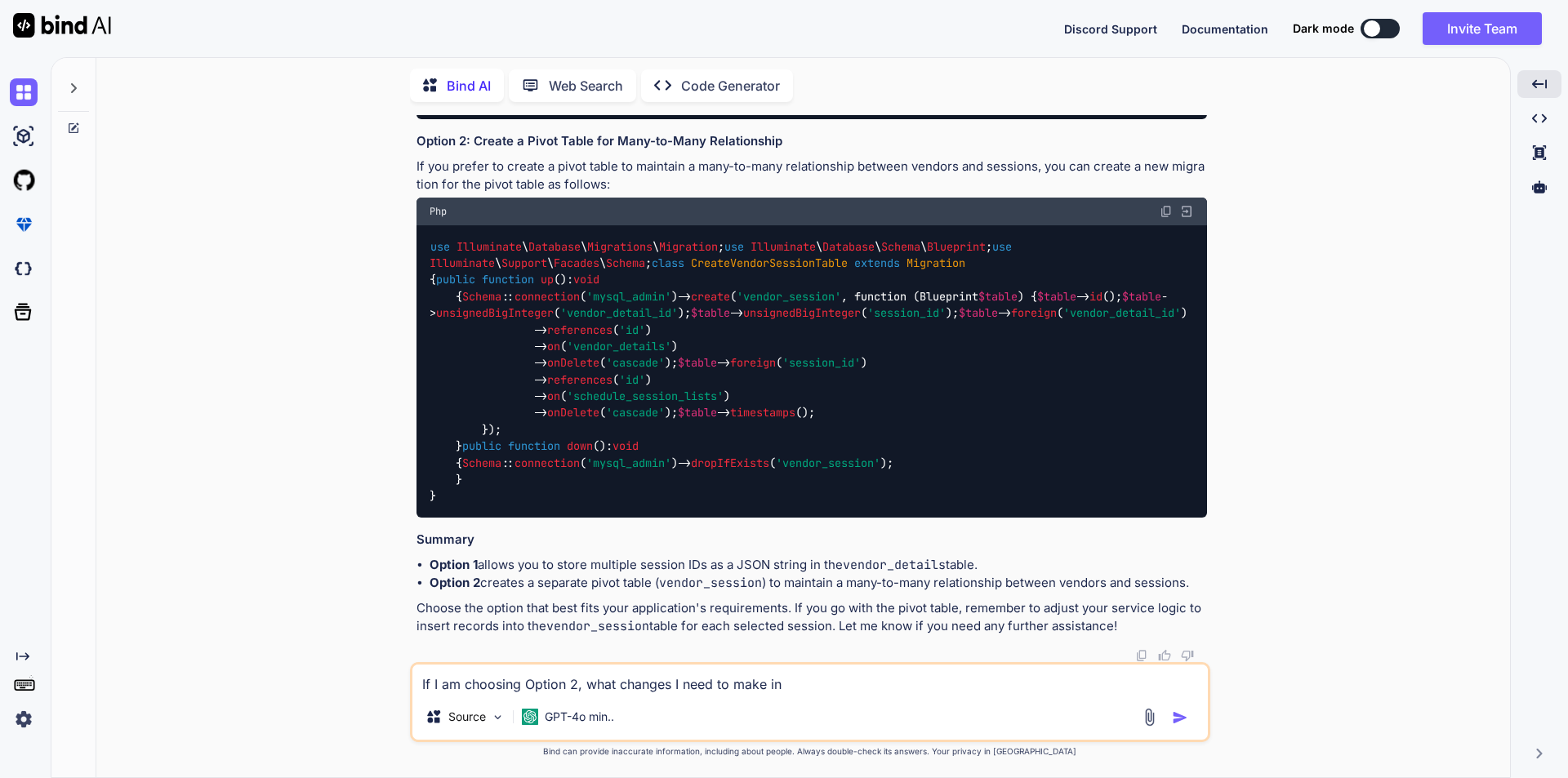
scroll to position [5836, 0]
click at [816, 683] on textarea "If I am choosing Option 2, what changes I need to make in" at bounding box center [810, 679] width 796 height 29
paste textarea "vendor_details"
type textarea "If I am choosing Option 2, what changes I need to make in vendor_details migrat…"
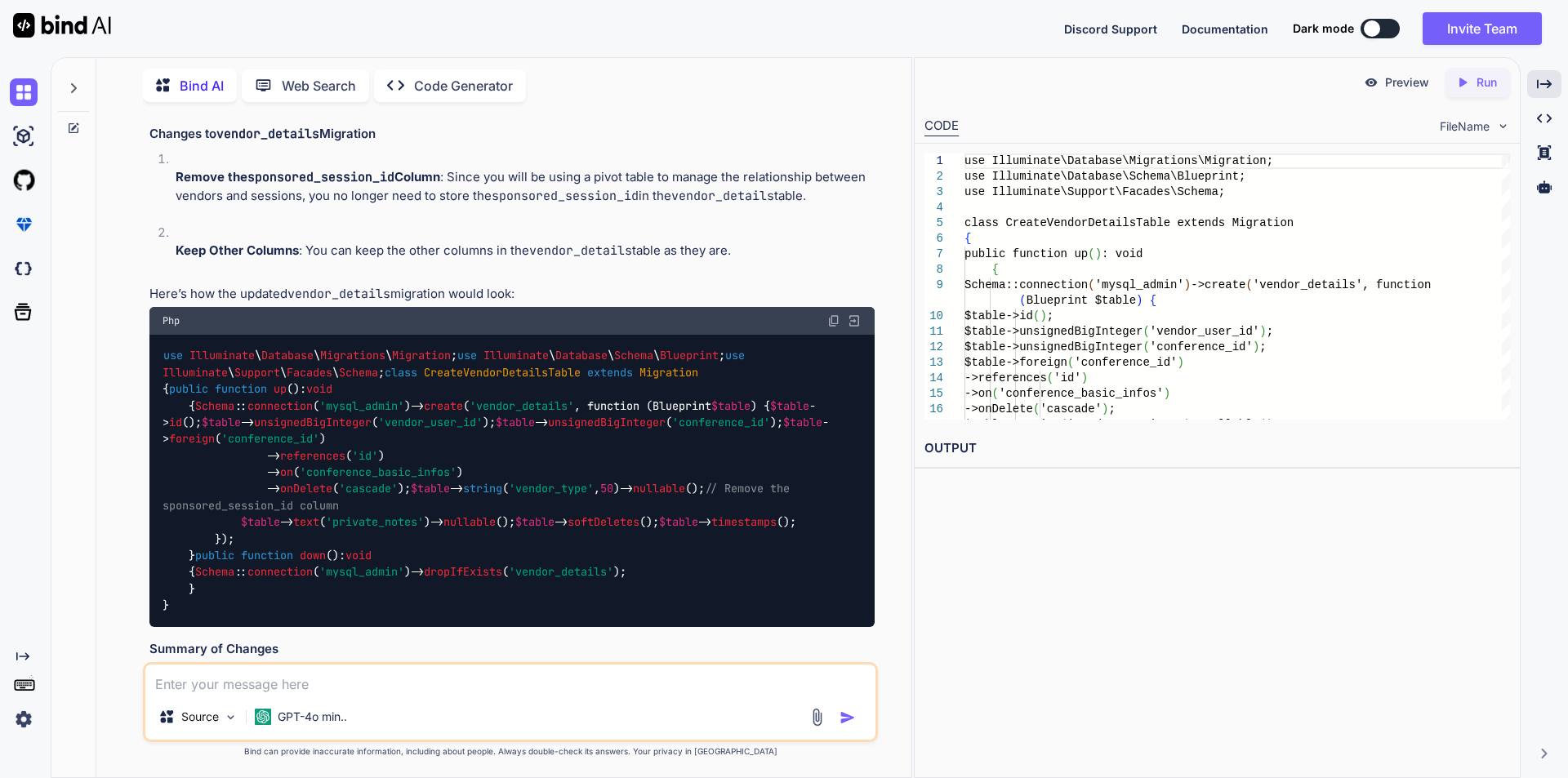
scroll to position [6160, 0]
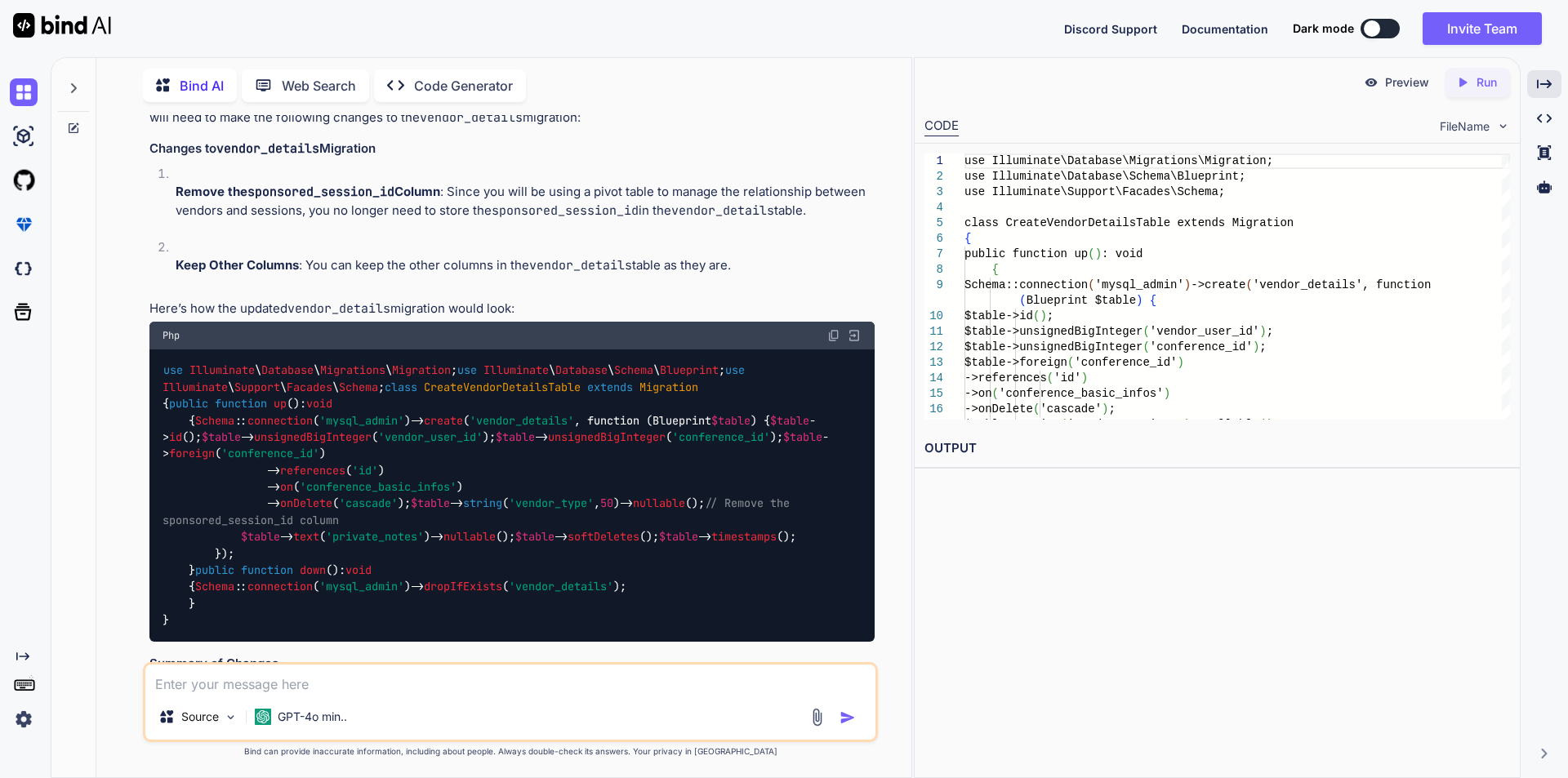
drag, startPoint x: 244, startPoint y: 262, endPoint x: 326, endPoint y: 265, distance: 82.1
copy span "VendorSession"
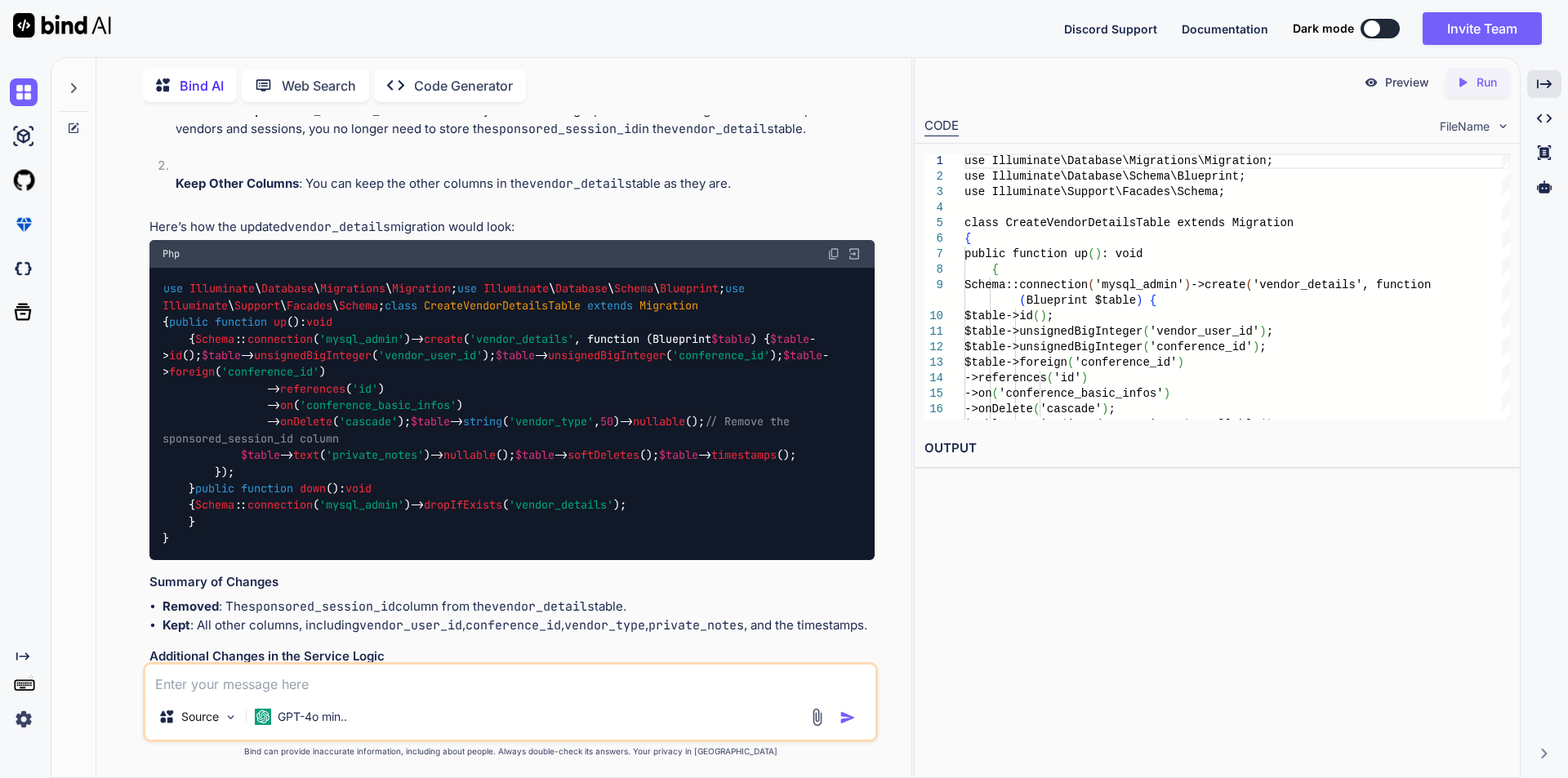
drag, startPoint x: 240, startPoint y: 268, endPoint x: 392, endPoint y: 495, distance: 273.2
copy code "$table -> id (); $table -> unsignedBigInteger ( 'vendor_detail_id' ); $table ->…"
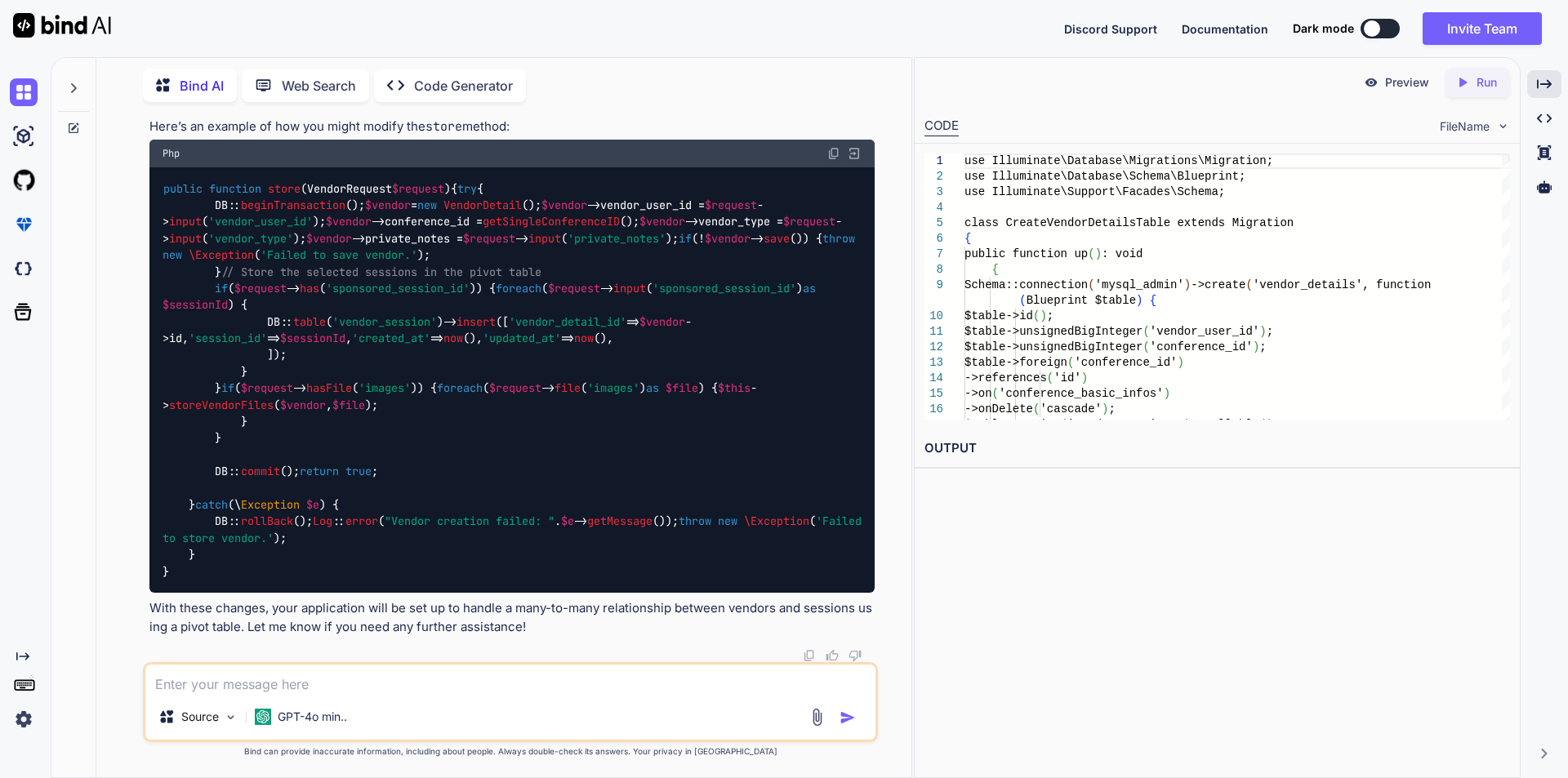
scroll to position [7957, 0]
drag, startPoint x: 163, startPoint y: 284, endPoint x: 246, endPoint y: 450, distance: 185.6
click at [246, 450] on div "public function store ( VendorRequest $request ) { try { DB:: beginTransaction …" at bounding box center [511, 381] width 725 height 426
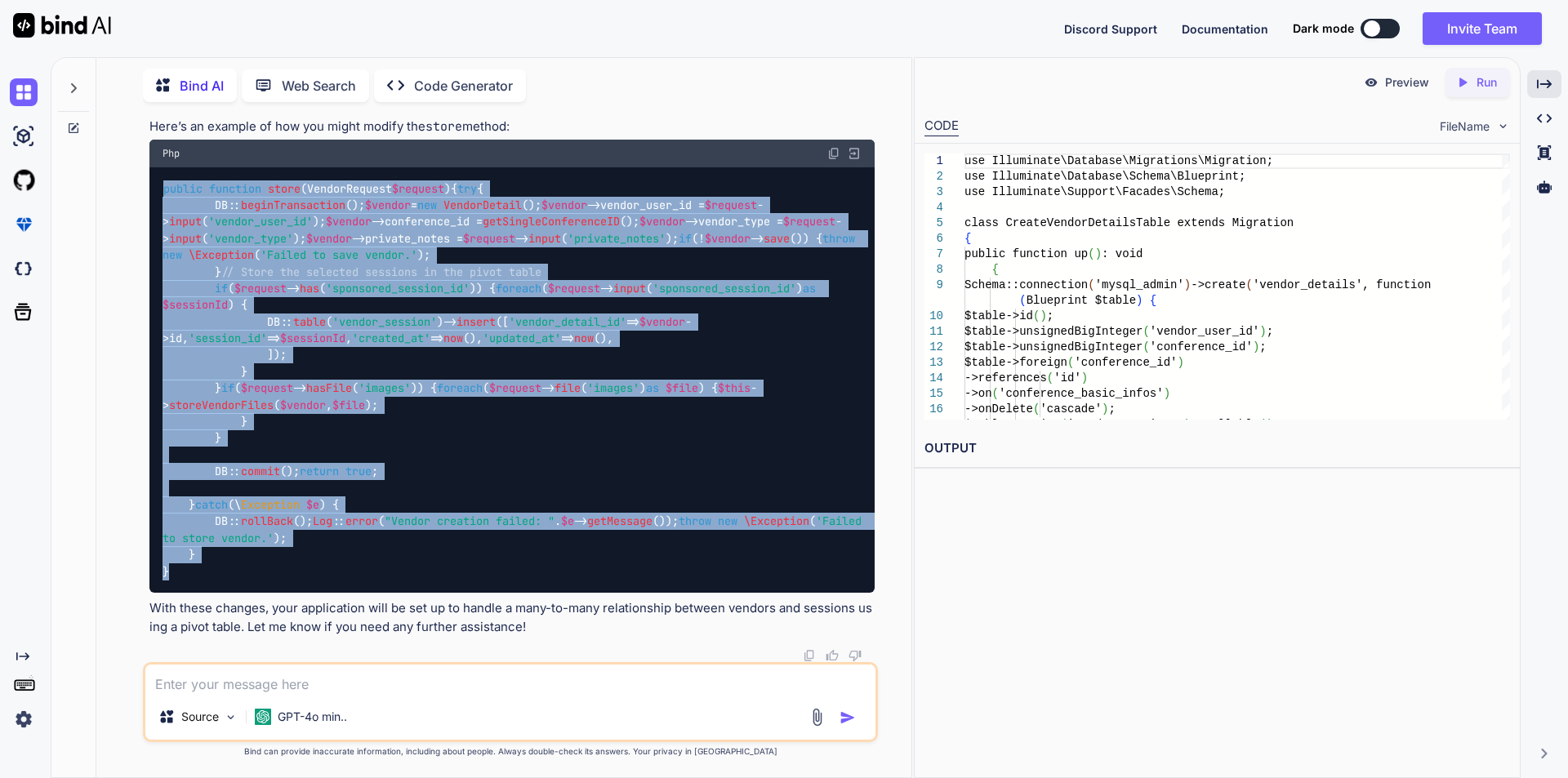
click at [168, 572] on code "public function store ( VendorRequest $request ) { try { DB:: beginTransaction …" at bounding box center [515, 380] width 706 height 400
copy code "public function store ( VendorRequest $request ) { try { DB:: beginTransaction …"
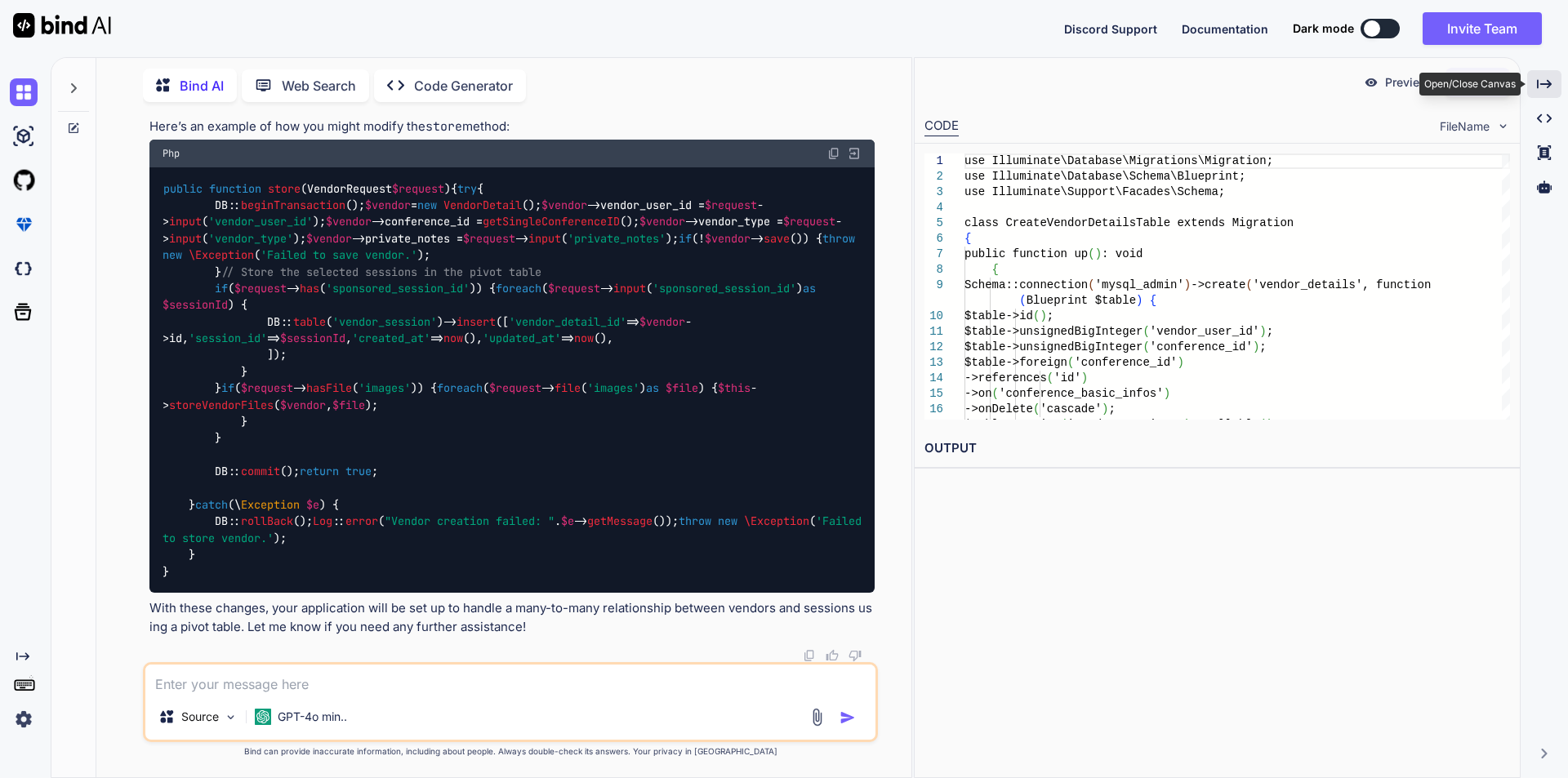
click at [1543, 91] on icon "Created with Pixso." at bounding box center [1544, 84] width 15 height 15
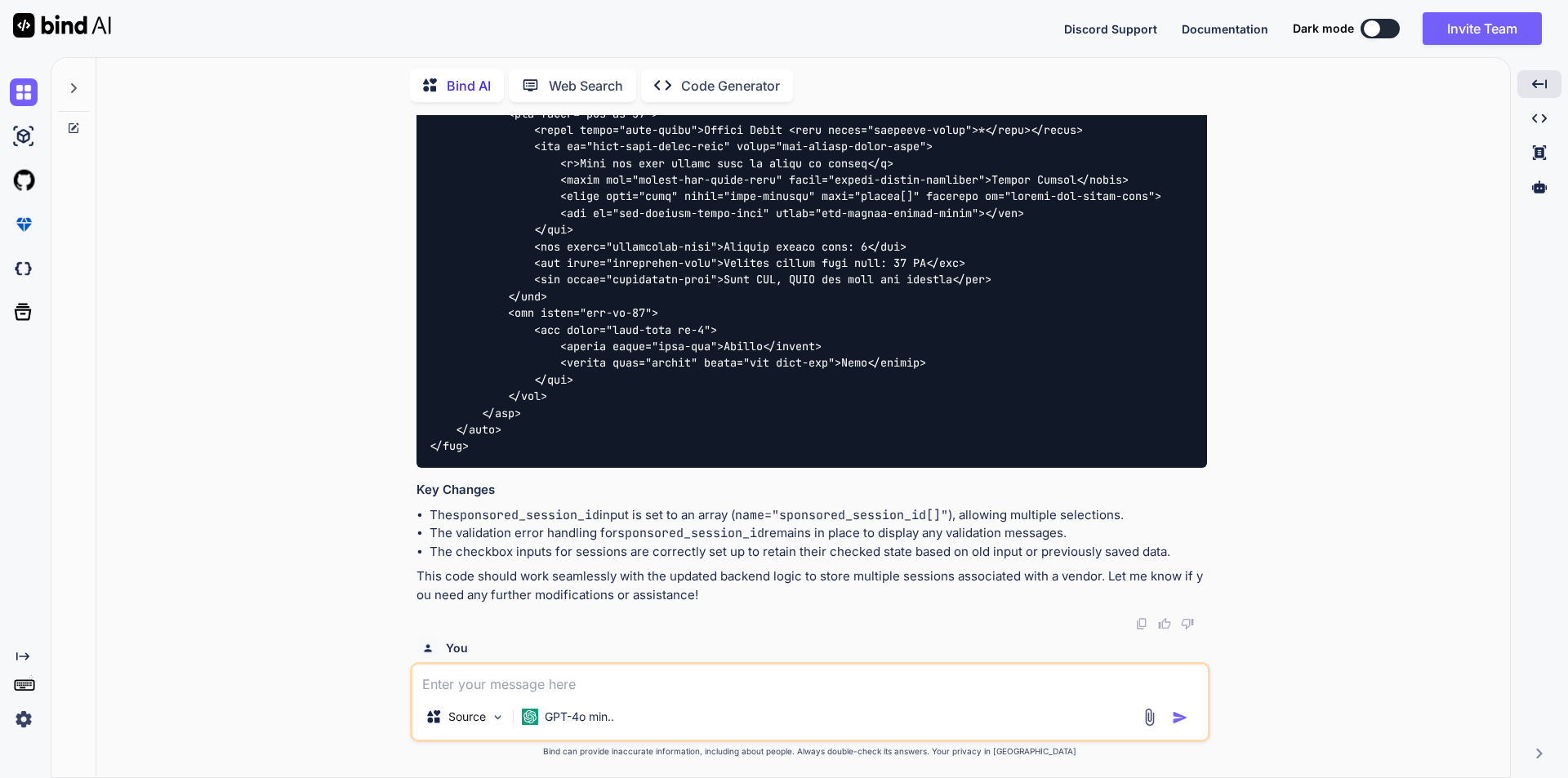
scroll to position [4009, 0]
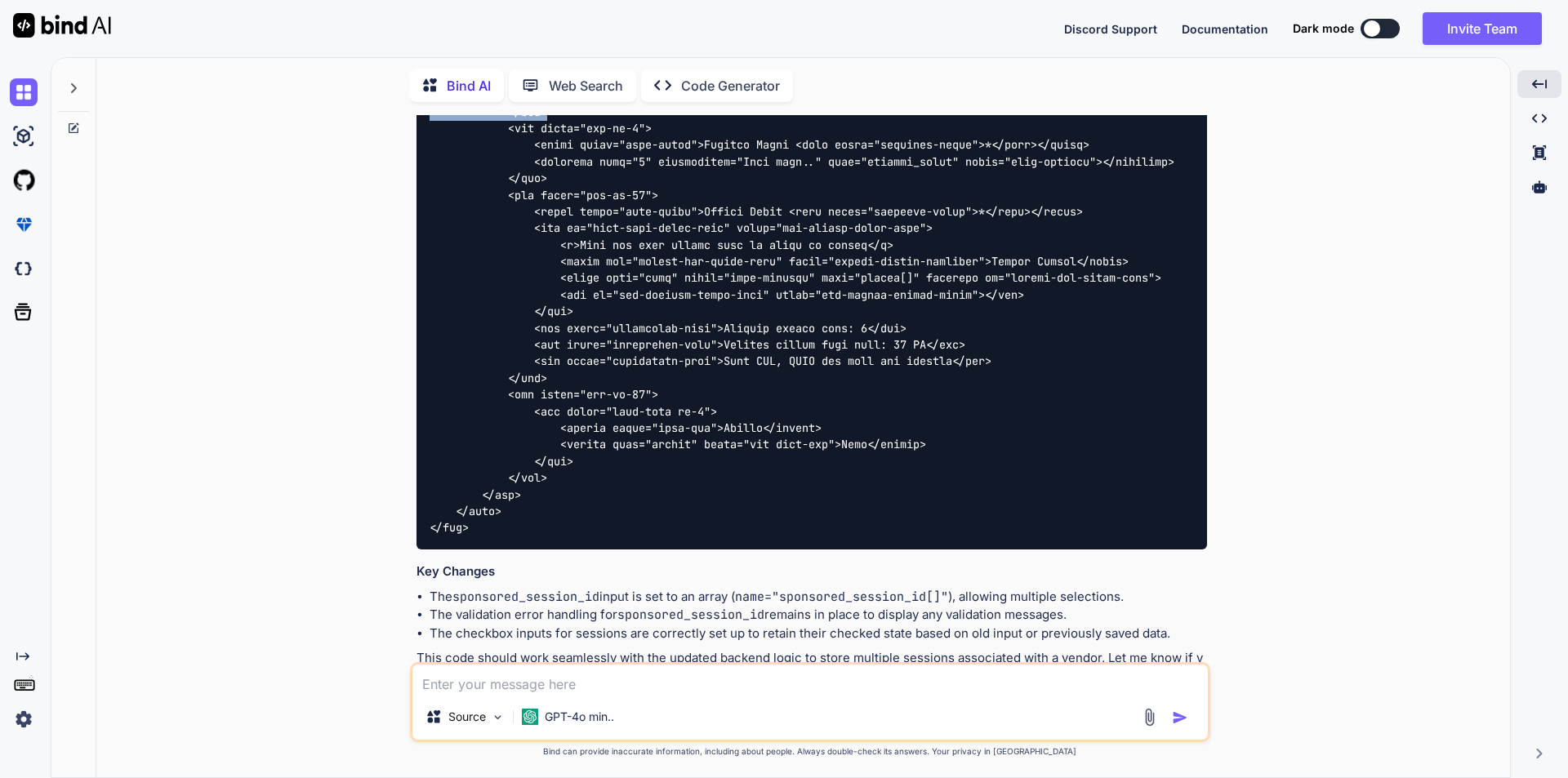
drag, startPoint x: 509, startPoint y: 211, endPoint x: 572, endPoint y: 589, distance: 383.2
copy code "<div class="col-md-3"> <label class="form-label">Session</label> <div class="mu…"
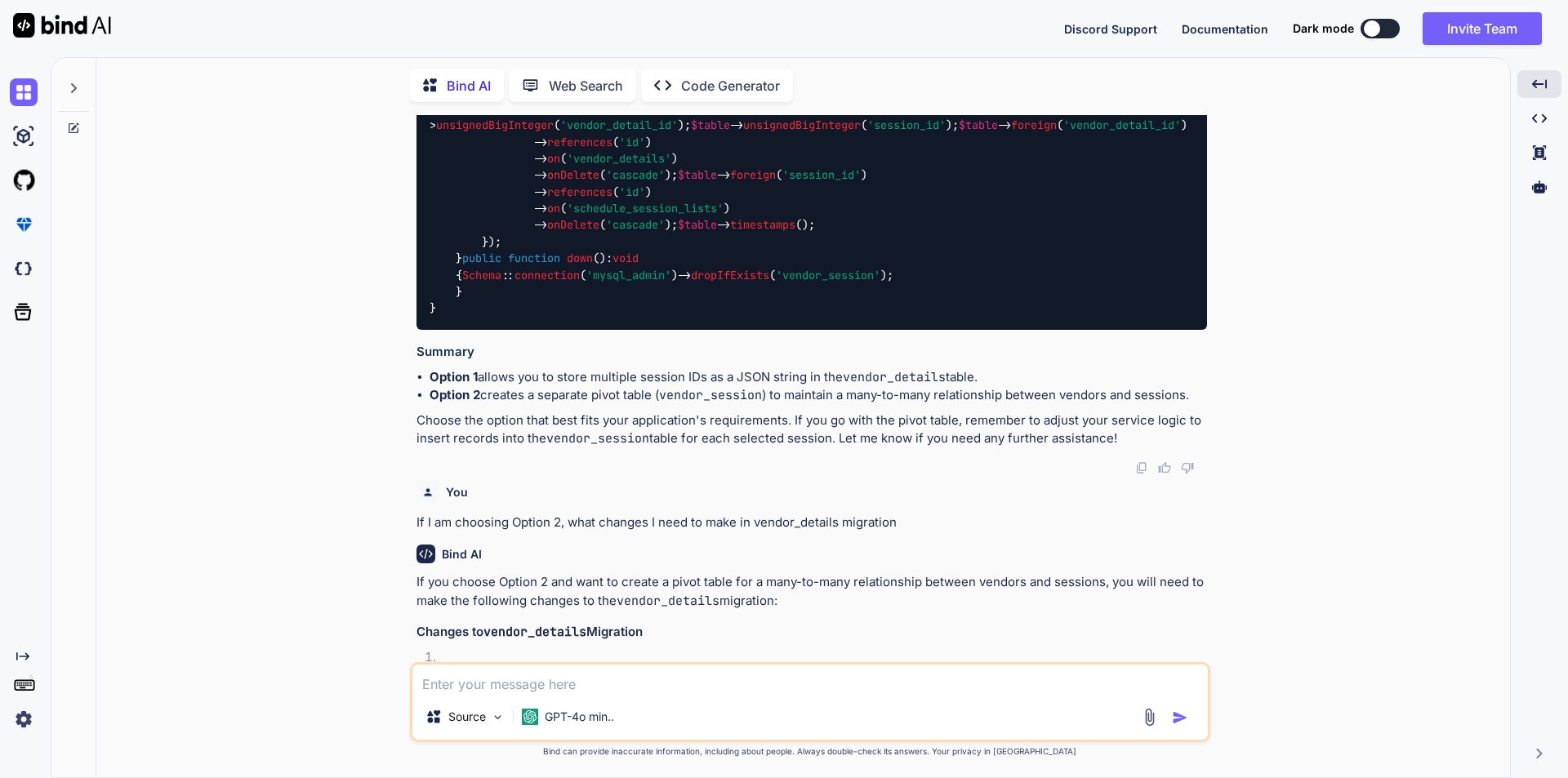
scroll to position [5315, 0]
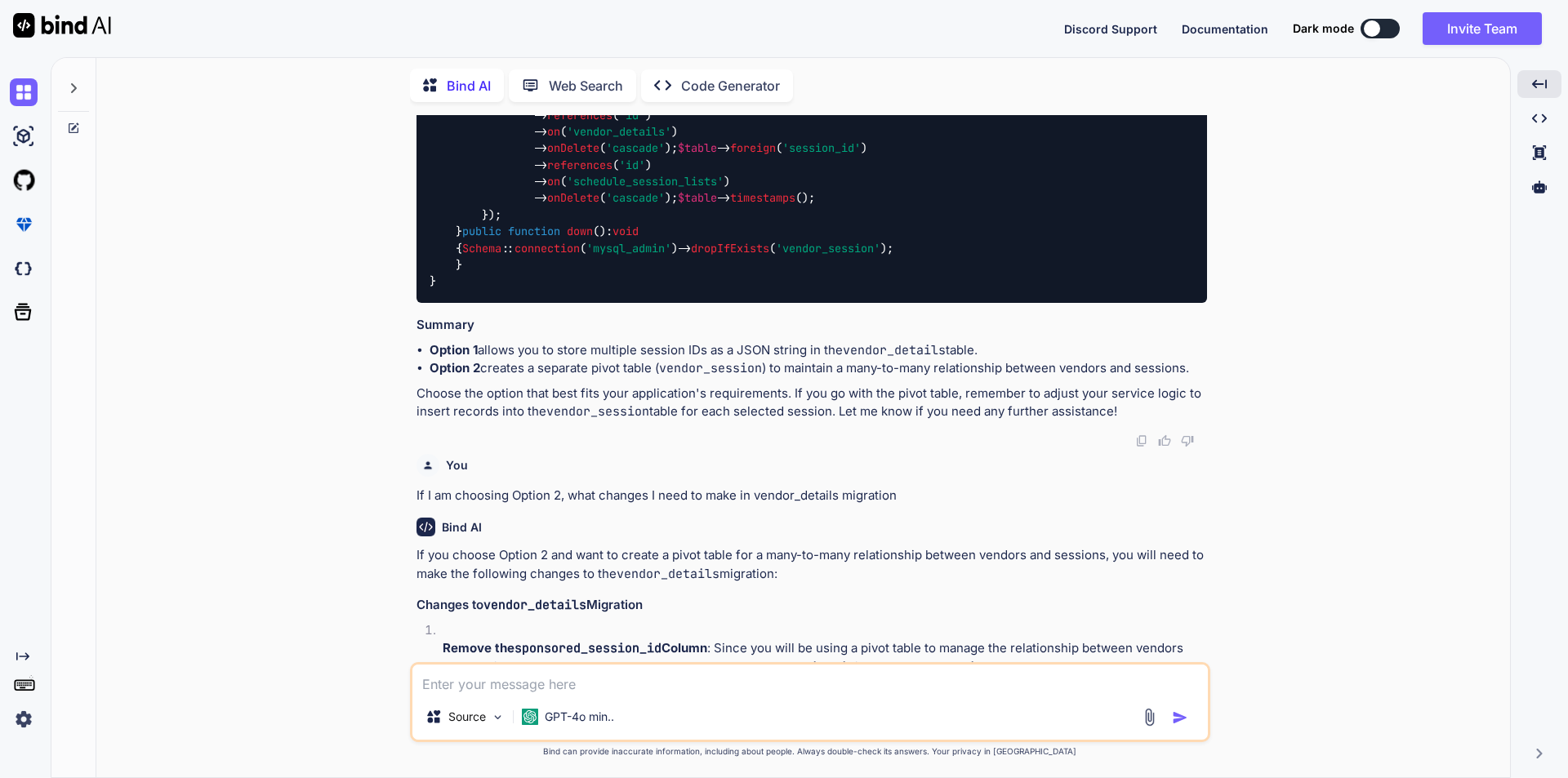
click at [670, 691] on textarea at bounding box center [810, 679] width 796 height 29
paste textarea "SQLSTATE[42S02]: Base table or view not found: 1146 Table 'refrigeratingenginee…"
type textarea "SQLSTATE[42S02]: Base table or view not found: 1146 Table 'refrigeratingenginee…"
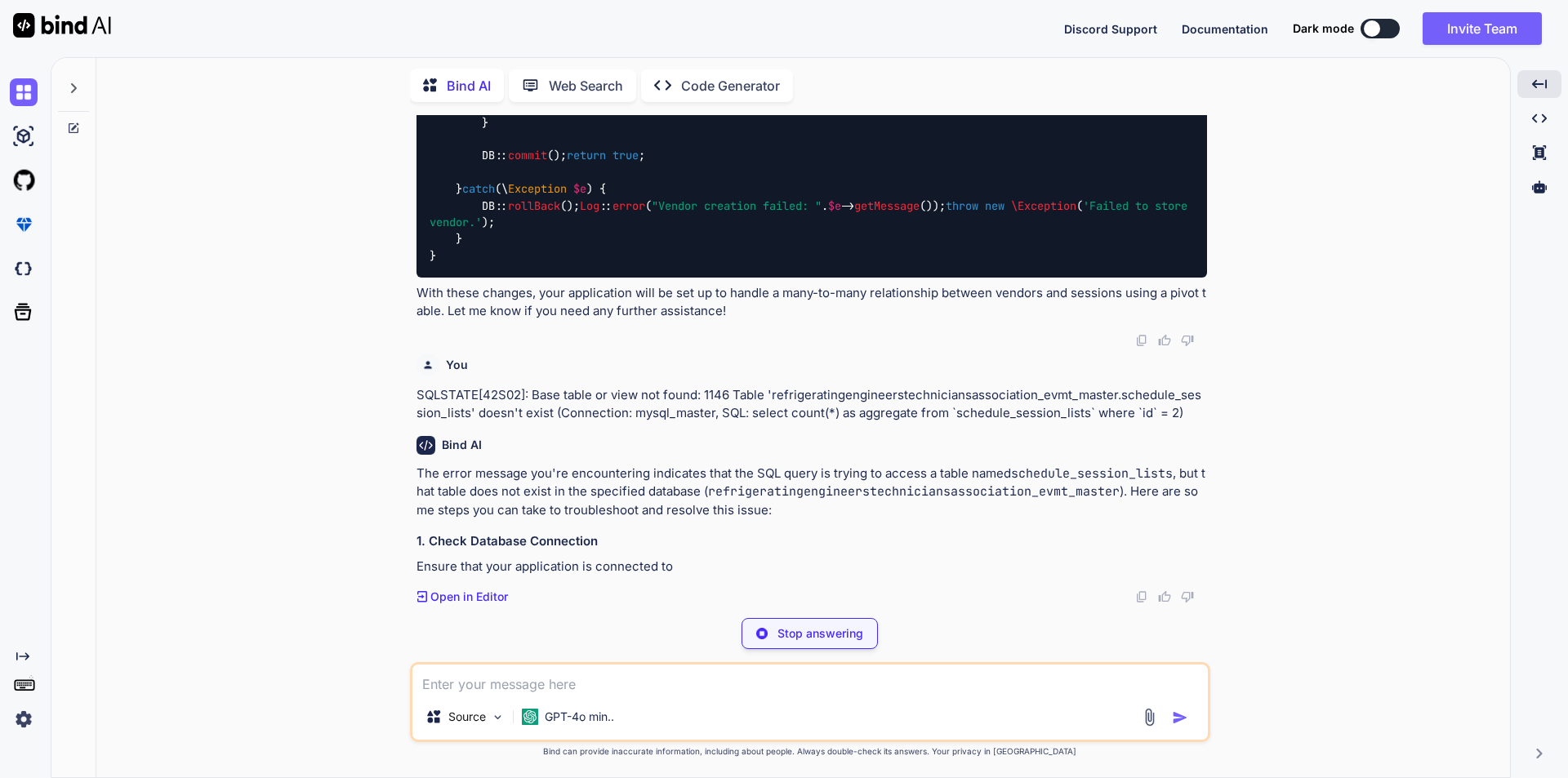
scroll to position [8325, 0]
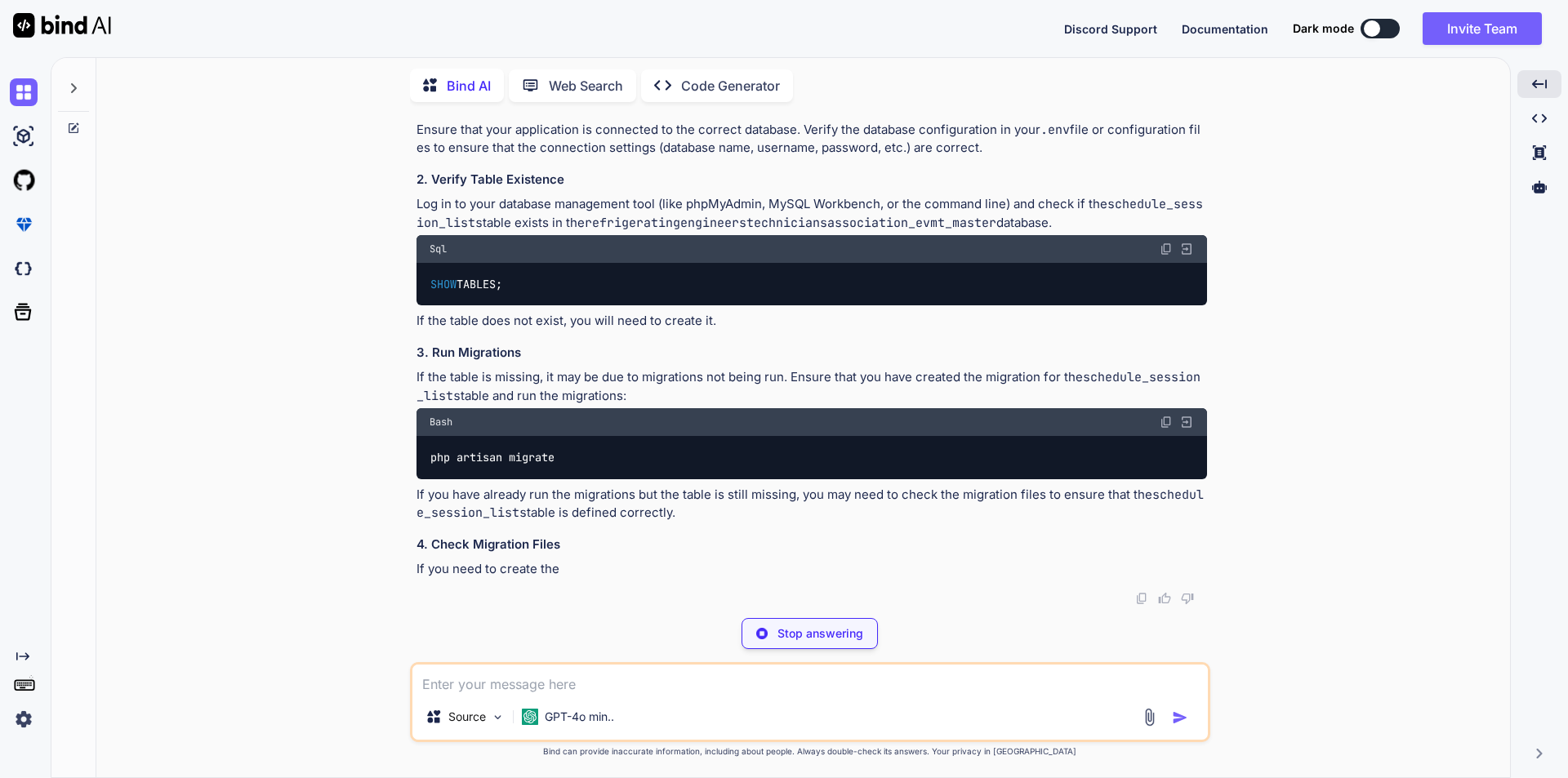
click at [1118, 45] on code "schedule_session_lists" at bounding box center [1092, 36] width 162 height 16
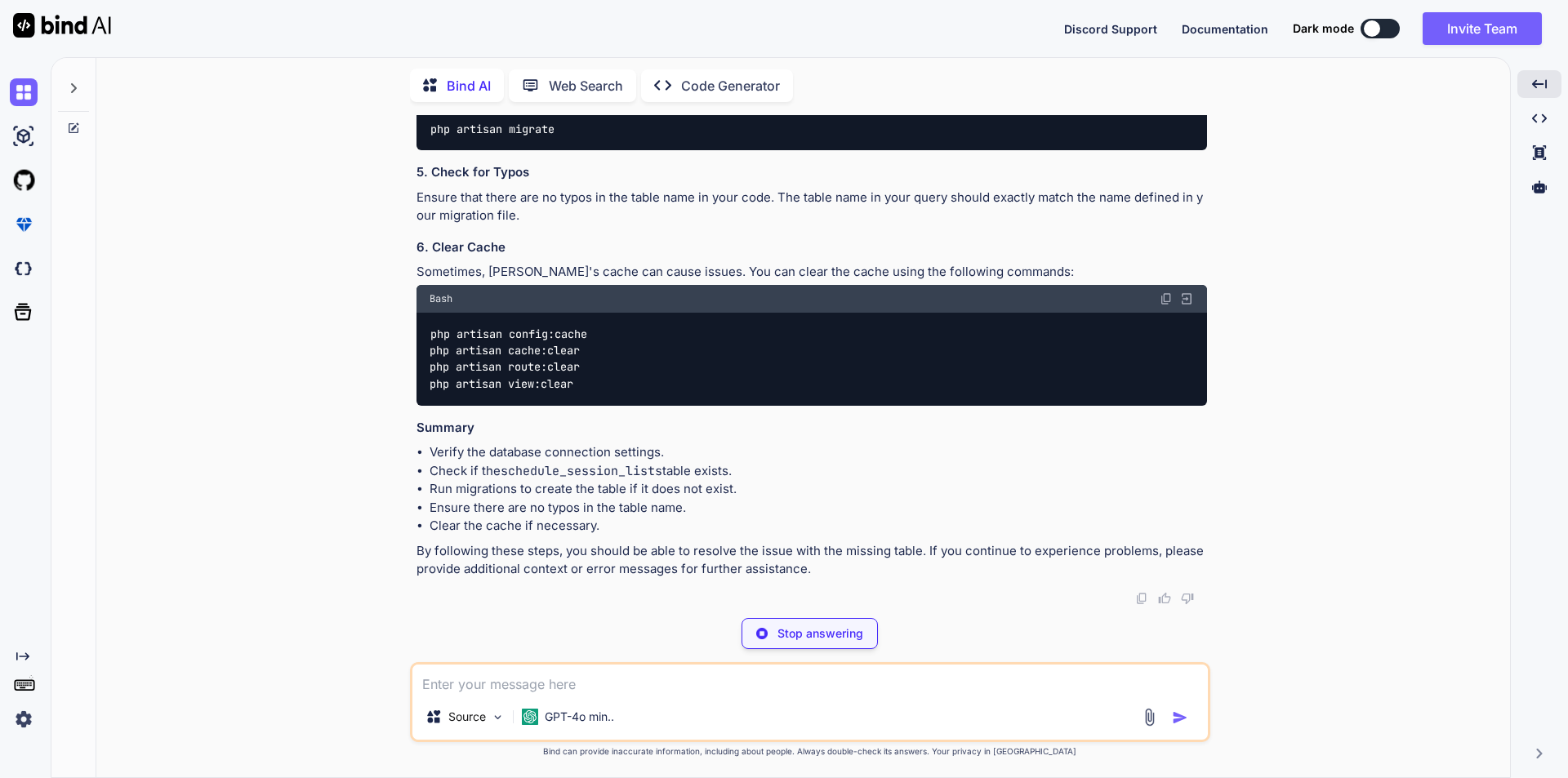
scroll to position [9515, 0]
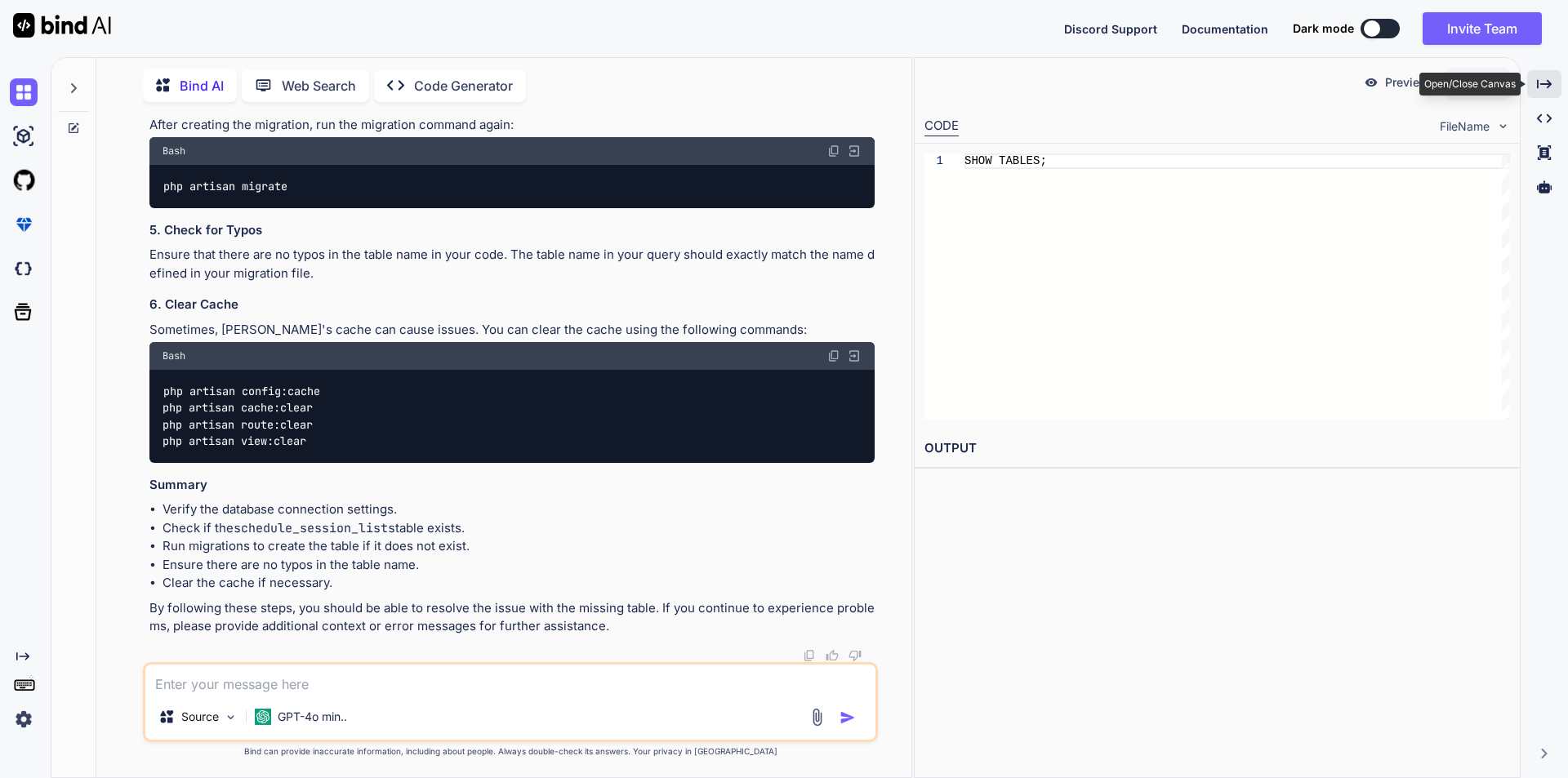
click at [1541, 81] on icon "Created with Pixso." at bounding box center [1544, 84] width 15 height 15
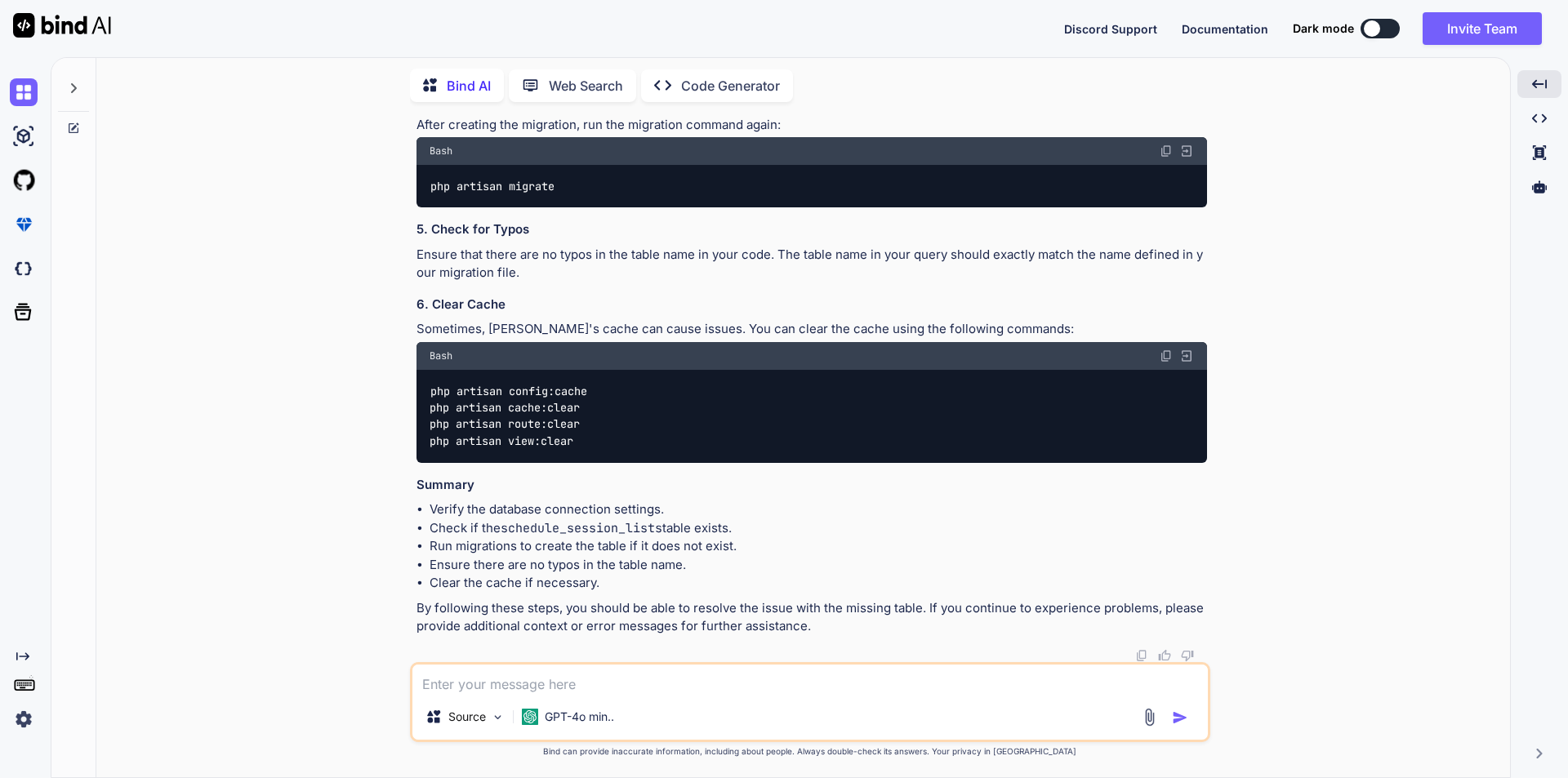
scroll to position [9166, 0]
drag, startPoint x: 776, startPoint y: 381, endPoint x: 923, endPoint y: 382, distance: 147.0
copy span "schedule_session_lists"
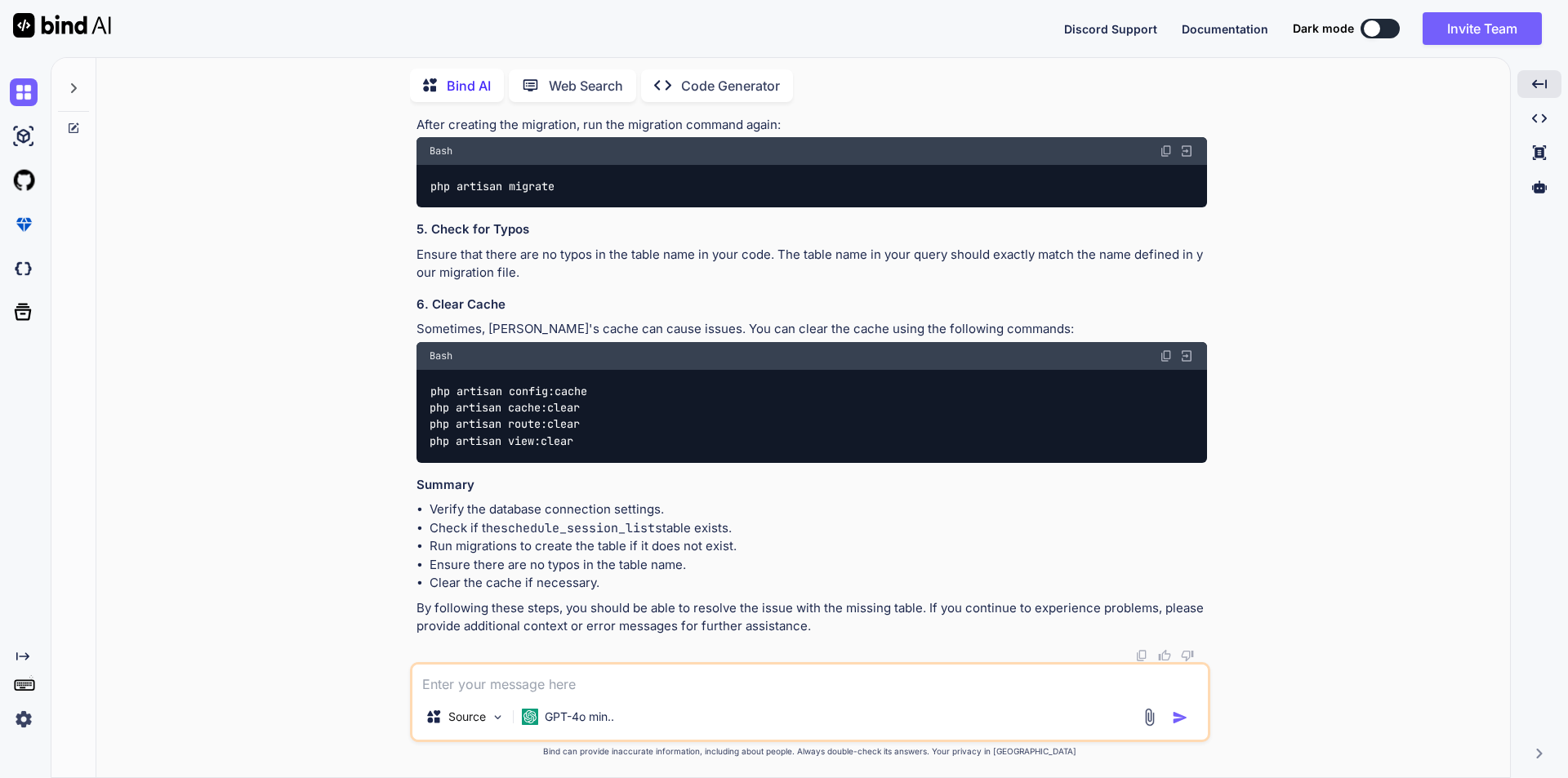
drag, startPoint x: 586, startPoint y: 687, endPoint x: 672, endPoint y: 468, distance: 235.3
click at [595, 684] on textarea at bounding box center [810, 679] width 796 height 29
paste textarea "Schema::connection('mysql_admin')->create( 'schedule_session_lists', function (…"
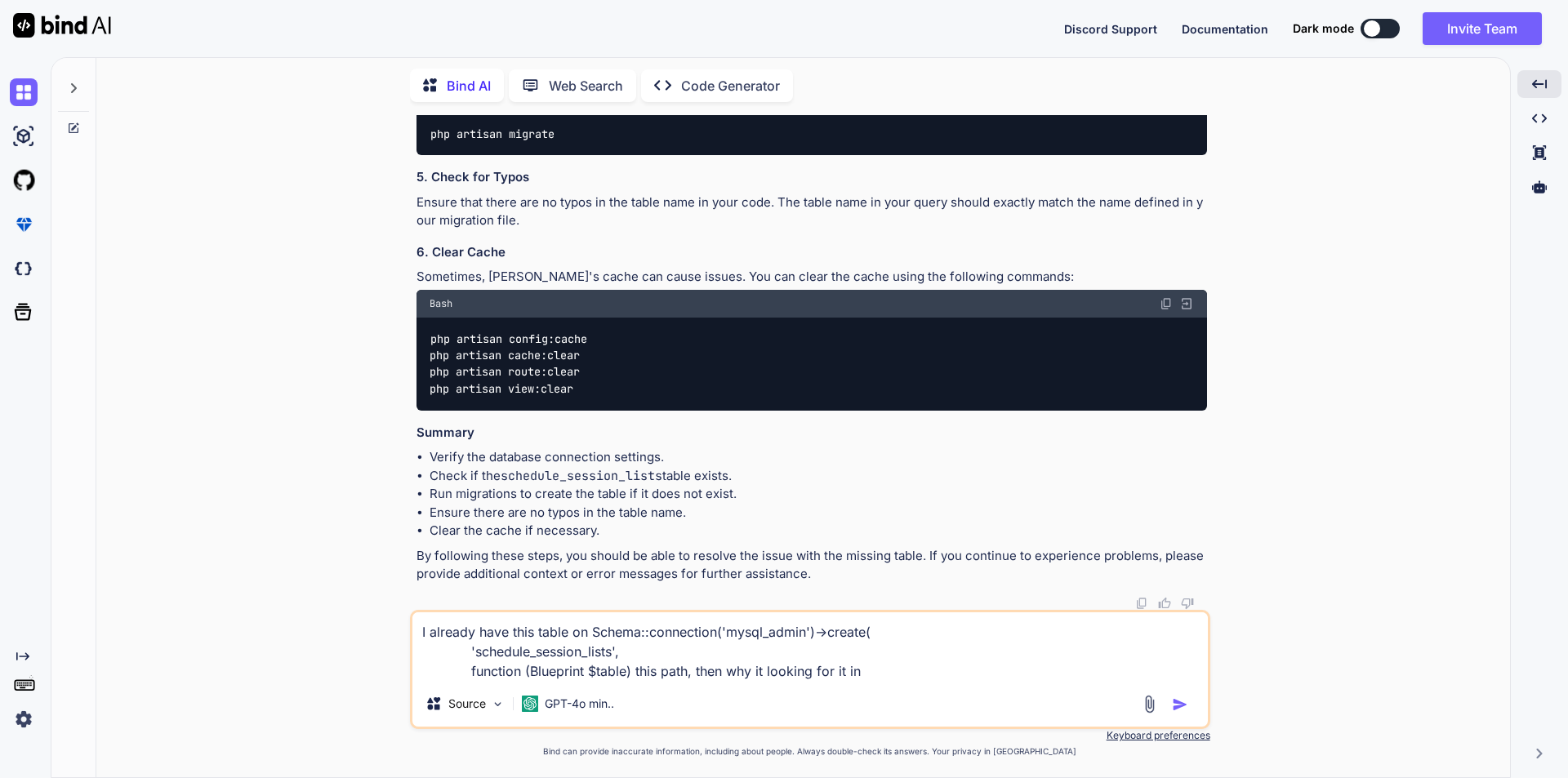
scroll to position [9301, 0]
click at [872, 672] on textarea "I already have this table on Schema::connection('mysql_admin')->create( 'schedu…" at bounding box center [810, 646] width 796 height 69
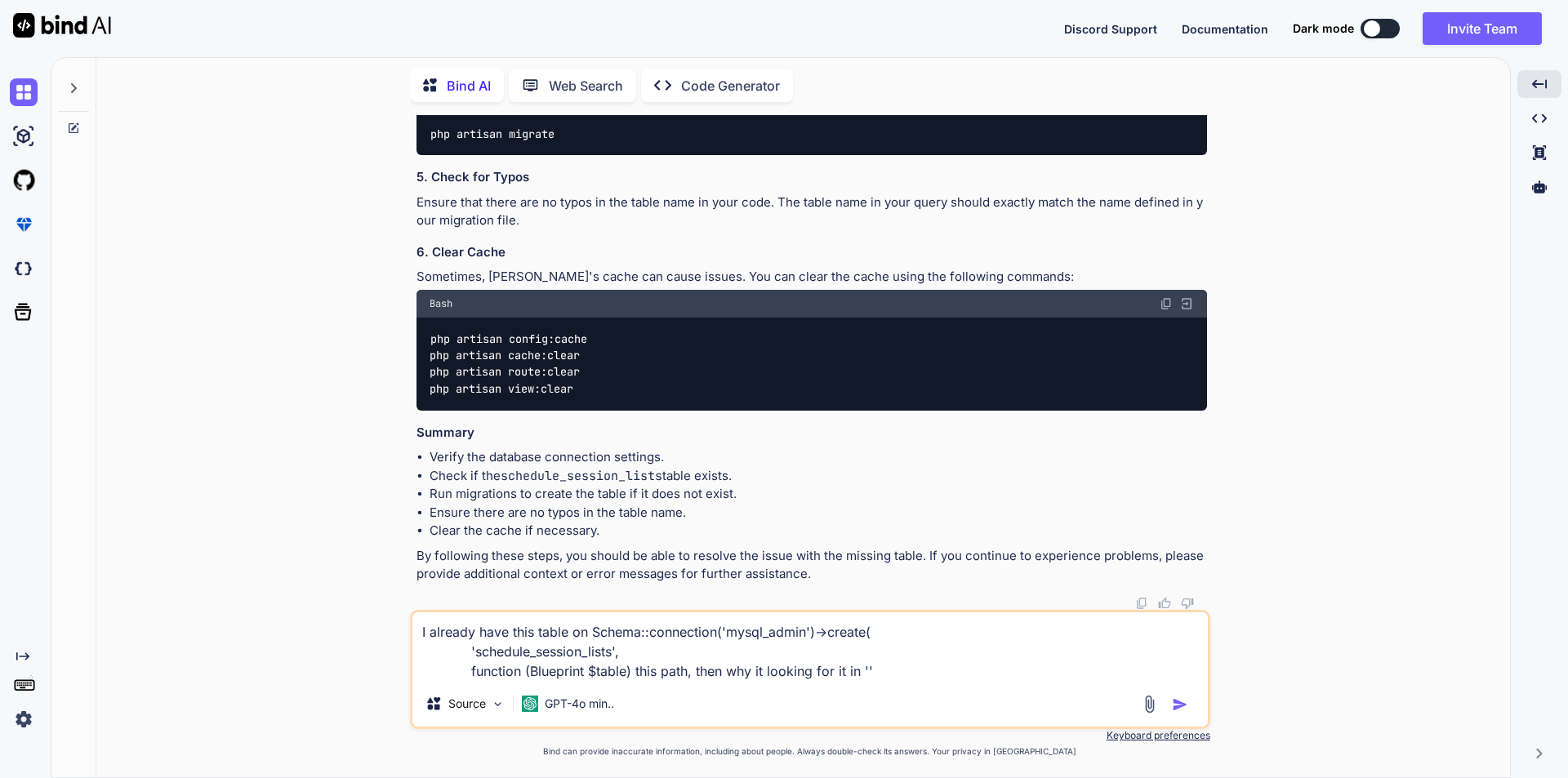
paste textarea "mysql_master"
type textarea "I already have this table on Schema::connection('mysql_admin')->create( 'schedu…"
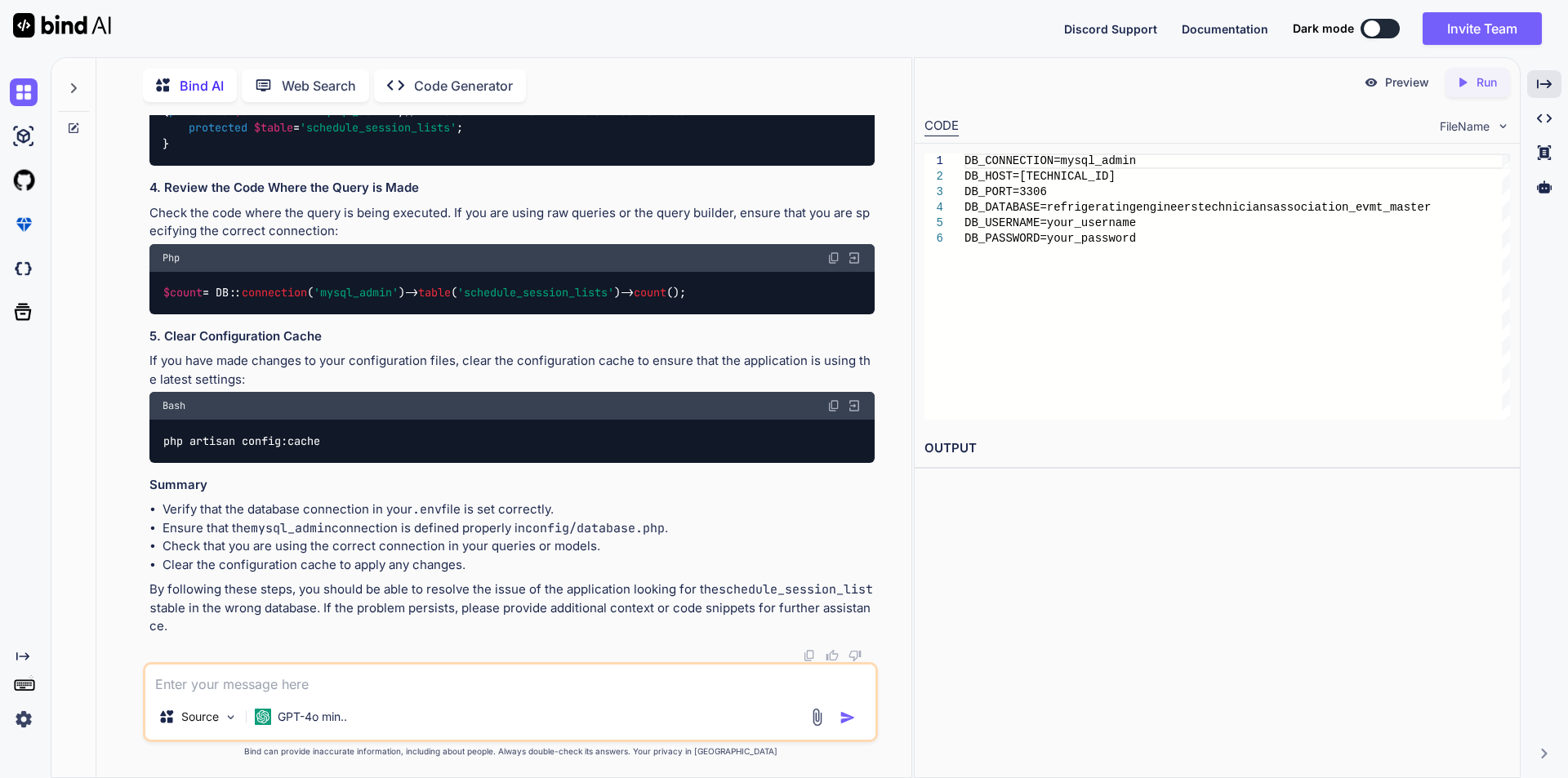
scroll to position [11369, 0]
click at [272, 102] on span "ScheduleSessionList" at bounding box center [264, 94] width 125 height 15
click at [368, 675] on textarea at bounding box center [511, 679] width 731 height 29
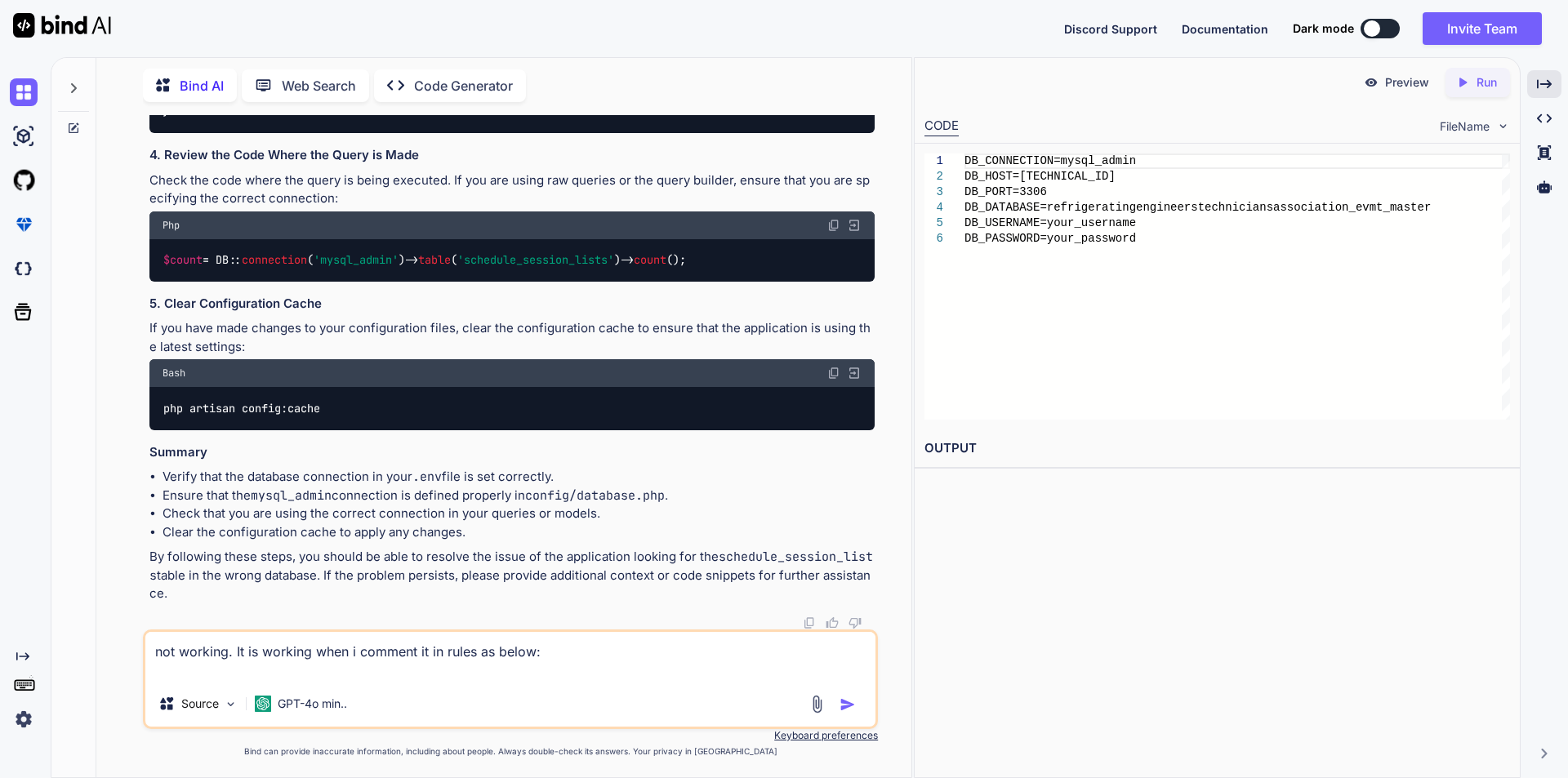
paste textarea "public function rules() { return [ 'vendor_user_id' => 'required|exists:vendor_…"
type textarea "not working. It is working when i comment it in rules as below: public function…"
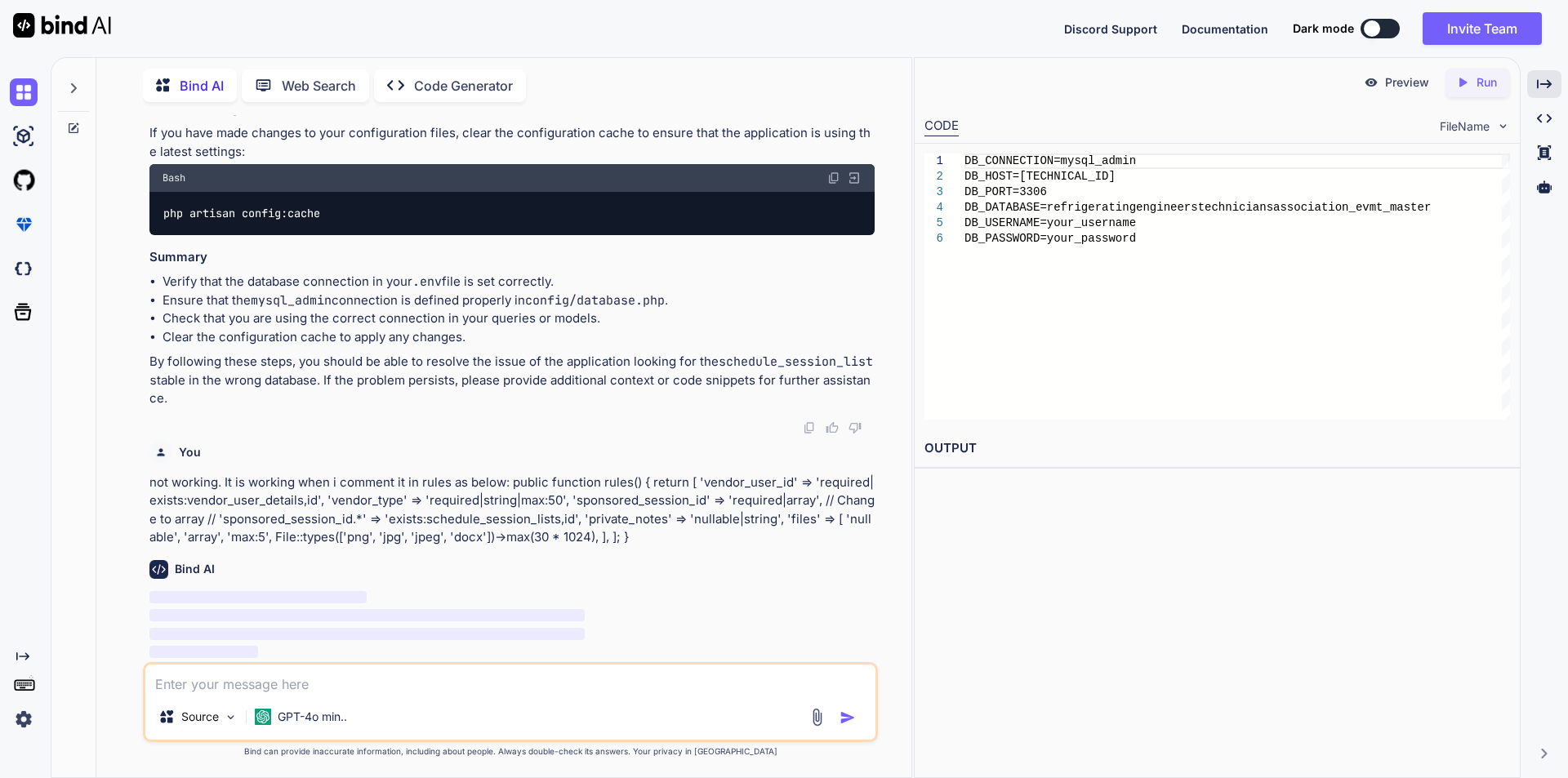
scroll to position [11841, 0]
click at [1544, 82] on icon "Created with Pixso." at bounding box center [1544, 84] width 15 height 15
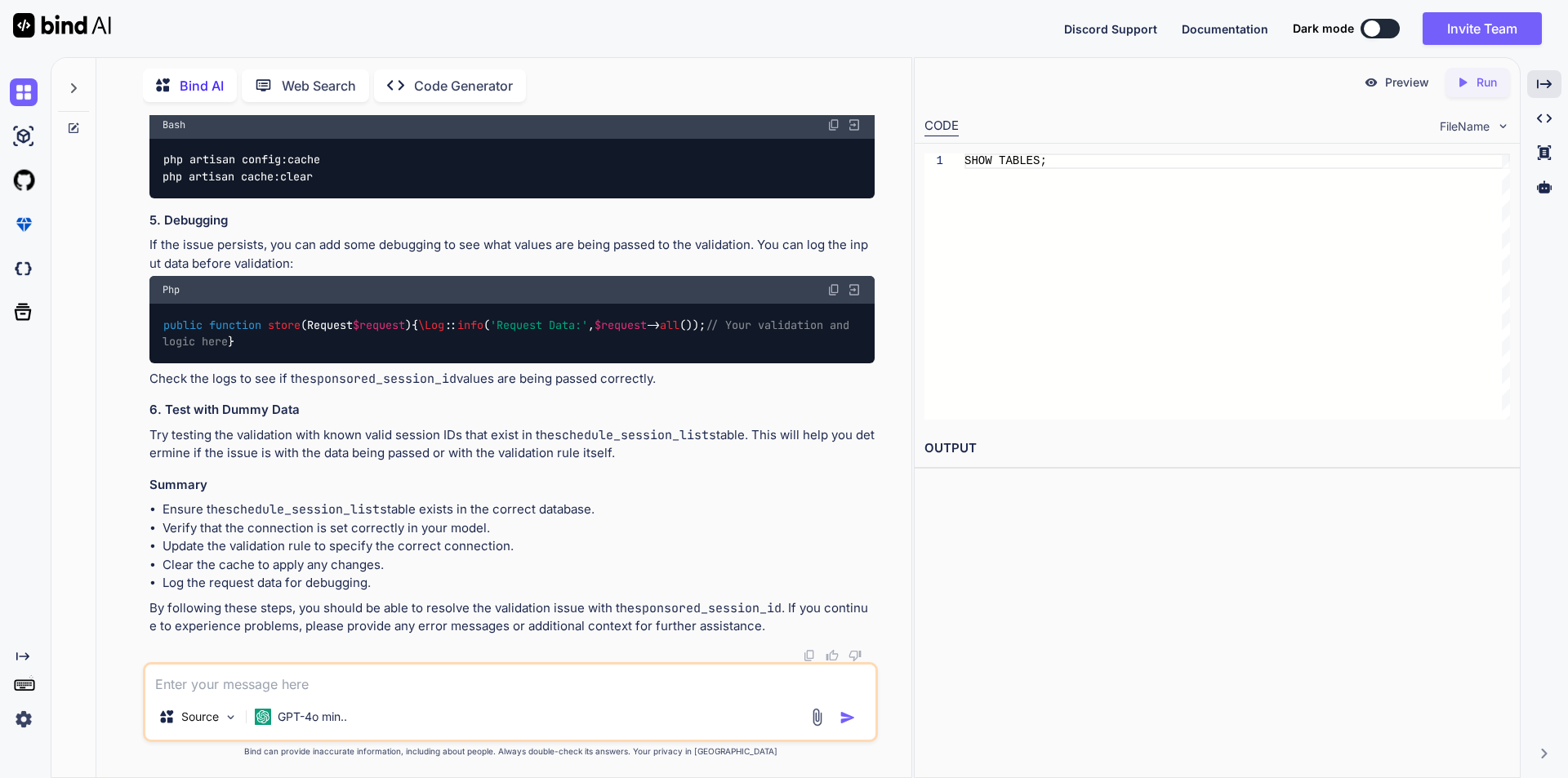
scroll to position [12656, 0]
drag, startPoint x: 329, startPoint y: 519, endPoint x: 164, endPoint y: 525, distance: 165.1
click at [164, 199] on div "php artisan config:cache php artisan cache:clear" at bounding box center [511, 168] width 725 height 59
drag, startPoint x: 314, startPoint y: 536, endPoint x: 157, endPoint y: 536, distance: 157.0
click at [157, 199] on div "php artisan config:cache php artisan cache:clear" at bounding box center [511, 168] width 725 height 59
